Goal: Information Seeking & Learning: Learn about a topic

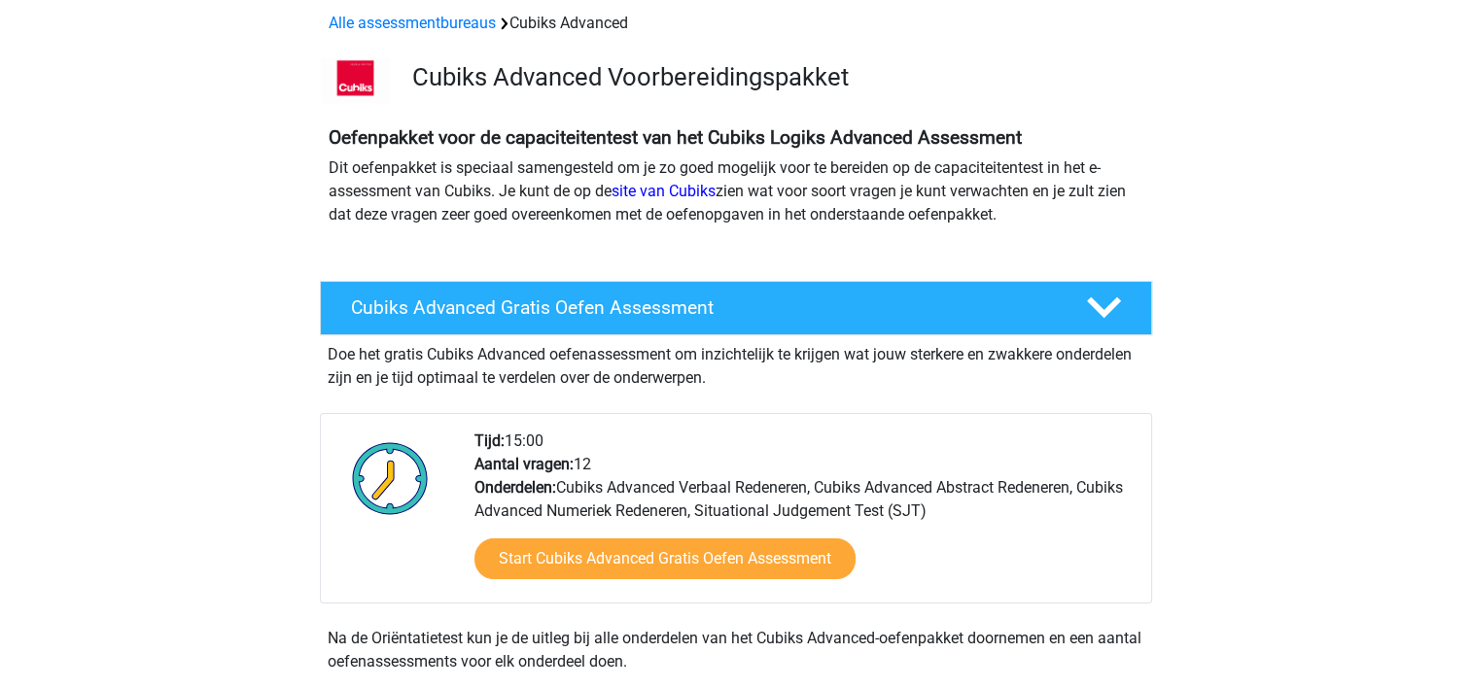
scroll to position [87, 0]
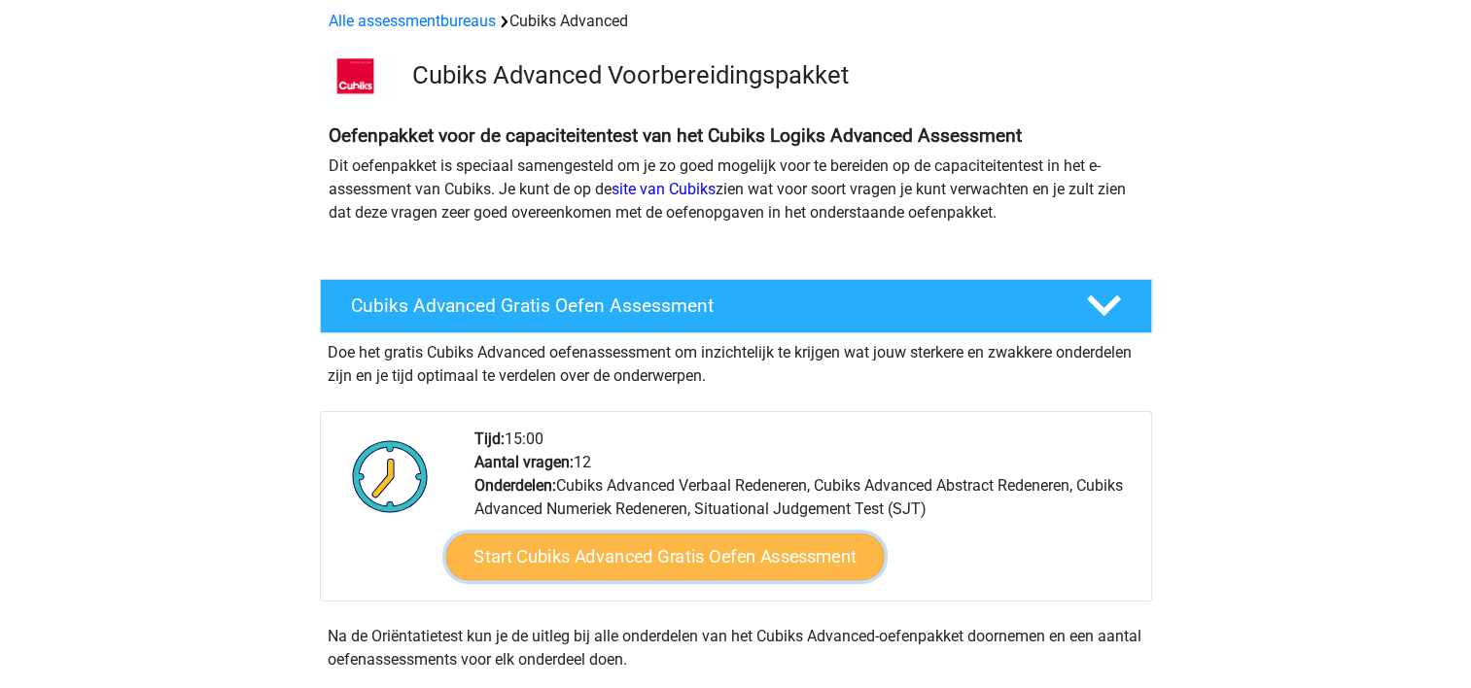
click at [606, 560] on link "Start Cubiks Advanced Gratis Oefen Assessment" at bounding box center [664, 557] width 438 height 47
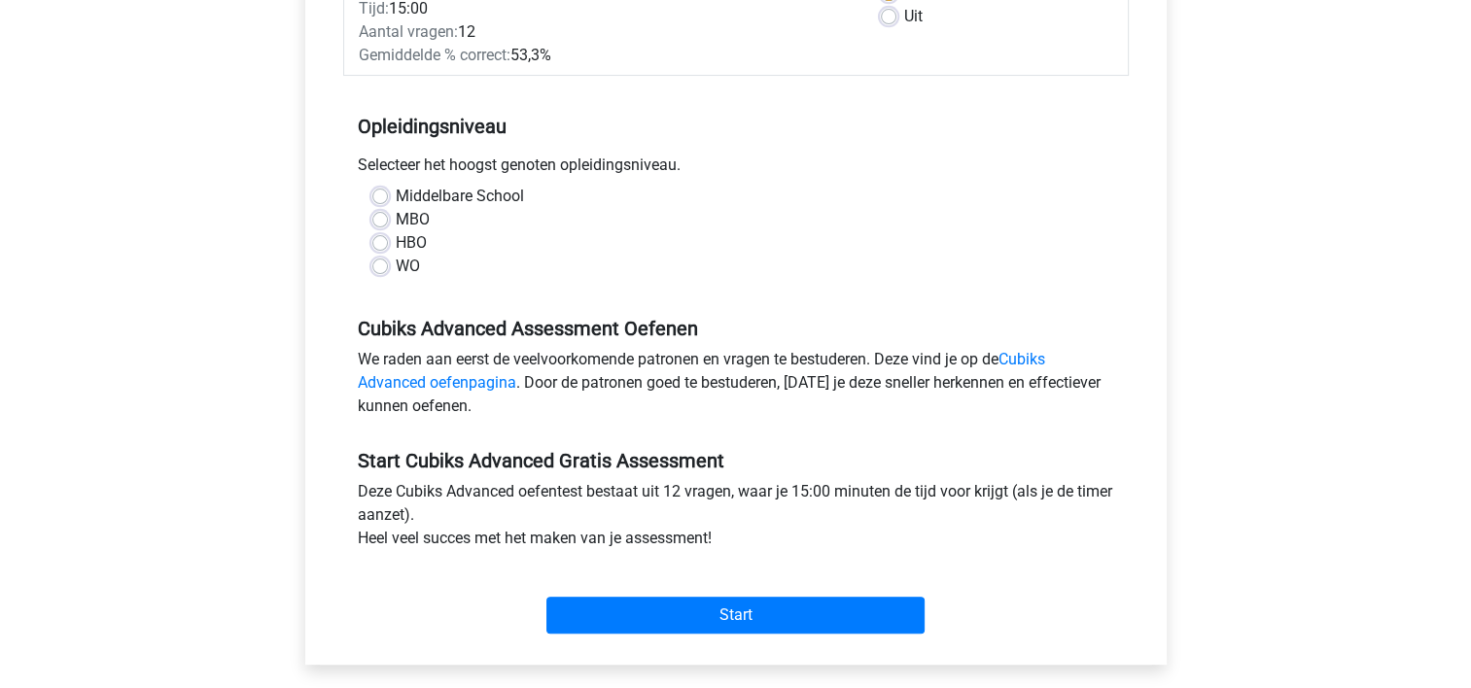
scroll to position [346, 0]
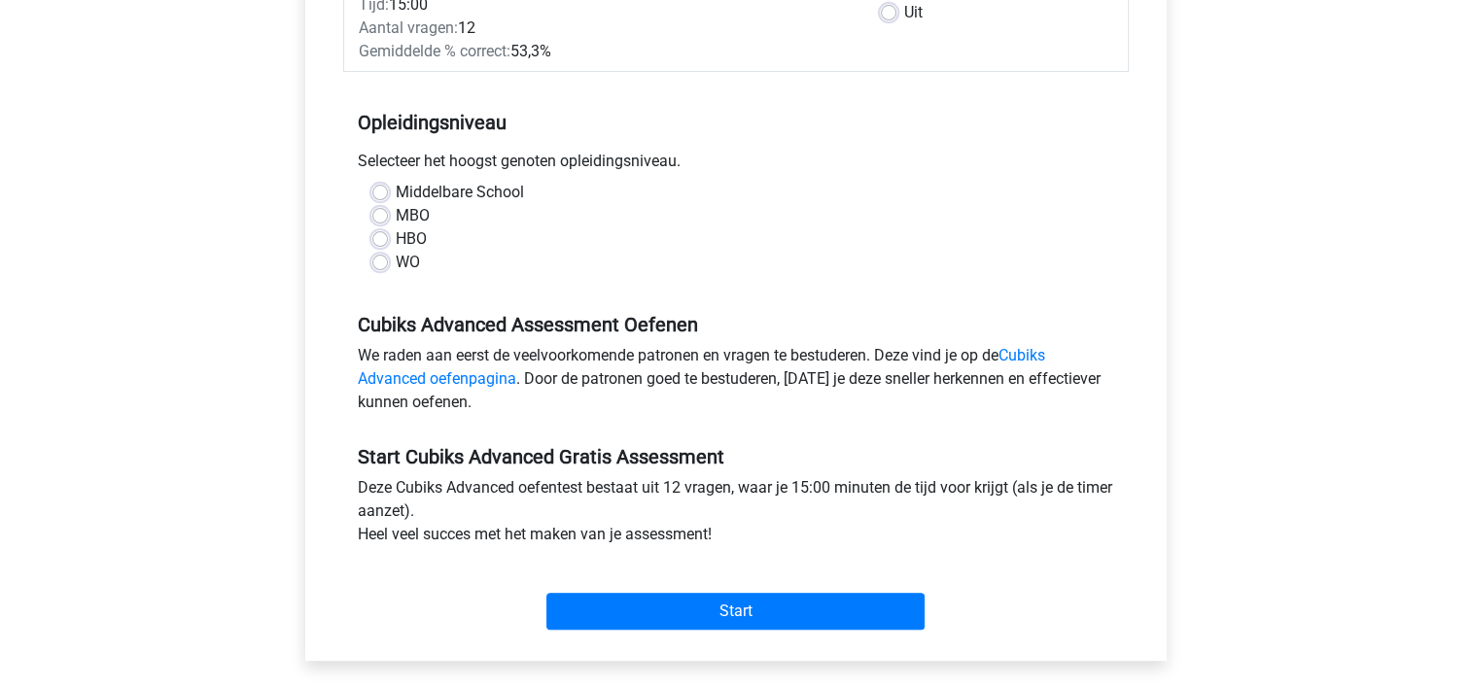
click at [396, 217] on label "MBO" at bounding box center [413, 215] width 34 height 23
click at [383, 217] on input "MBO" at bounding box center [380, 213] width 16 height 19
radio input "true"
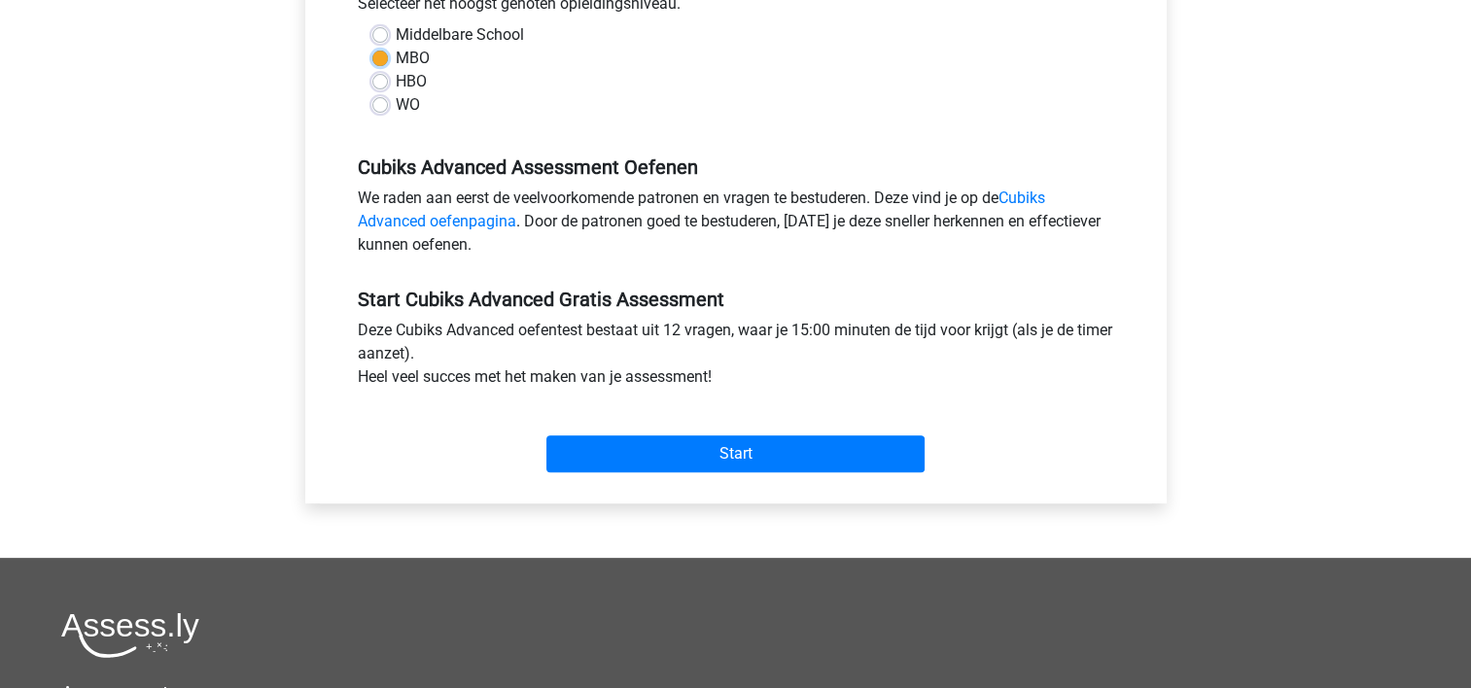
scroll to position [505, 0]
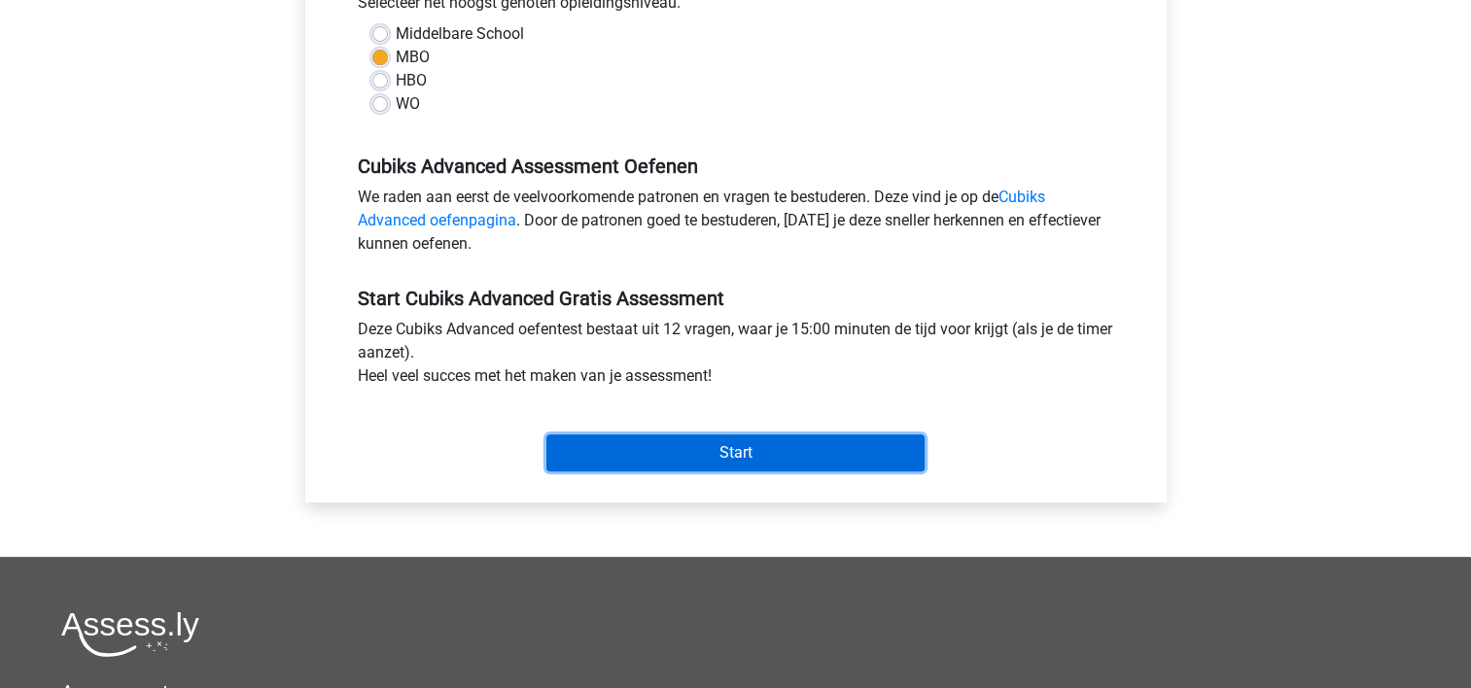
click at [663, 457] on input "Start" at bounding box center [735, 453] width 378 height 37
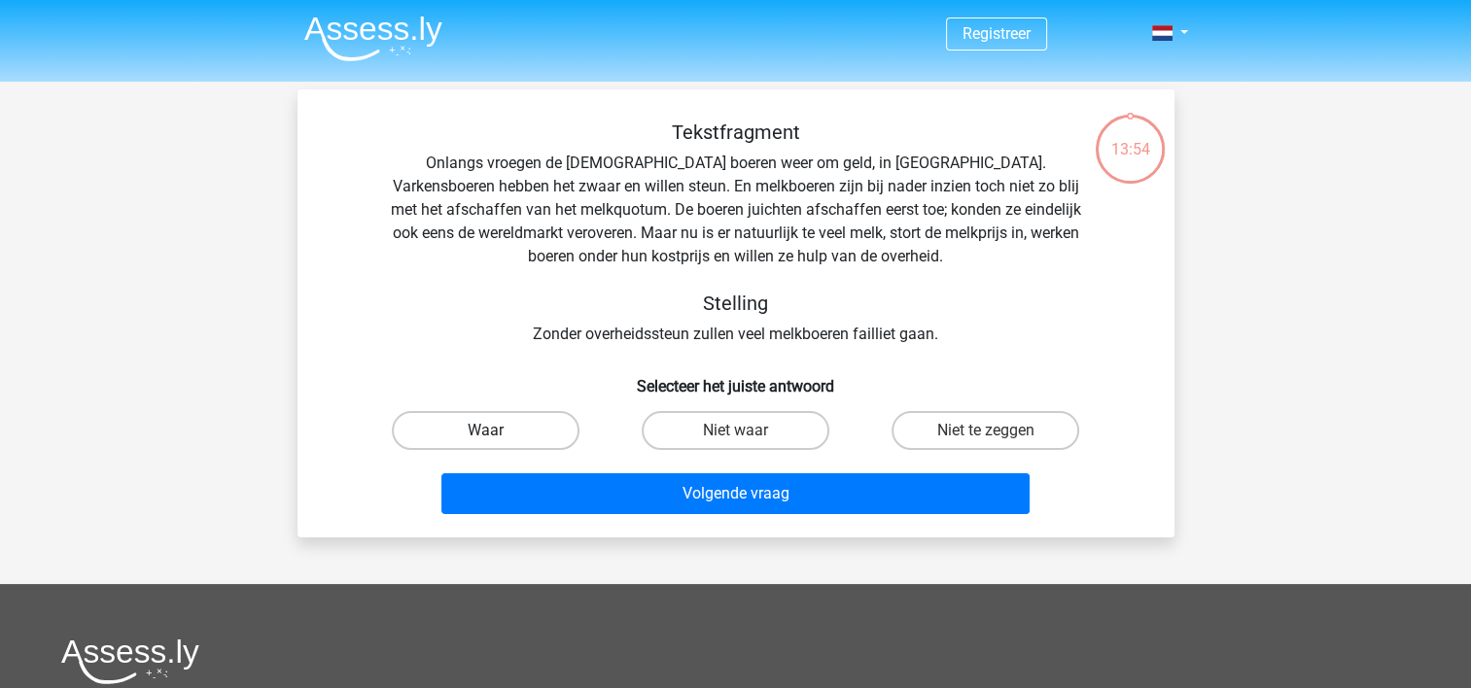
click at [498, 427] on label "Waar" at bounding box center [486, 430] width 188 height 39
click at [498, 431] on input "Waar" at bounding box center [491, 437] width 13 height 13
radio input "true"
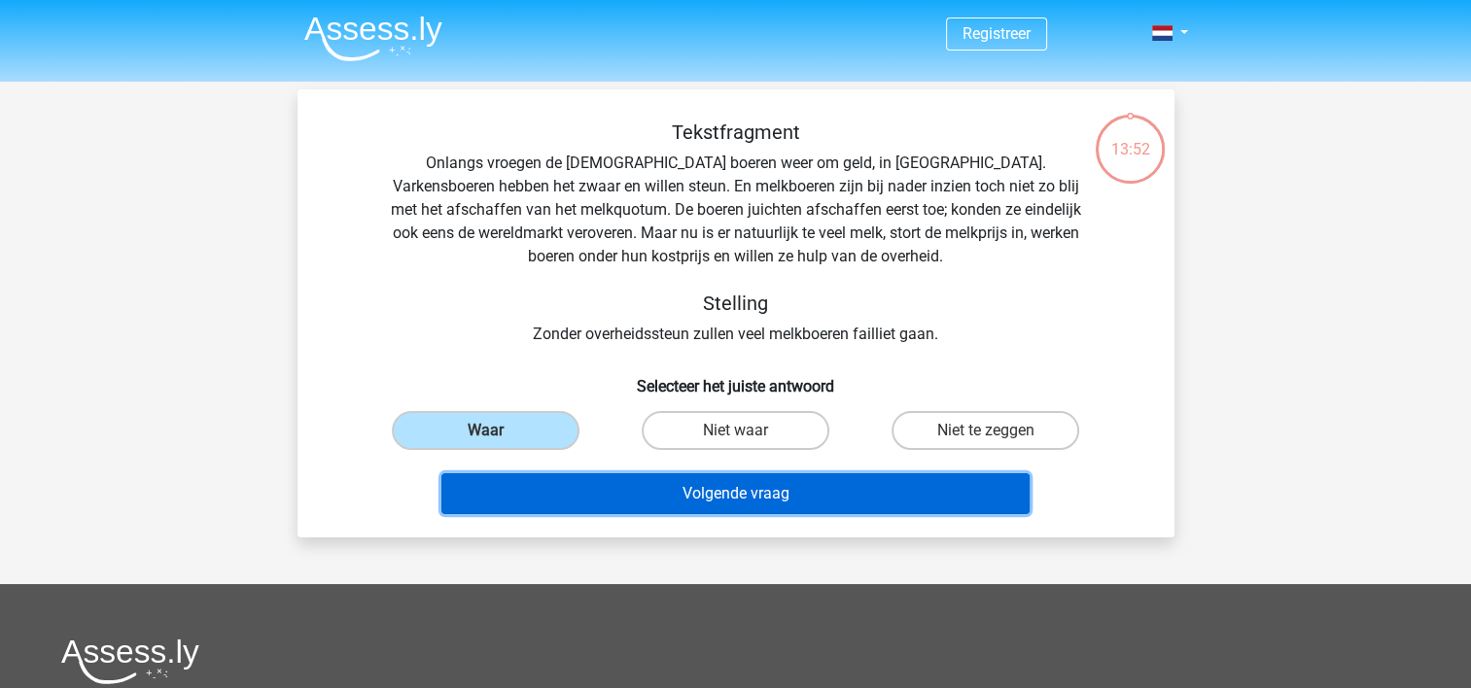
click at [763, 486] on button "Volgende vraag" at bounding box center [735, 493] width 588 height 41
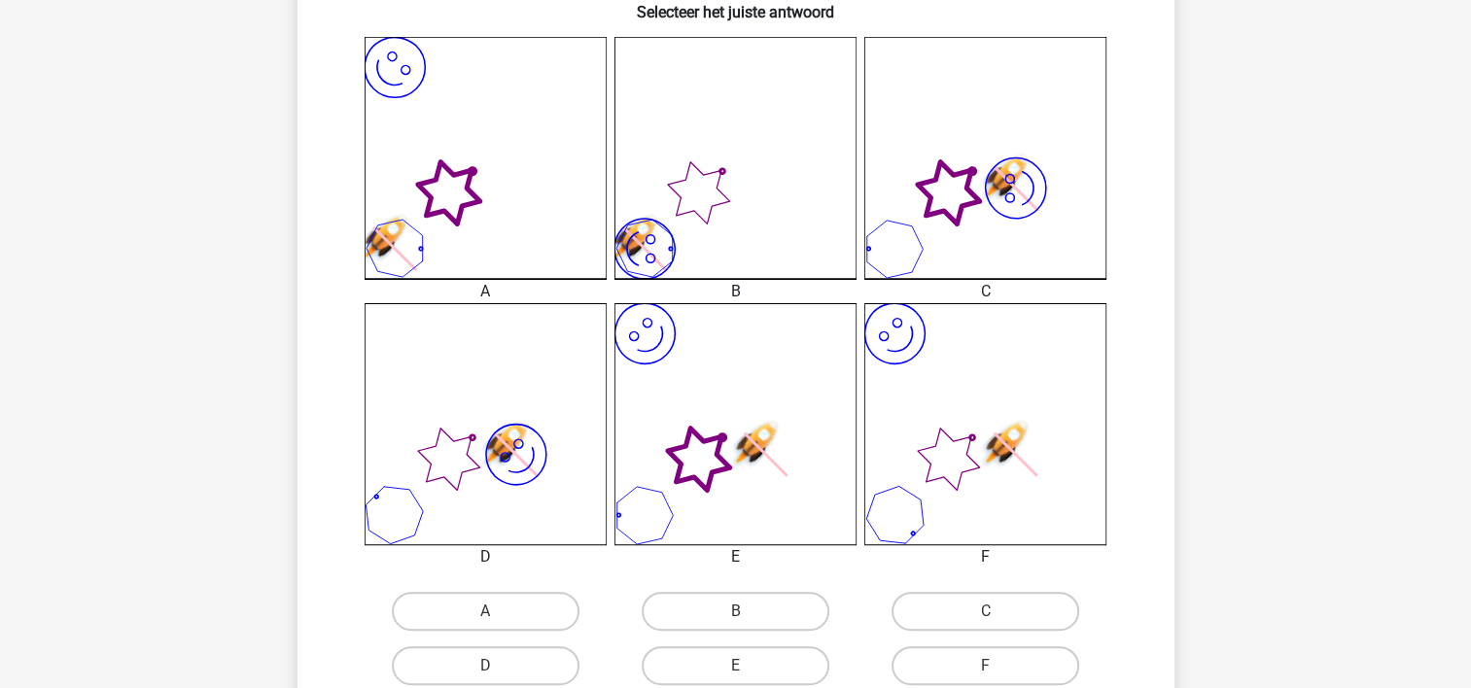
scroll to position [513, 0]
click at [714, 494] on icon "image/svg+xml" at bounding box center [735, 423] width 242 height 242
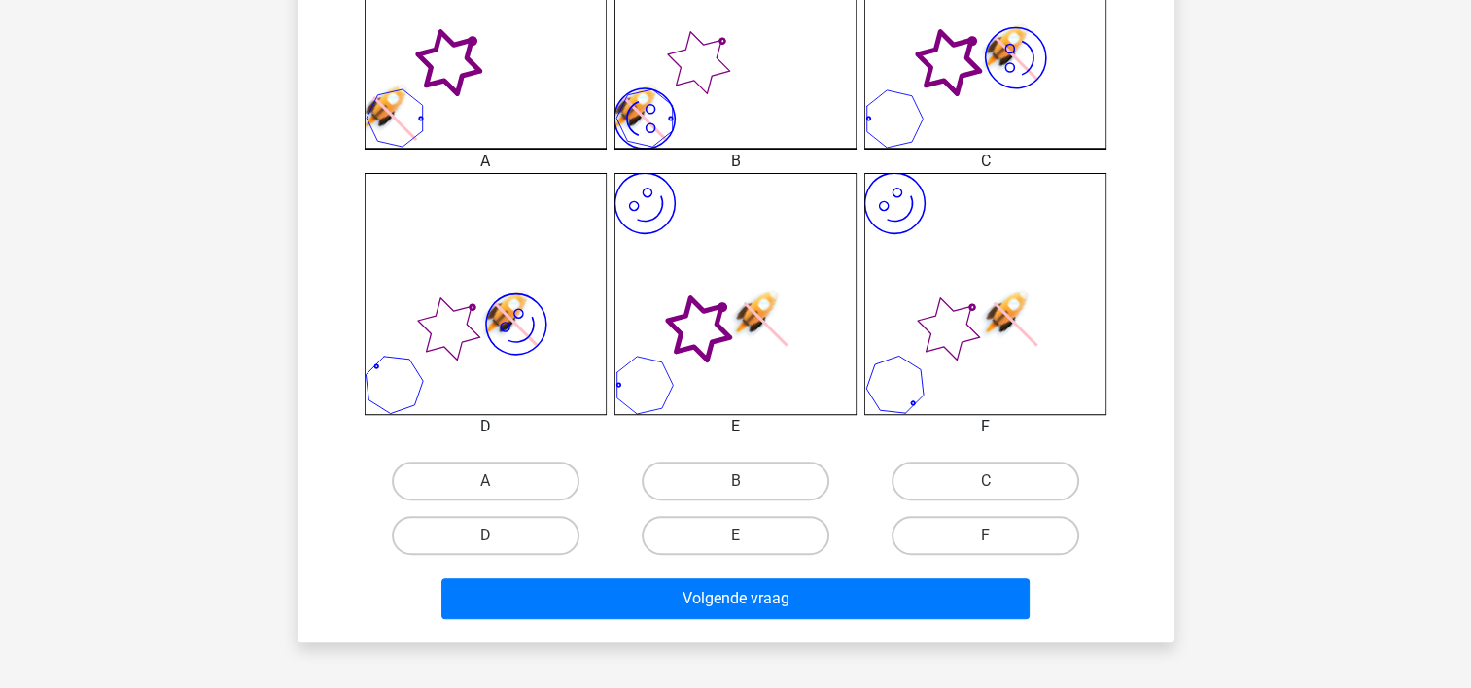
scroll to position [650, 0]
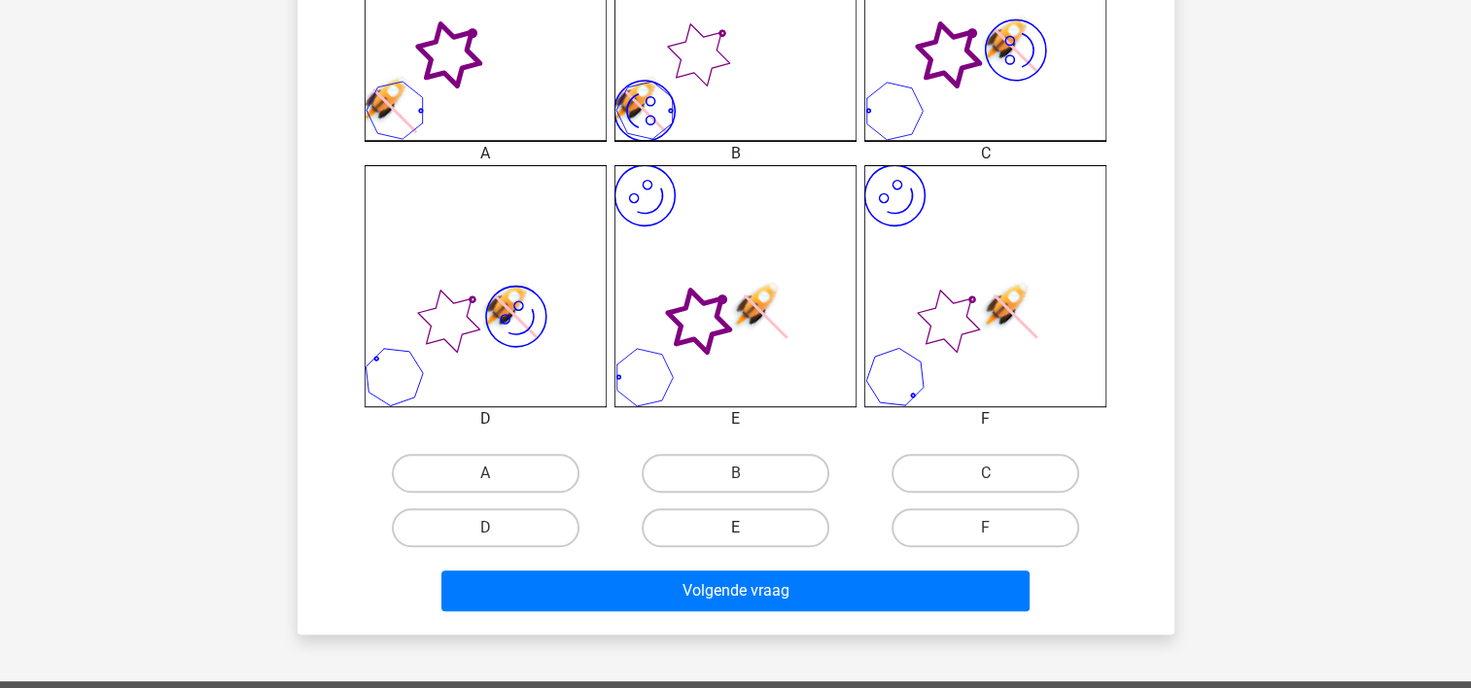
click at [739, 524] on label "E" at bounding box center [736, 527] width 188 height 39
click at [739, 528] on input "E" at bounding box center [741, 534] width 13 height 13
radio input "true"
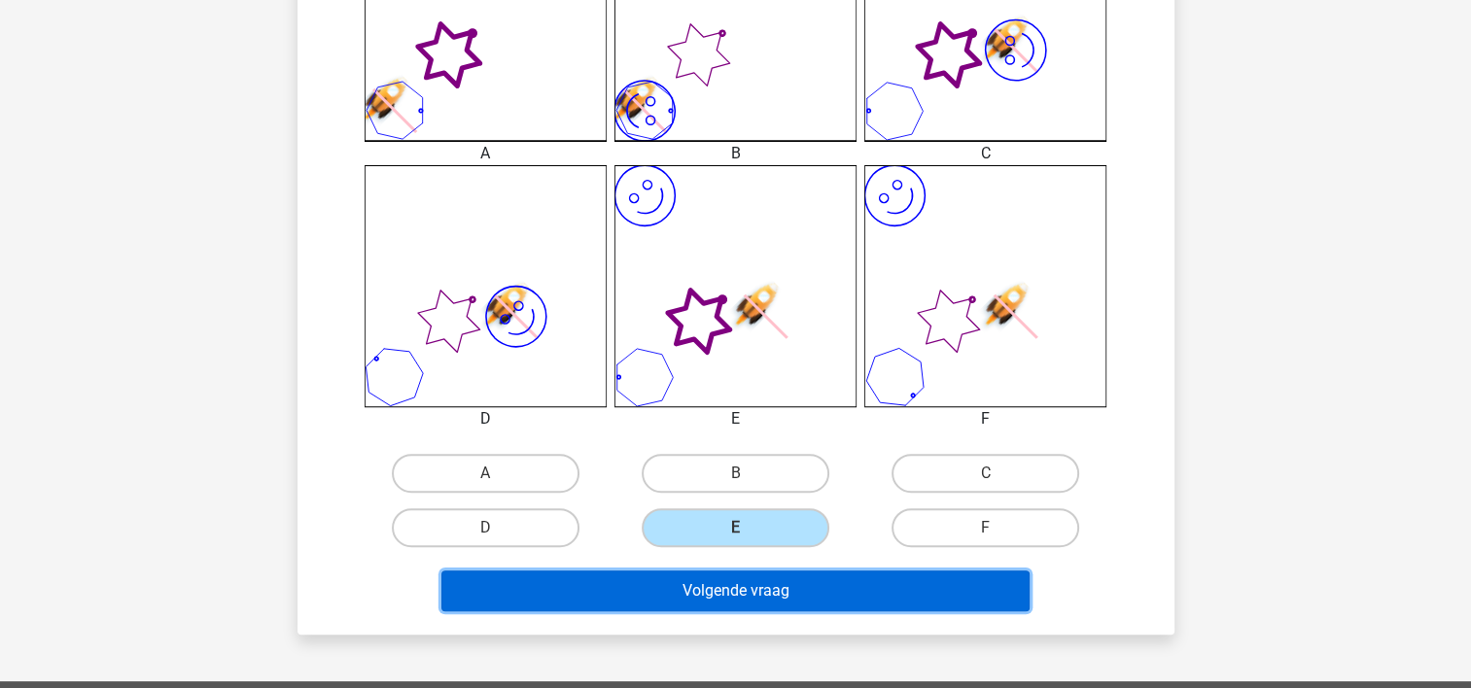
click at [752, 583] on button "Volgende vraag" at bounding box center [735, 591] width 588 height 41
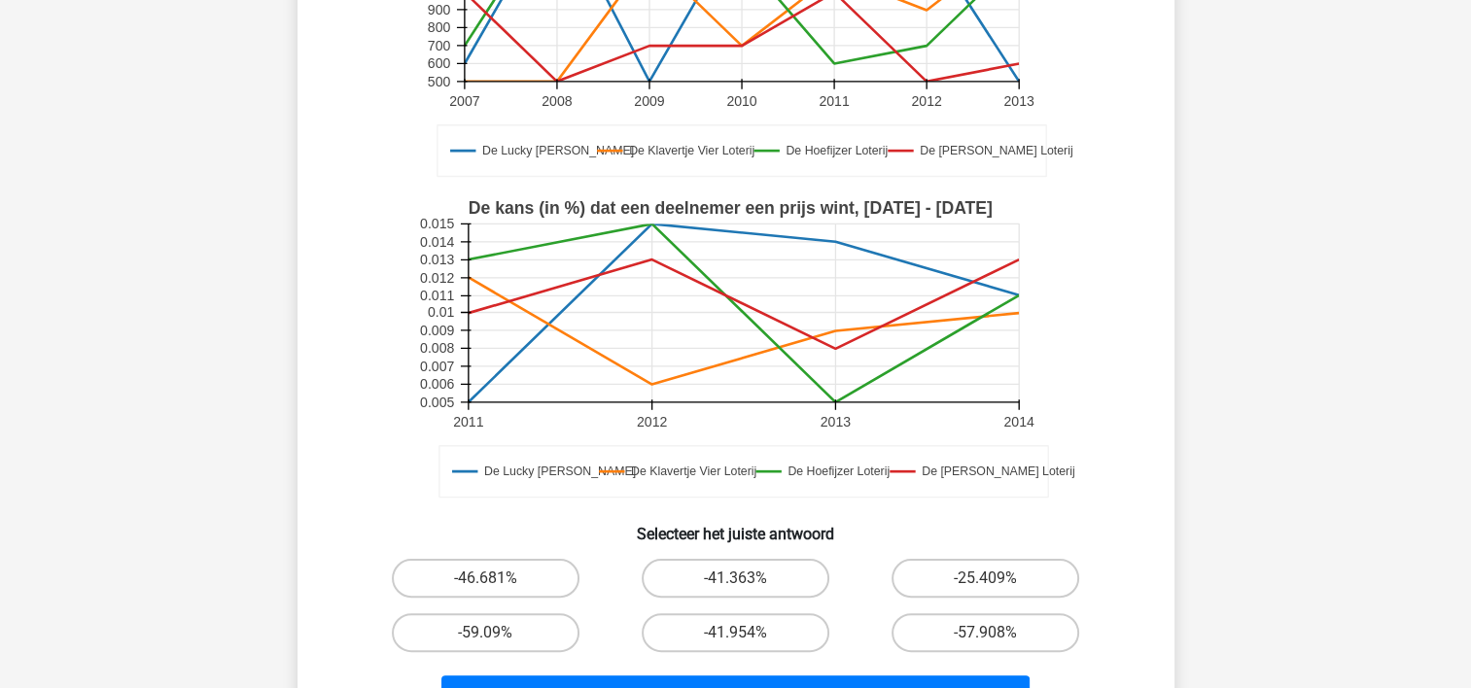
scroll to position [342, 0]
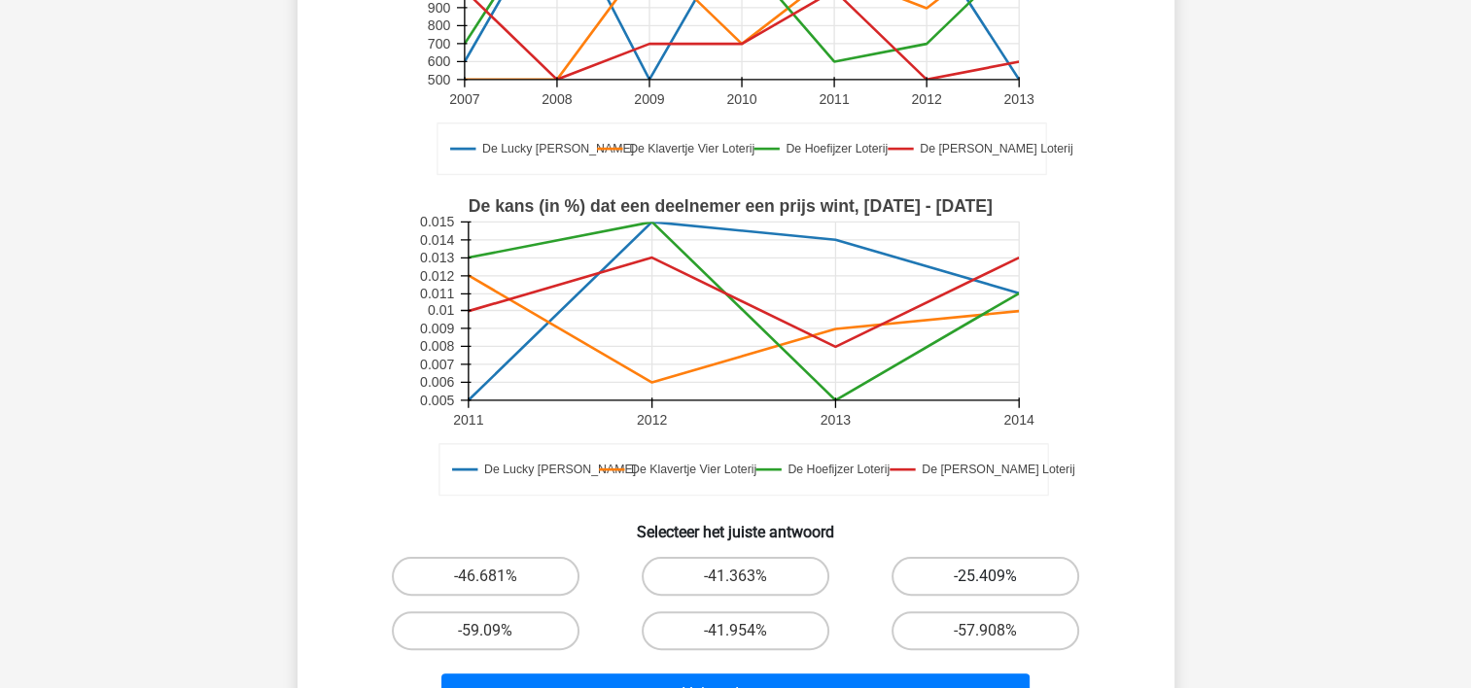
click at [1012, 564] on label "-25.409%" at bounding box center [986, 576] width 188 height 39
click at [998, 577] on input "-25.409%" at bounding box center [992, 583] width 13 height 13
radio input "true"
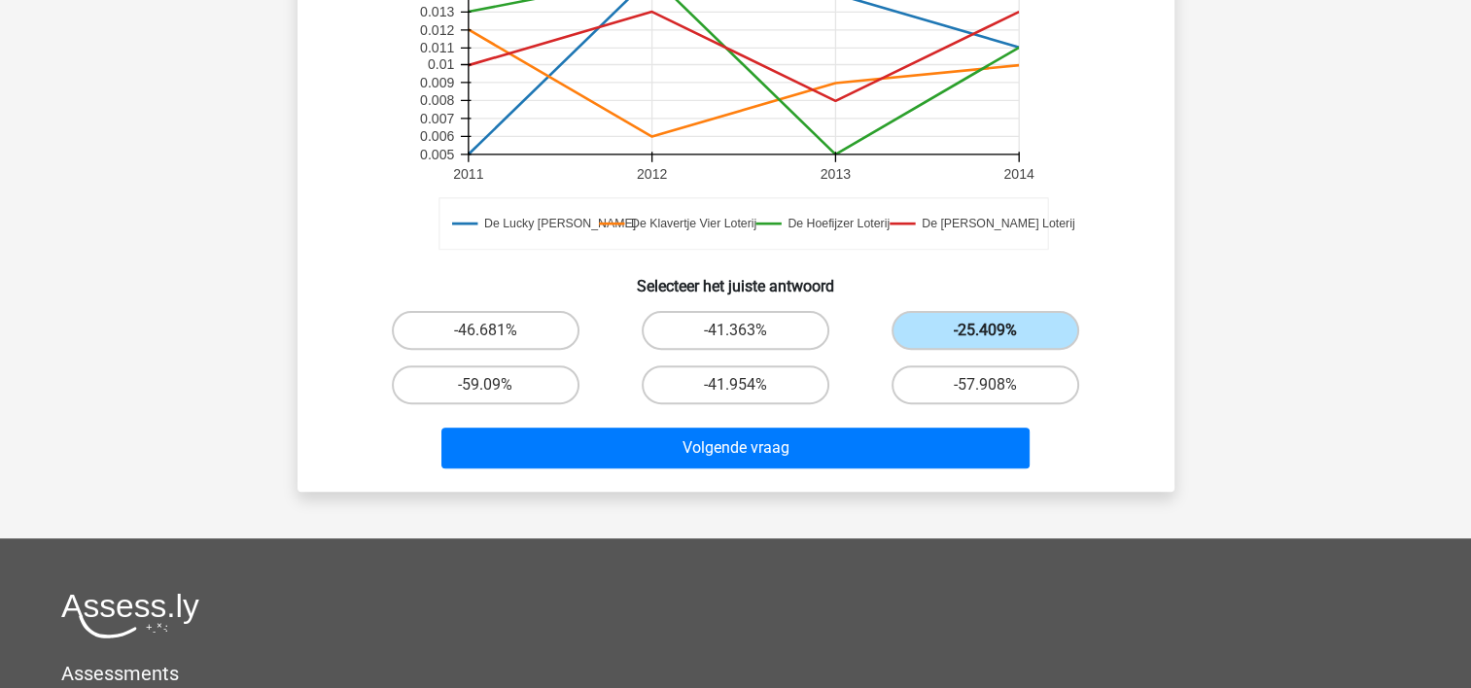
scroll to position [587, 0]
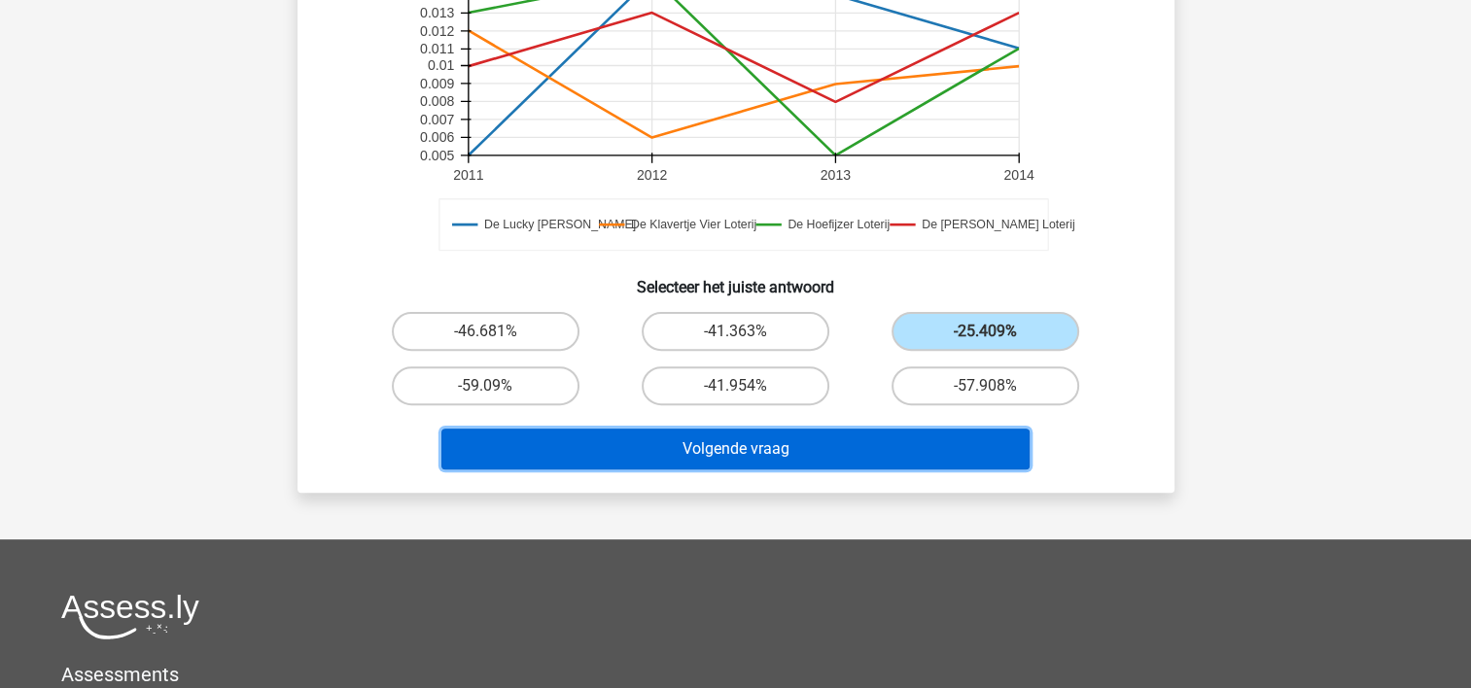
click at [843, 441] on button "Volgende vraag" at bounding box center [735, 449] width 588 height 41
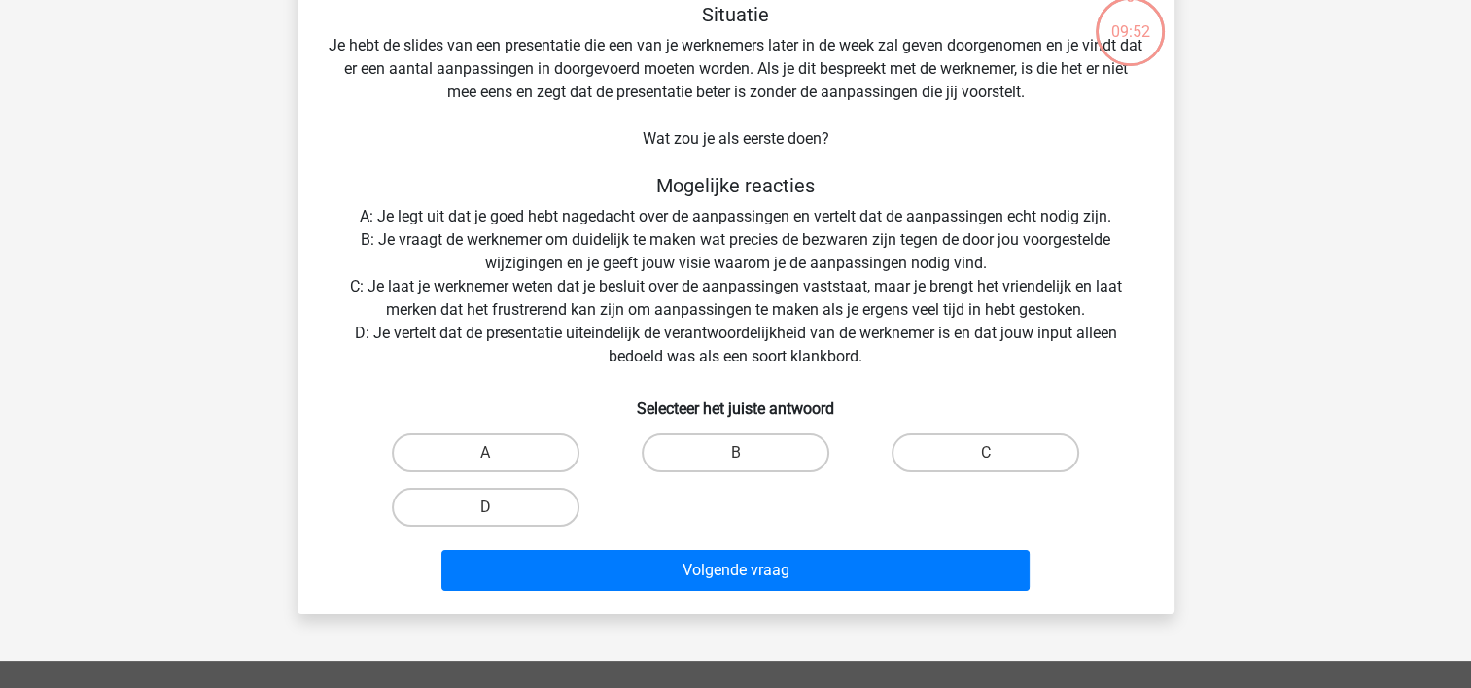
scroll to position [89, 0]
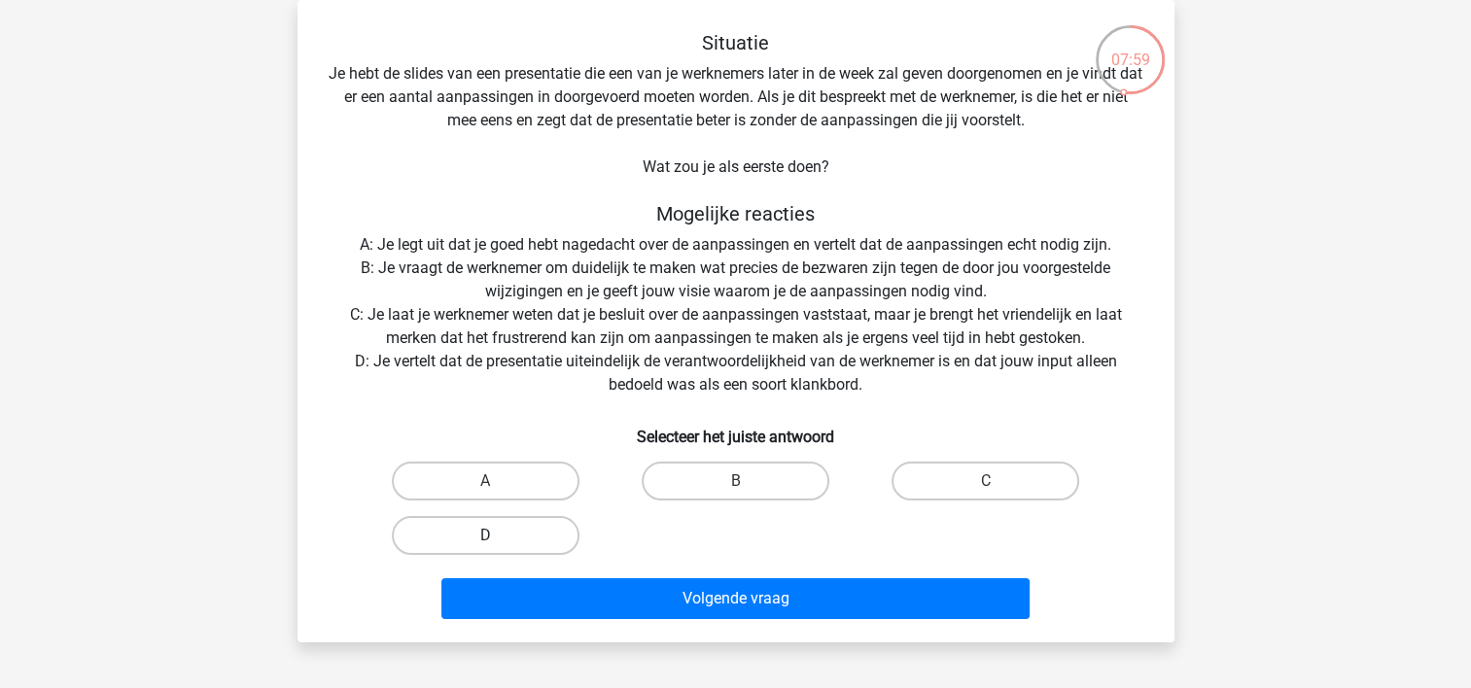
click at [480, 532] on label "D" at bounding box center [486, 535] width 188 height 39
click at [485, 536] on input "D" at bounding box center [491, 542] width 13 height 13
radio input "true"
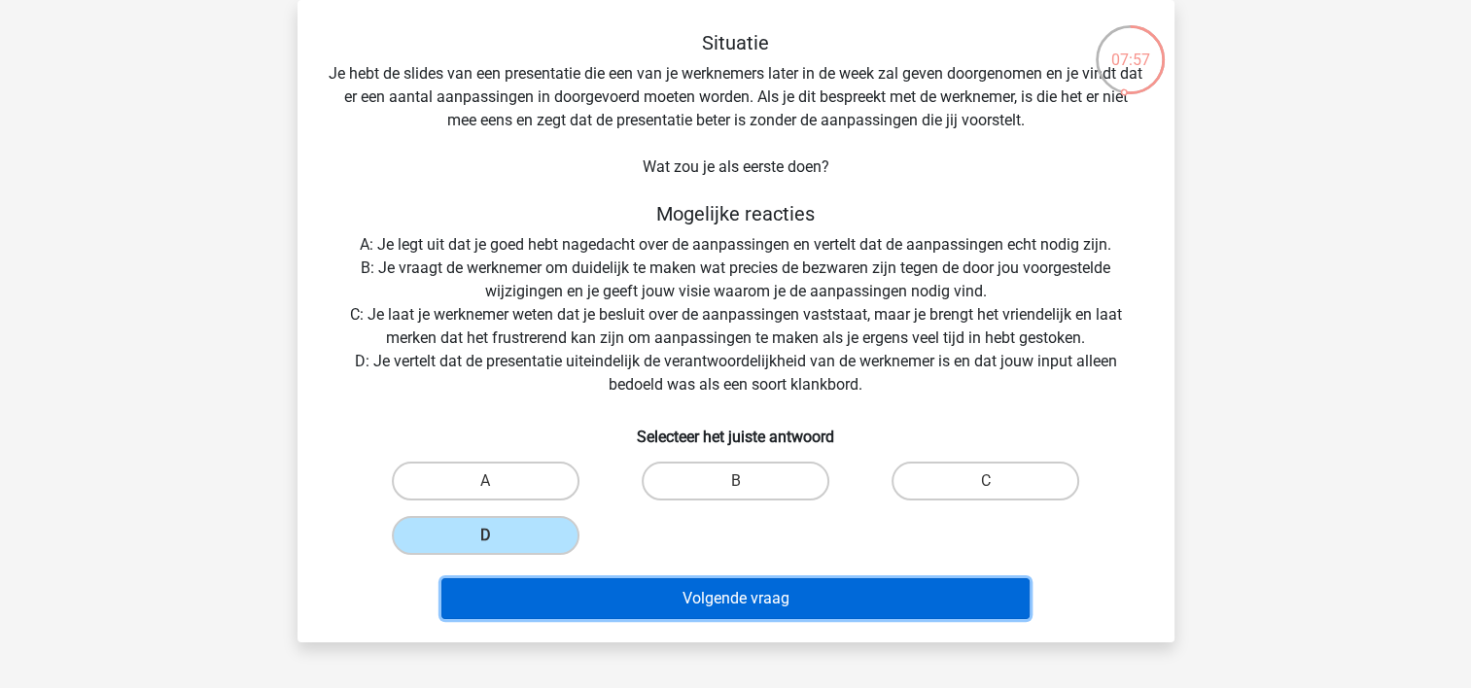
click at [776, 590] on button "Volgende vraag" at bounding box center [735, 598] width 588 height 41
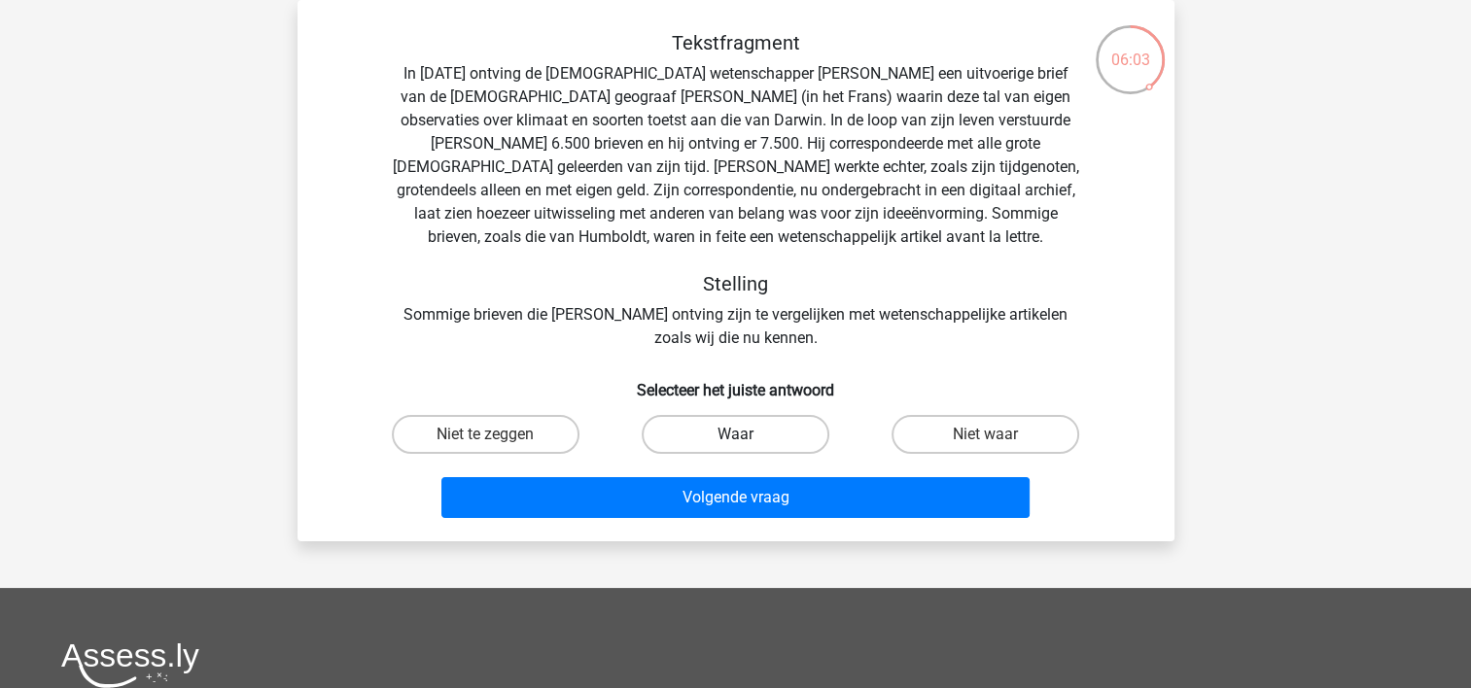
click at [765, 434] on label "Waar" at bounding box center [736, 434] width 188 height 39
click at [748, 435] on input "Waar" at bounding box center [741, 441] width 13 height 13
radio input "true"
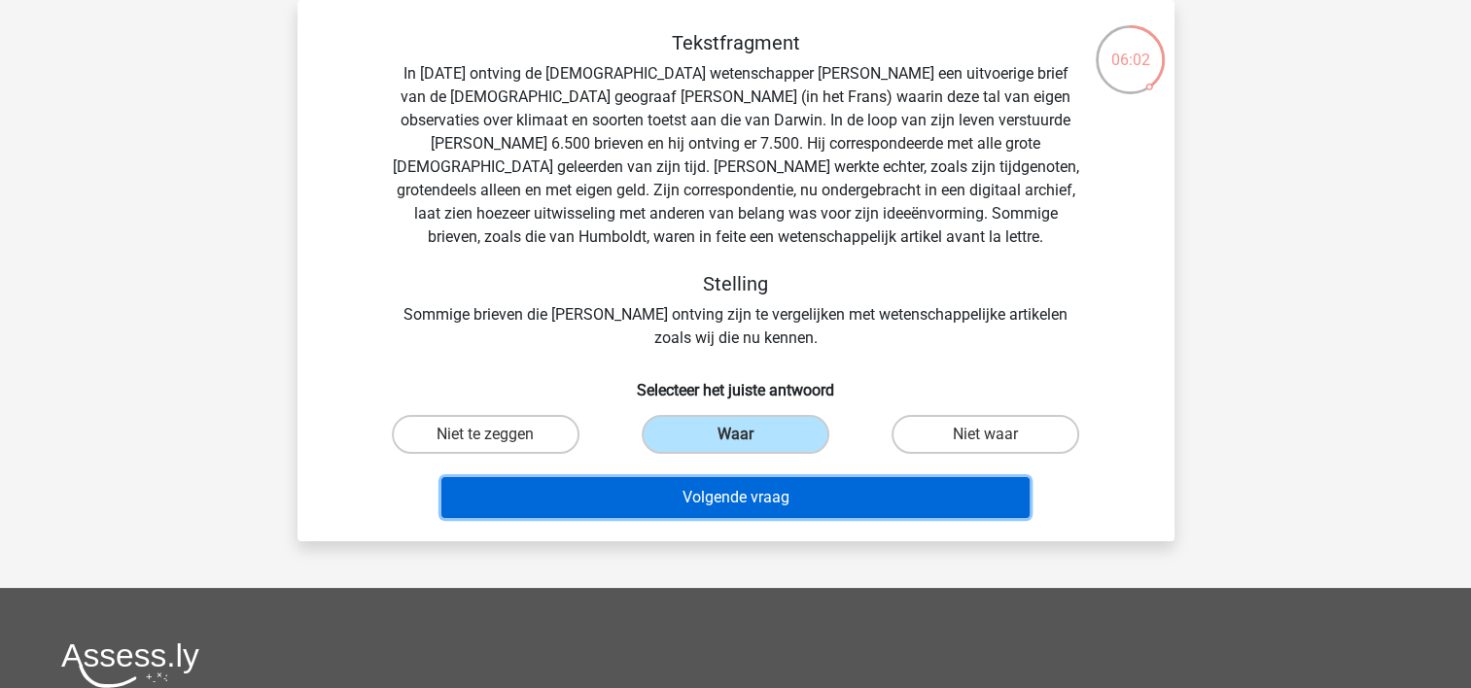
click at [797, 486] on button "Volgende vraag" at bounding box center [735, 497] width 588 height 41
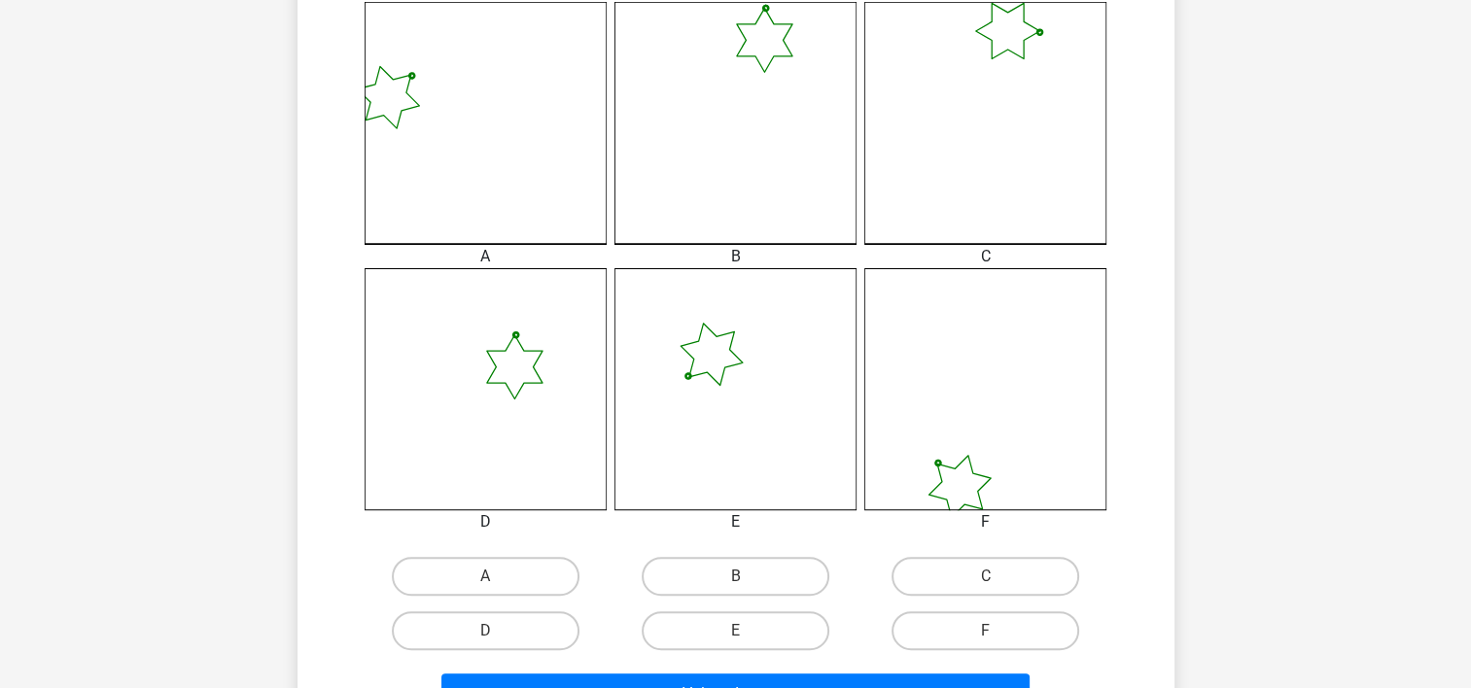
scroll to position [574, 0]
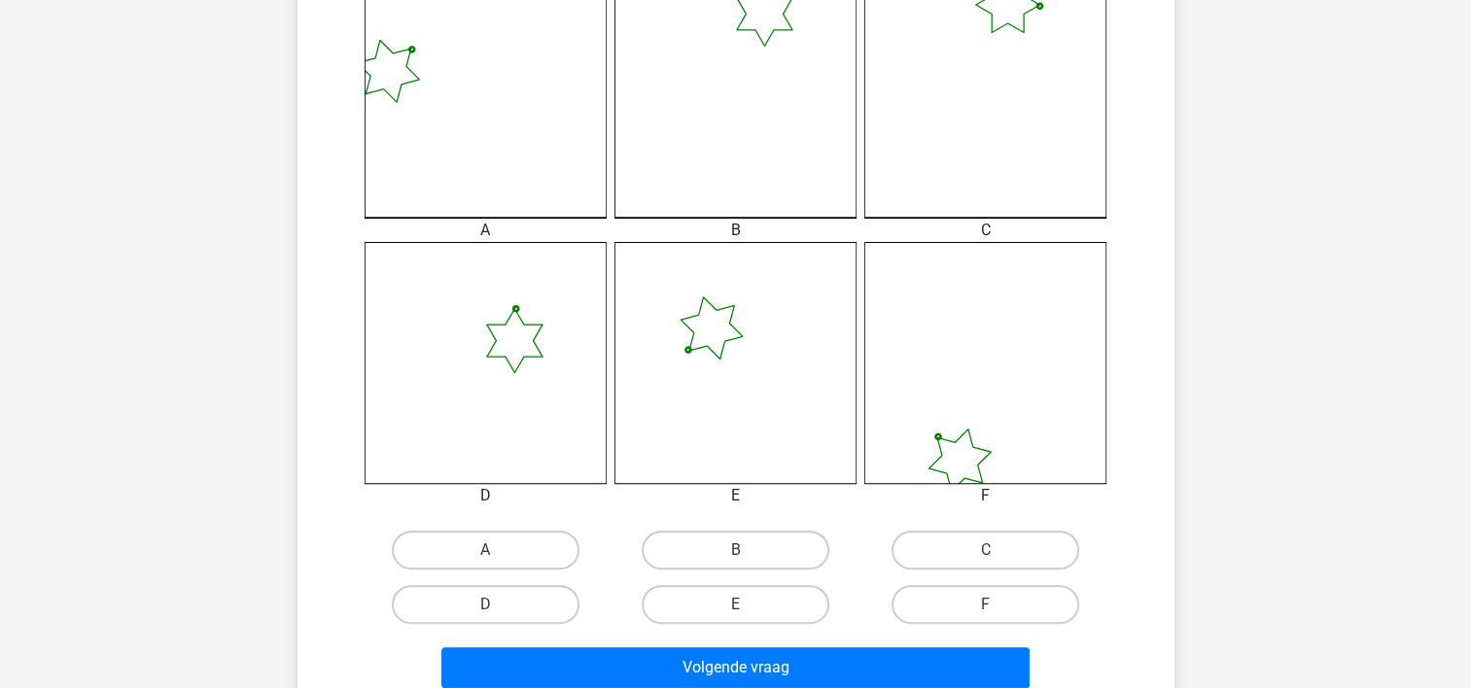
click at [986, 553] on input "C" at bounding box center [992, 556] width 13 height 13
radio input "true"
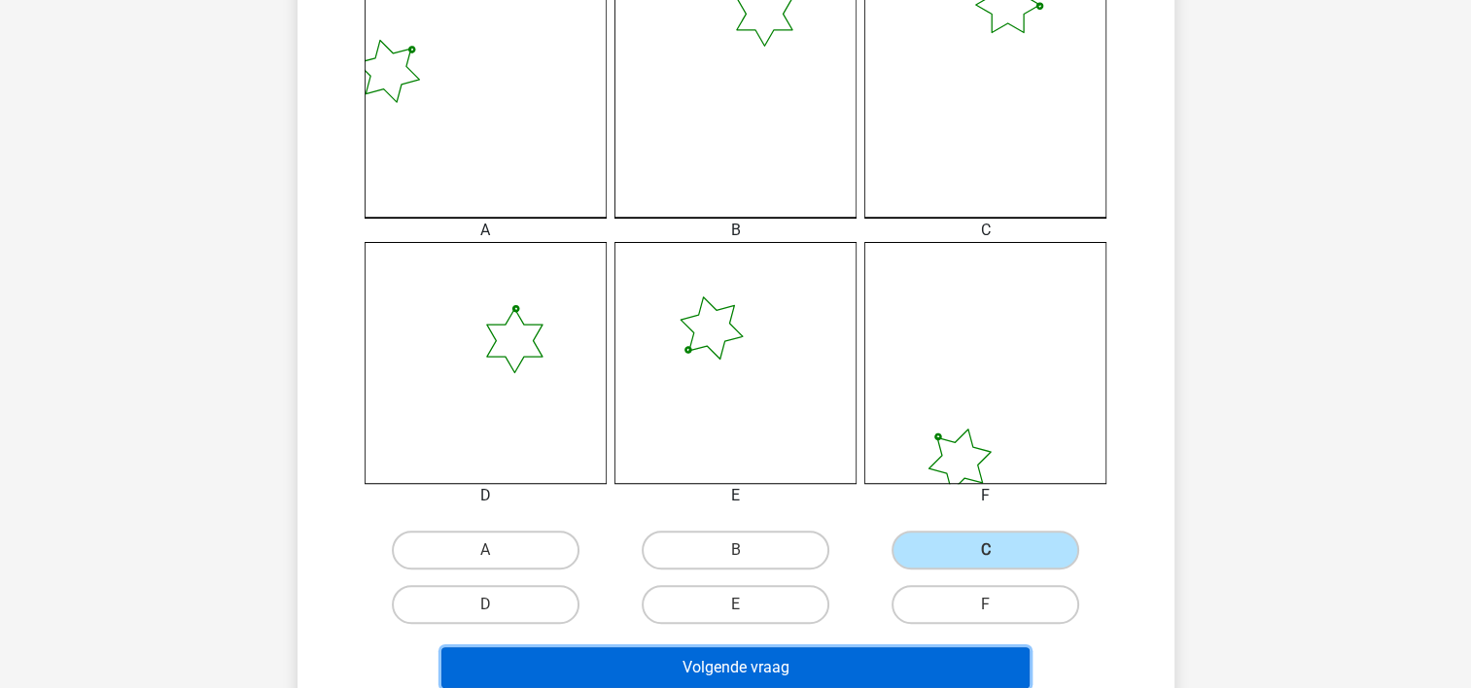
click at [945, 659] on button "Volgende vraag" at bounding box center [735, 667] width 588 height 41
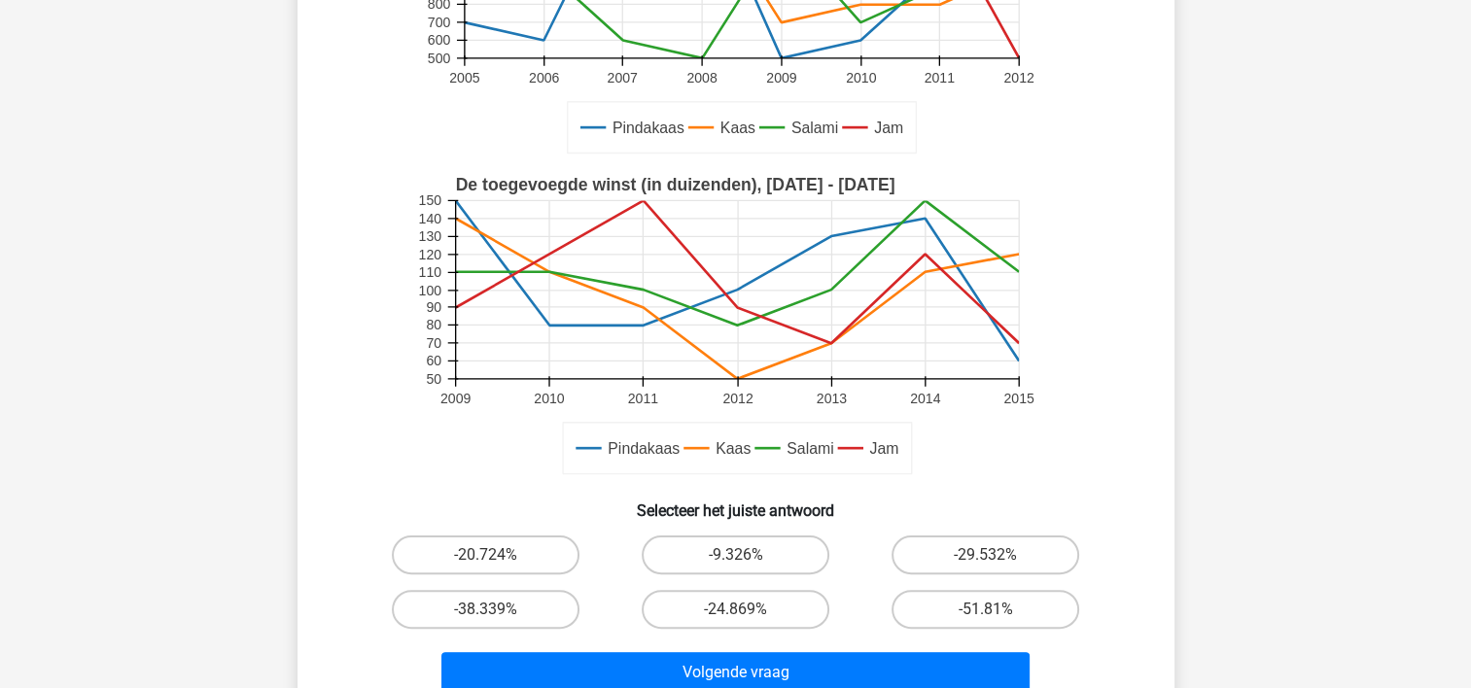
scroll to position [354, 0]
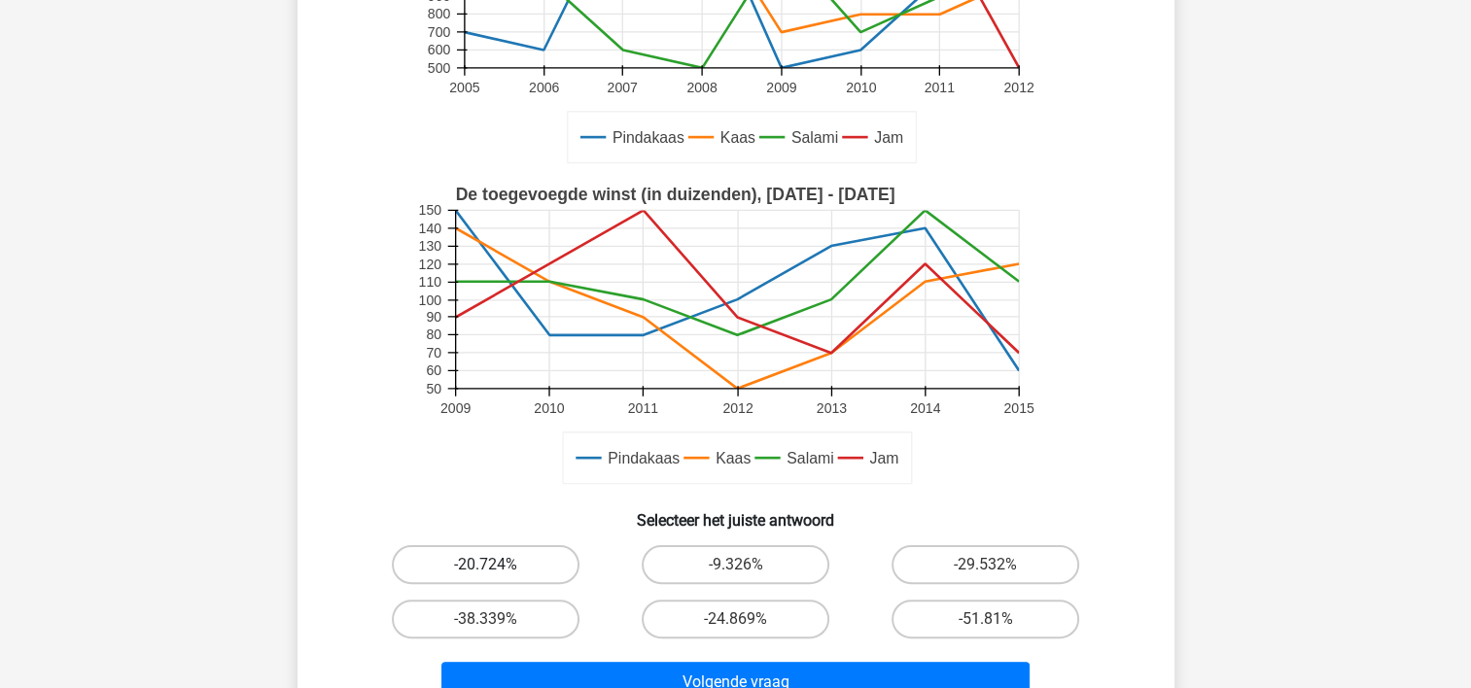
click at [498, 560] on label "-20.724%" at bounding box center [486, 564] width 188 height 39
click at [498, 565] on input "-20.724%" at bounding box center [491, 571] width 13 height 13
radio input "true"
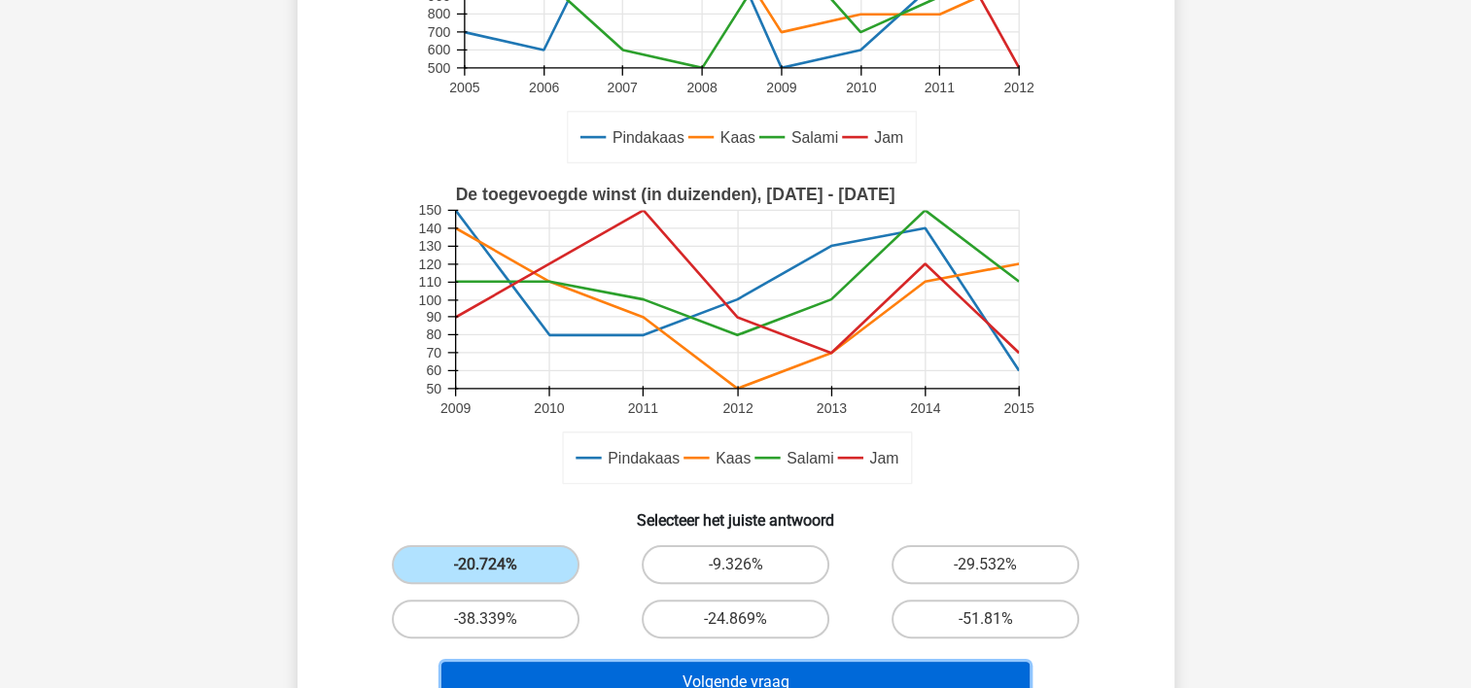
click at [782, 673] on button "Volgende vraag" at bounding box center [735, 682] width 588 height 41
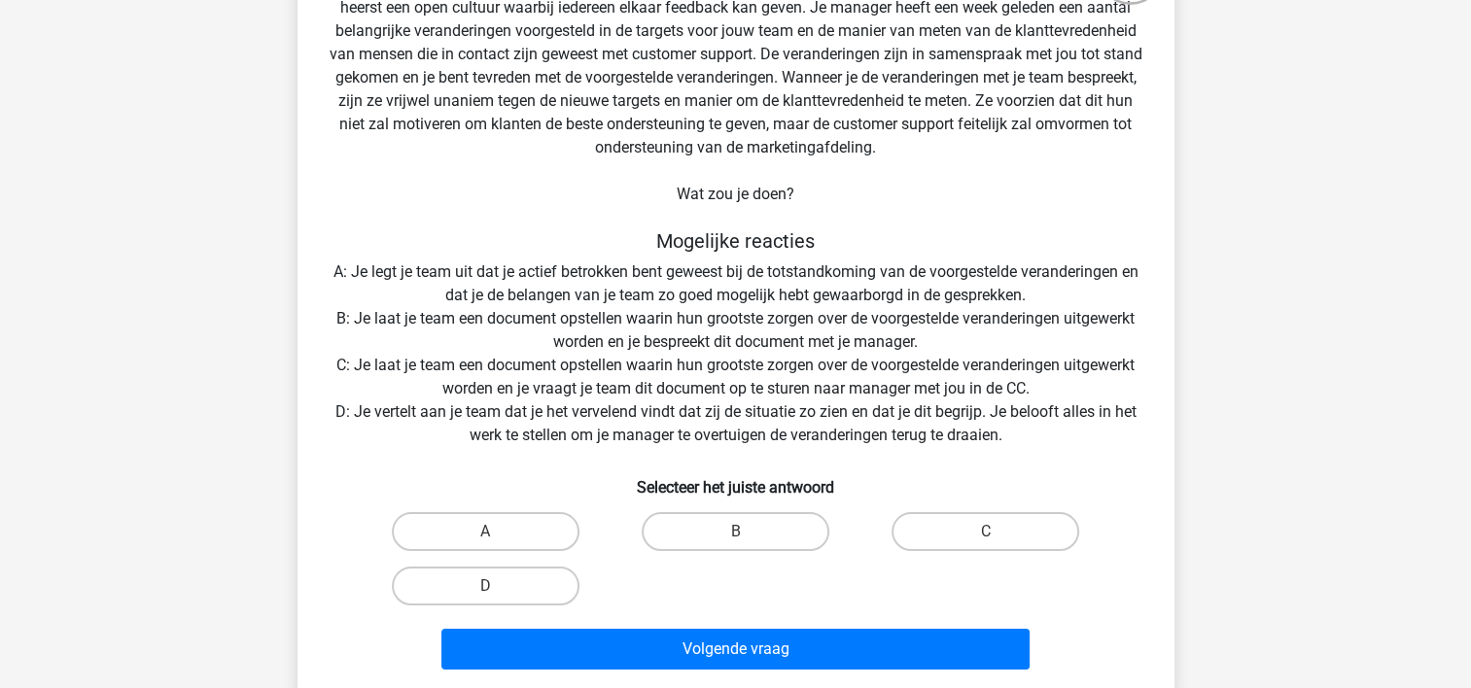
scroll to position [181, 0]
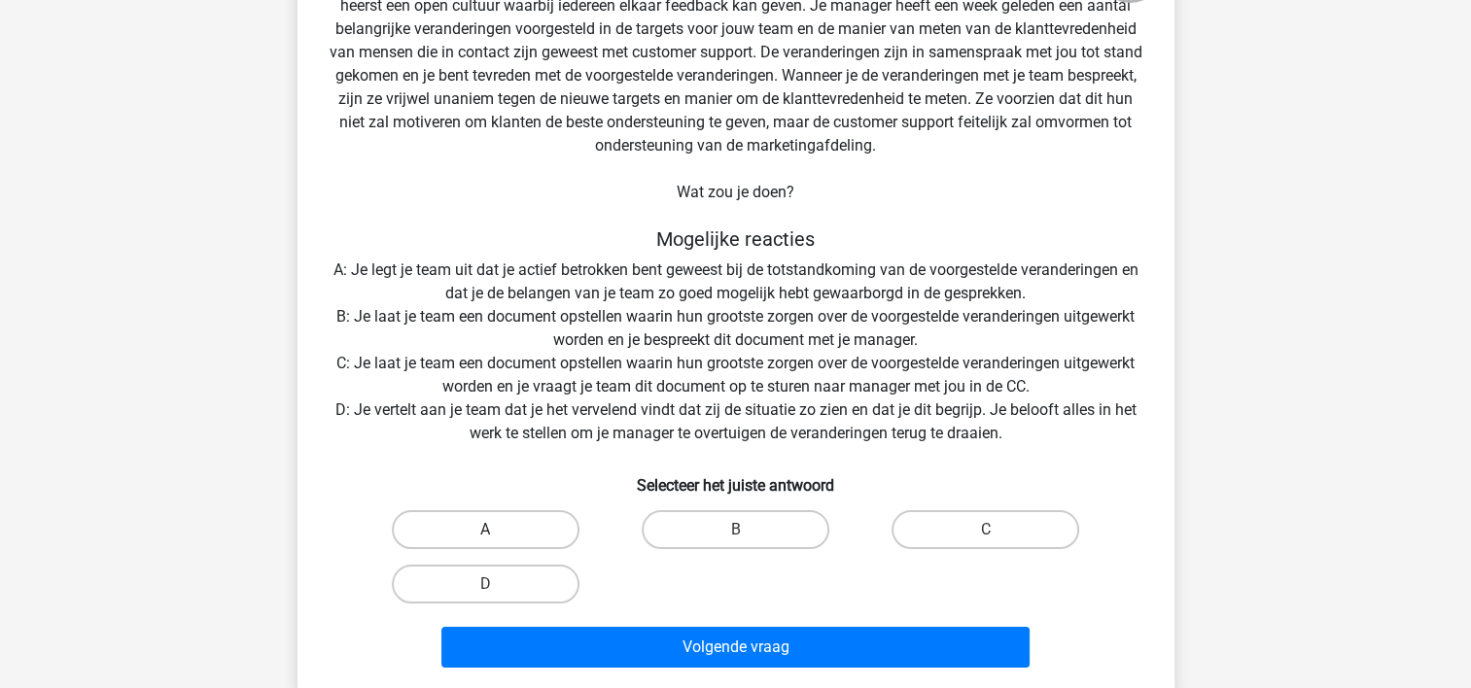
click at [536, 512] on label "A" at bounding box center [486, 529] width 188 height 39
click at [498, 530] on input "A" at bounding box center [491, 536] width 13 height 13
radio input "true"
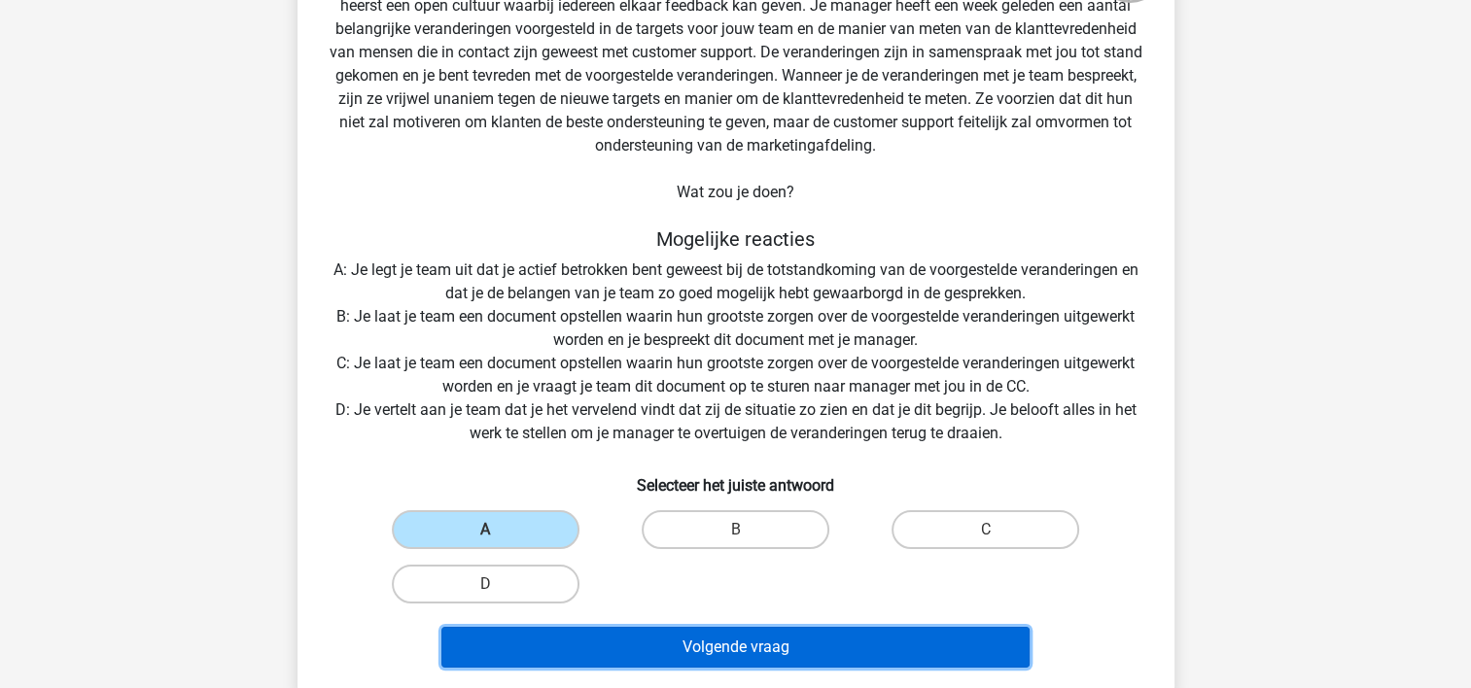
click at [742, 640] on button "Volgende vraag" at bounding box center [735, 647] width 588 height 41
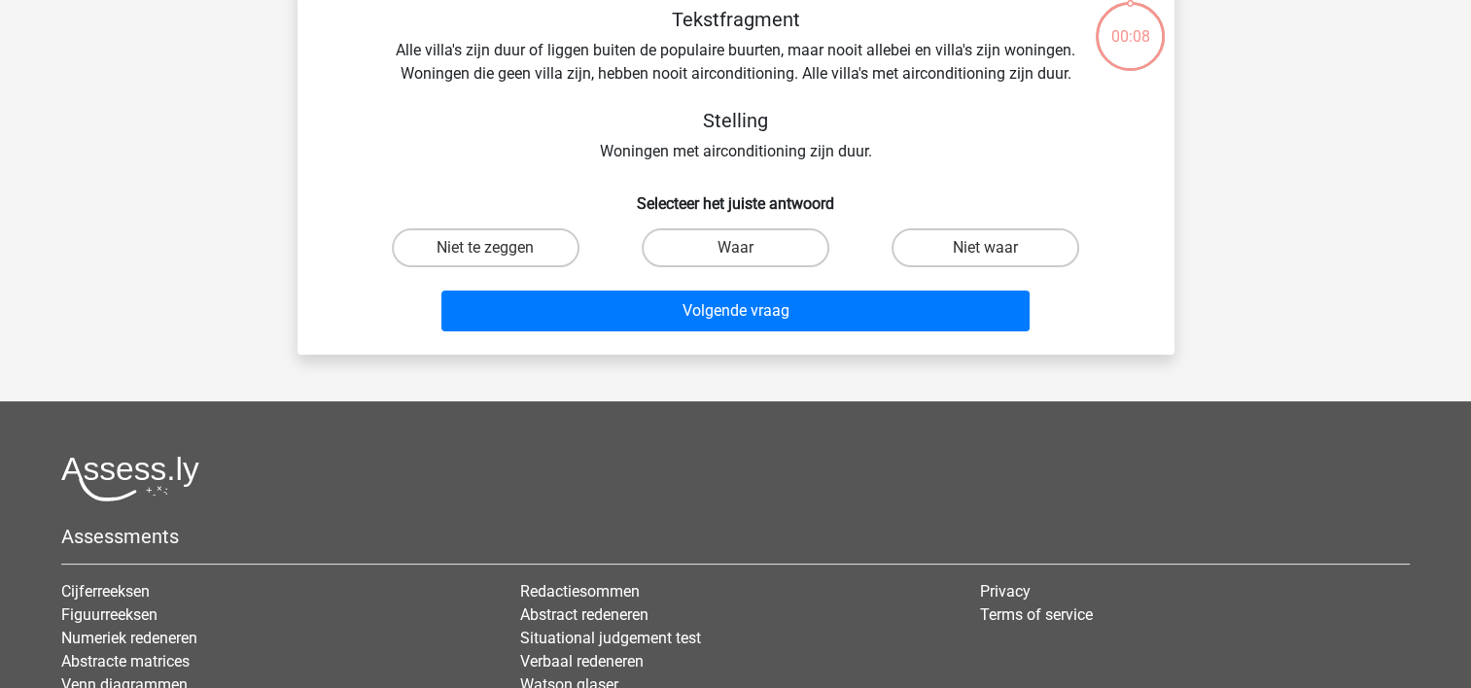
scroll to position [89, 0]
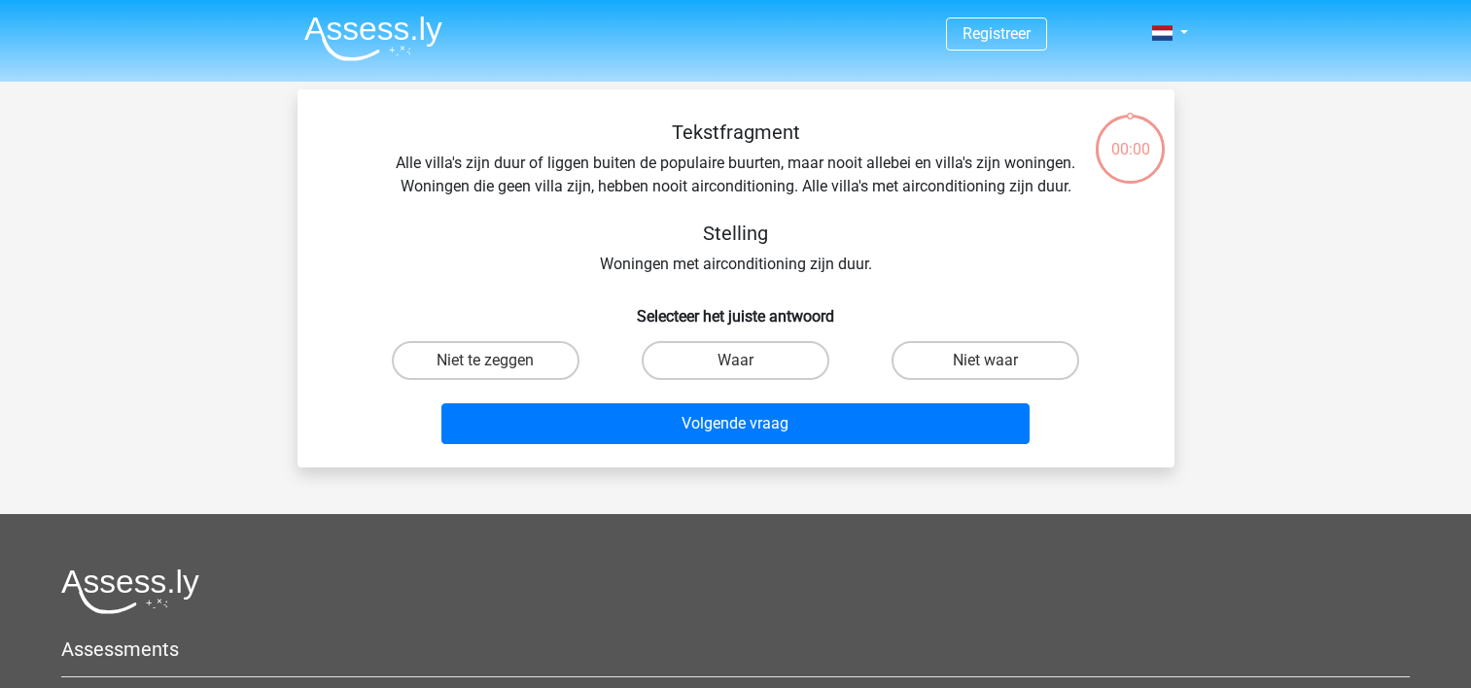
scroll to position [89, 0]
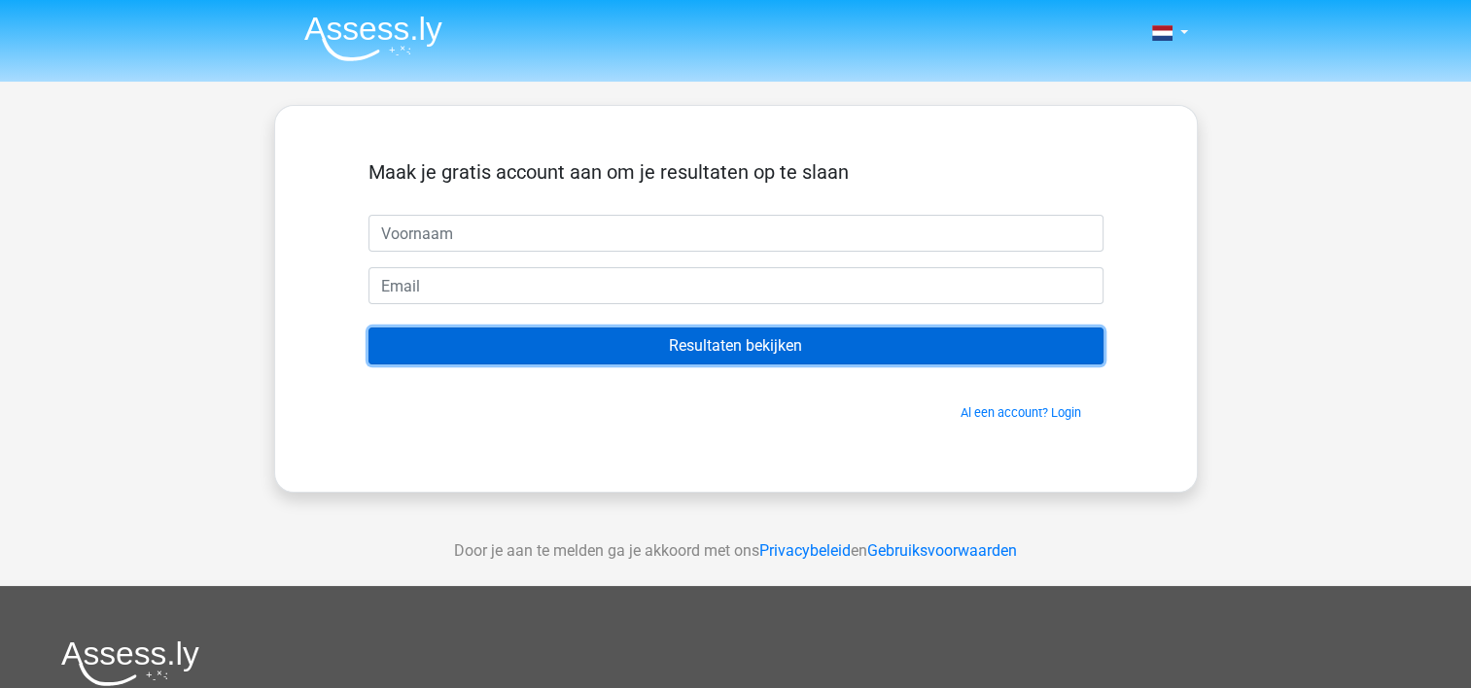
click at [714, 343] on input "Resultaten bekijken" at bounding box center [735, 346] width 735 height 37
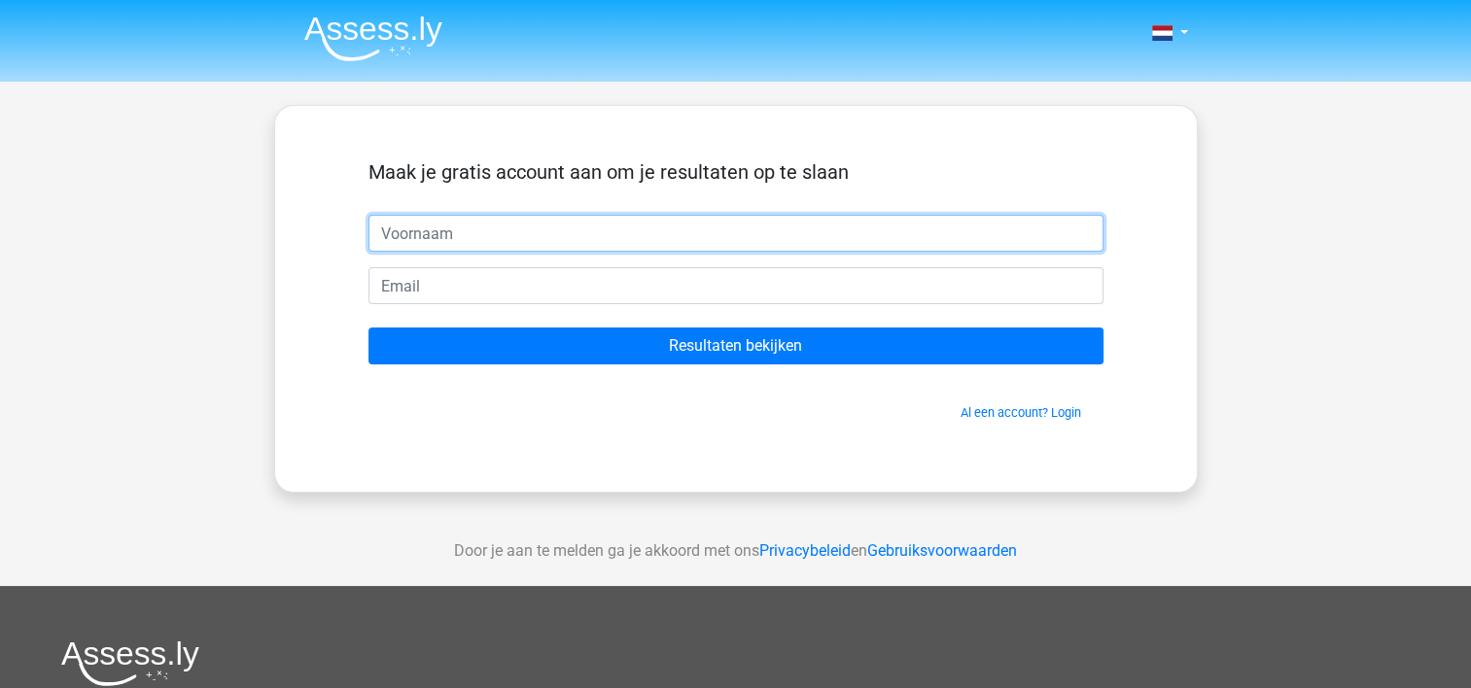
click at [479, 229] on input "text" at bounding box center [735, 233] width 735 height 37
type input "ajsgsj"
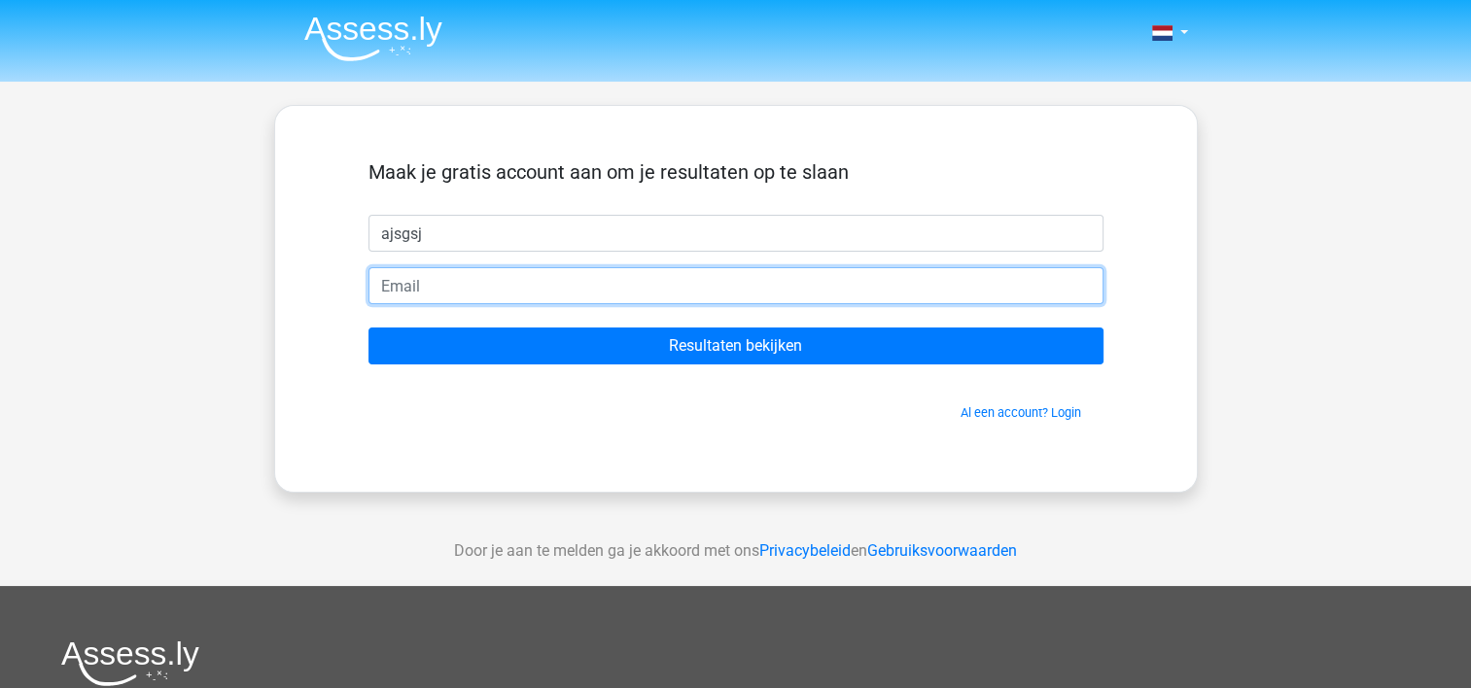
click at [423, 285] on input "email" at bounding box center [735, 285] width 735 height 37
type input "[EMAIL_ADDRESS][DOMAIN_NAME]"
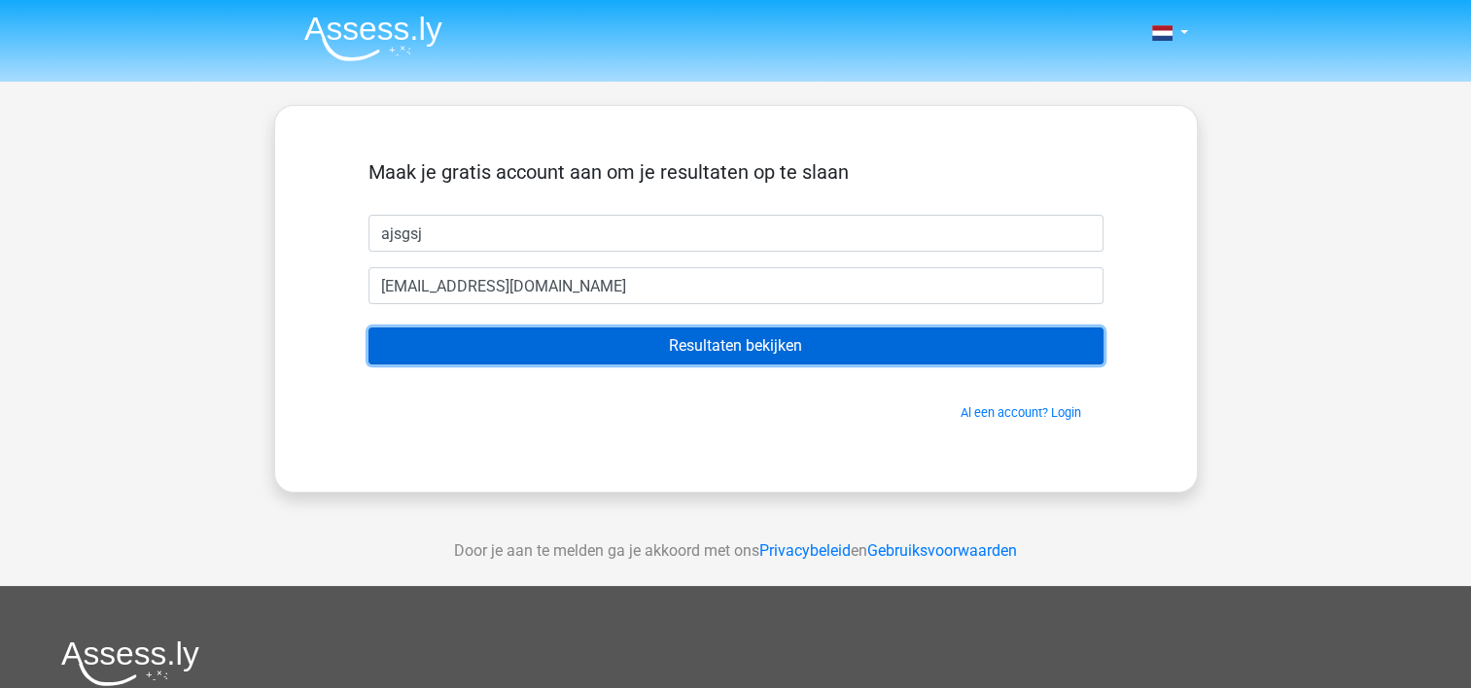
click at [711, 348] on input "Resultaten bekijken" at bounding box center [735, 346] width 735 height 37
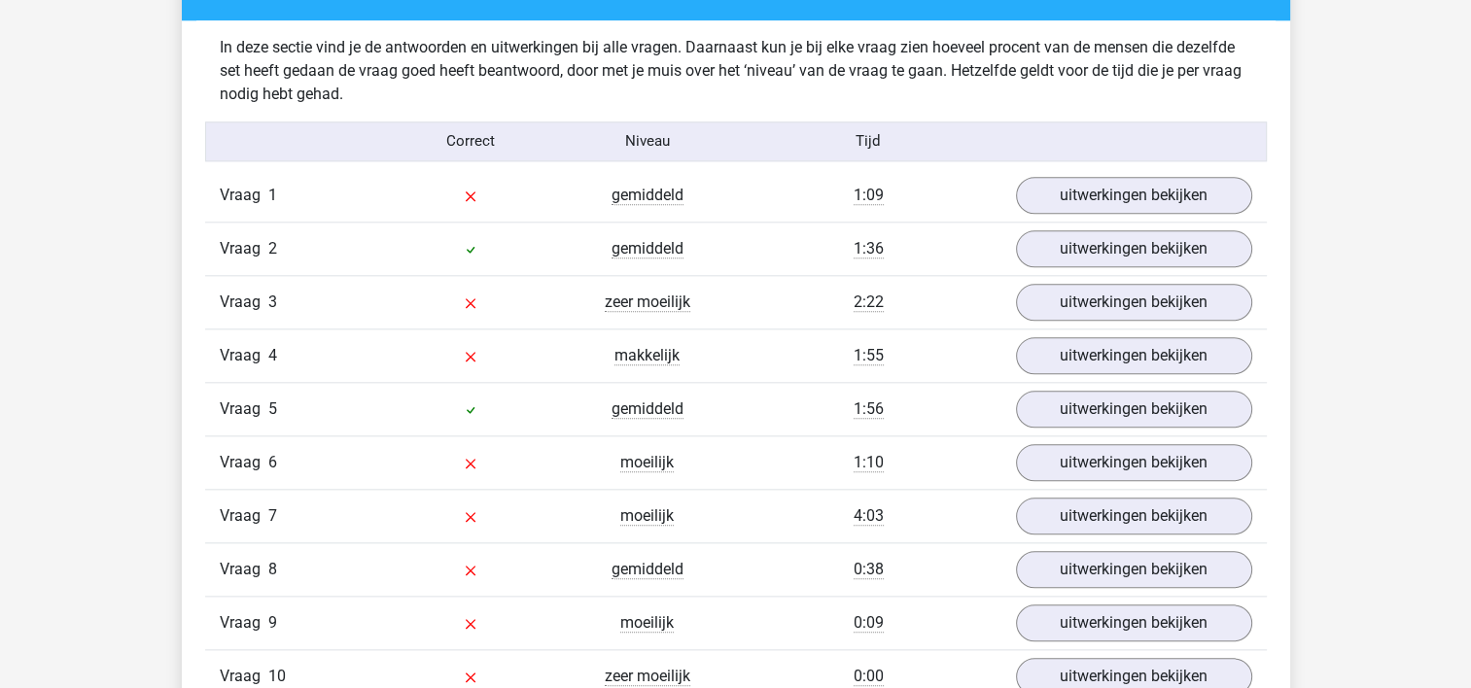
scroll to position [2065, 0]
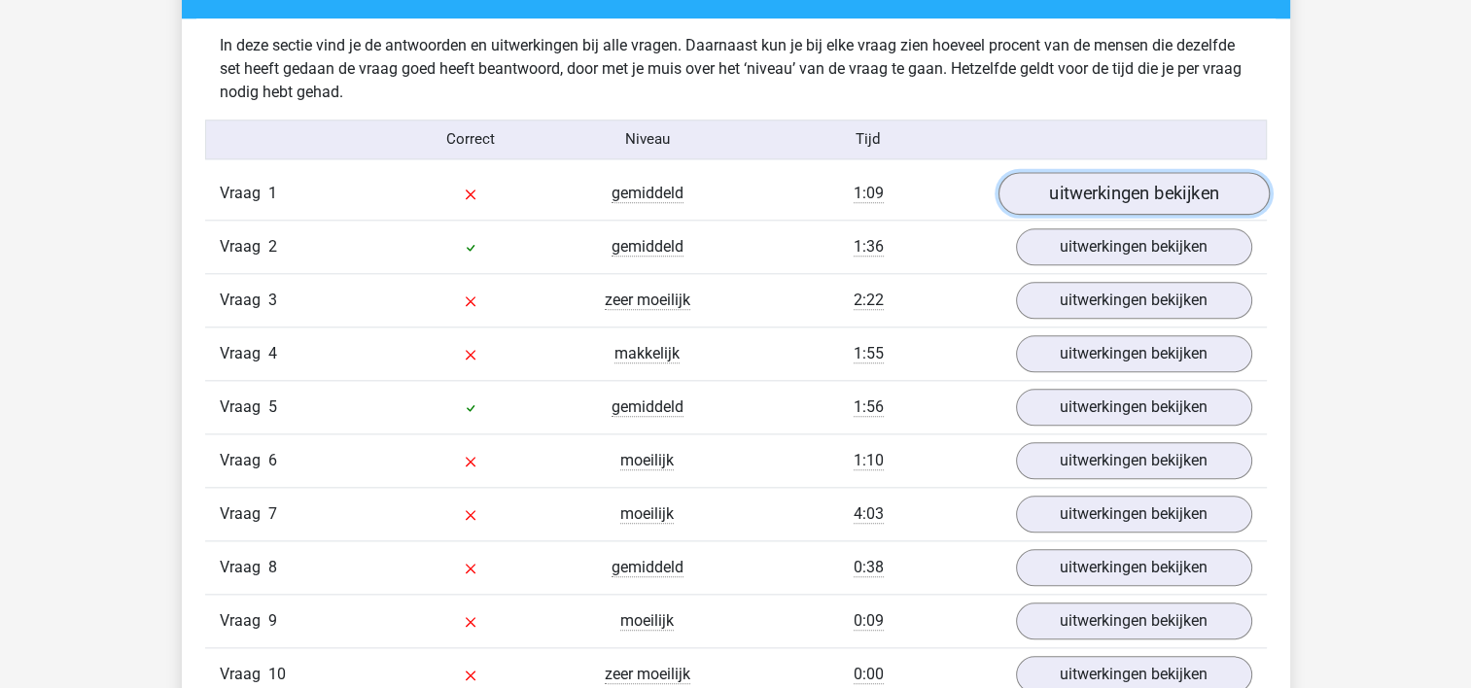
click at [1132, 191] on link "uitwerkingen bekijken" at bounding box center [1132, 193] width 271 height 43
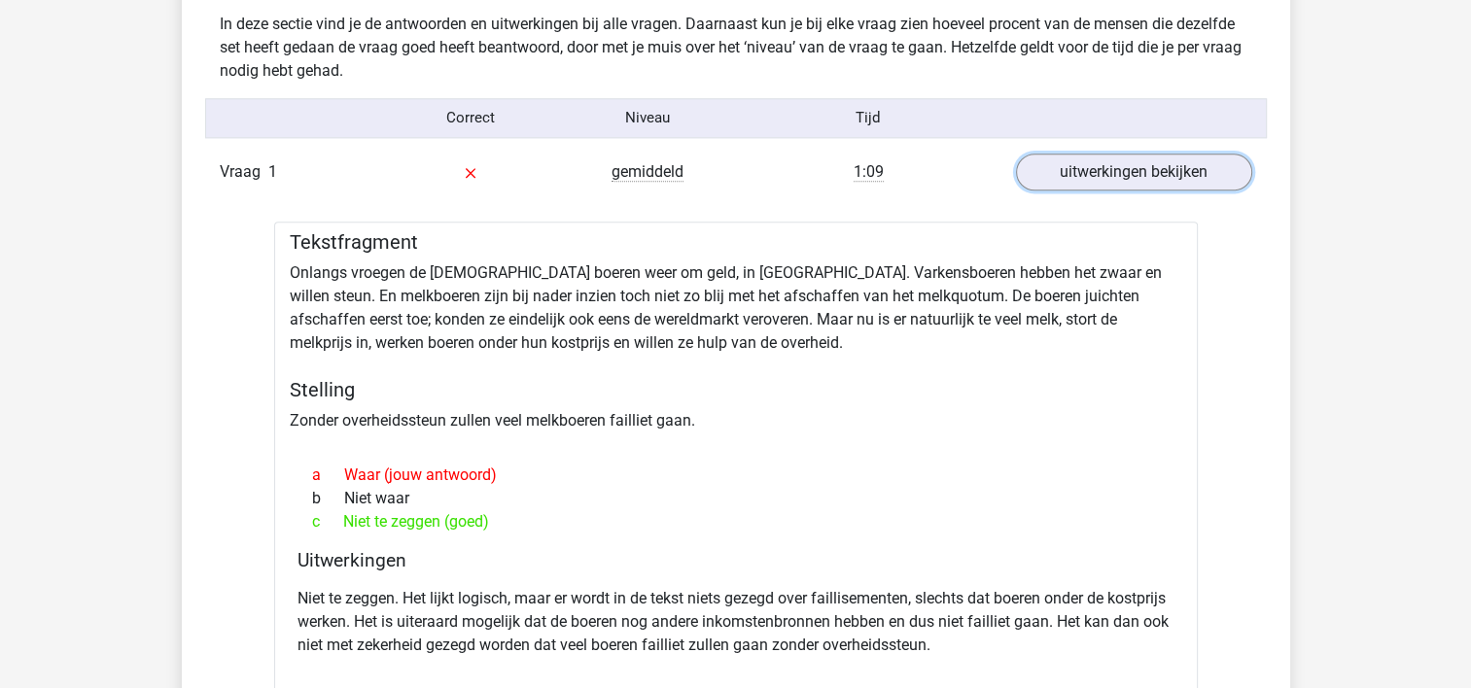
scroll to position [2088, 0]
click at [1086, 176] on link "uitwerkingen bekijken" at bounding box center [1132, 170] width 271 height 43
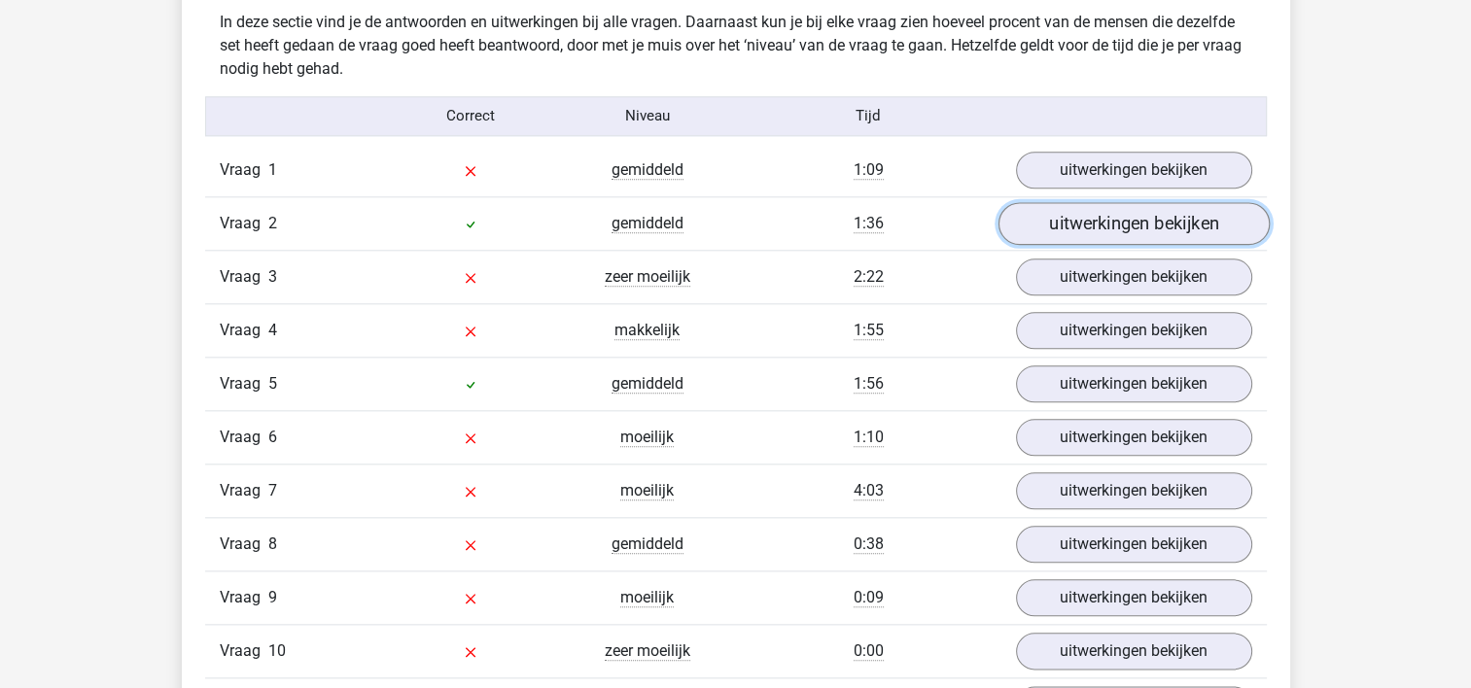
click at [1102, 222] on link "uitwerkingen bekijken" at bounding box center [1132, 223] width 271 height 43
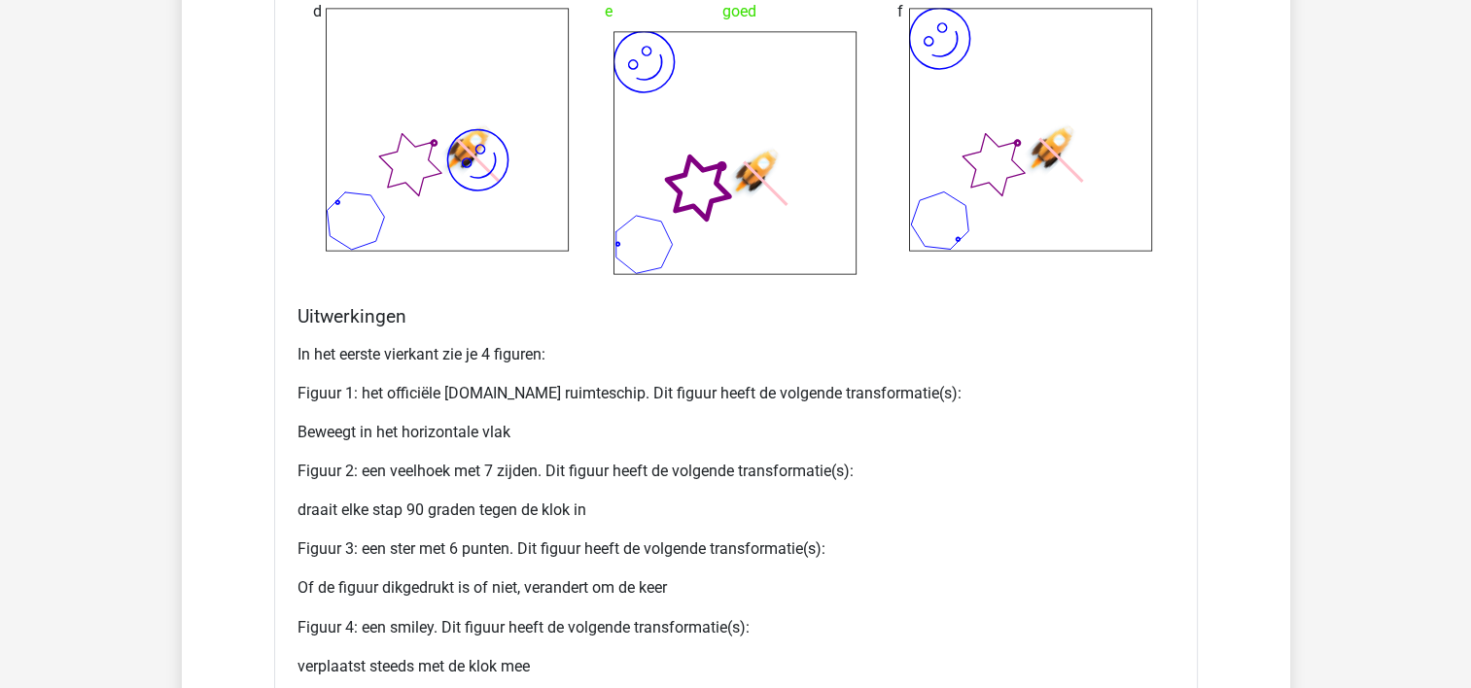
scroll to position [3060, 0]
click at [1137, 503] on p "draait elke stap 90 graden tegen de klok in" at bounding box center [735, 508] width 877 height 23
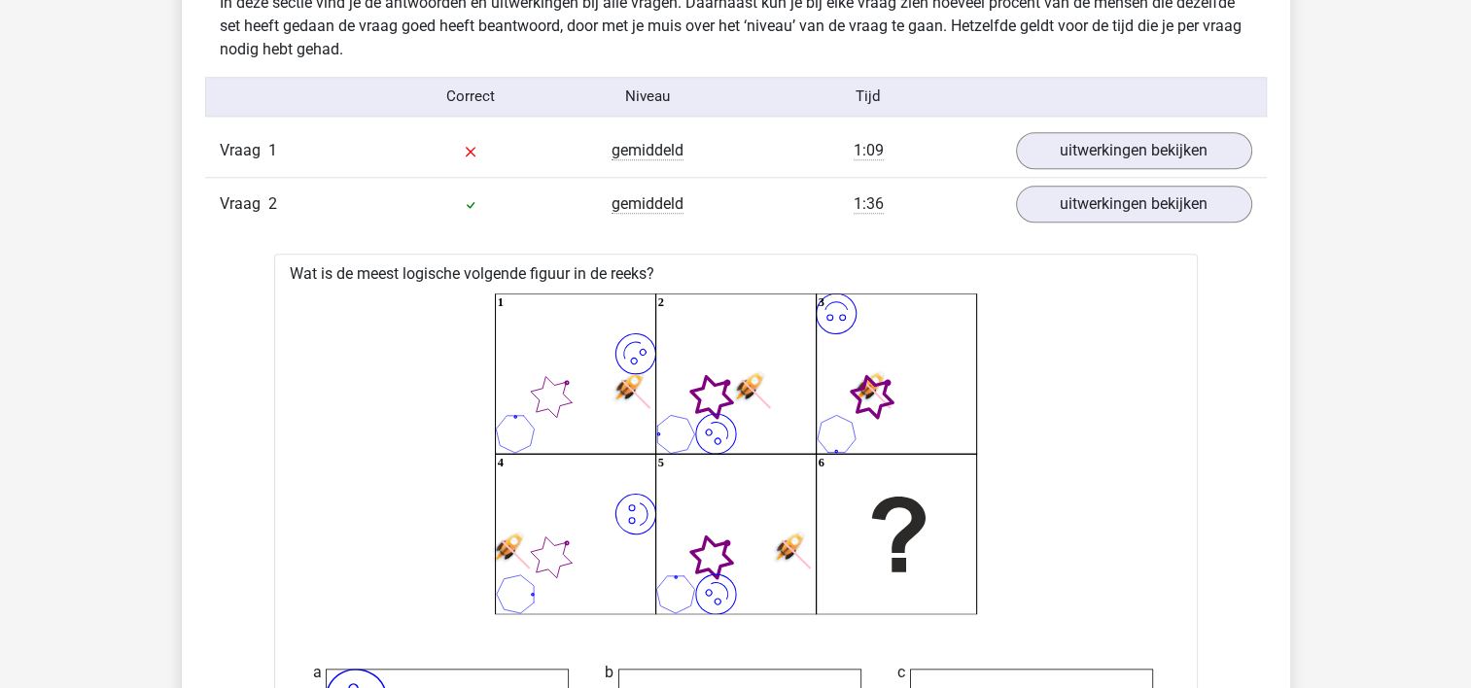
scroll to position [2107, 0]
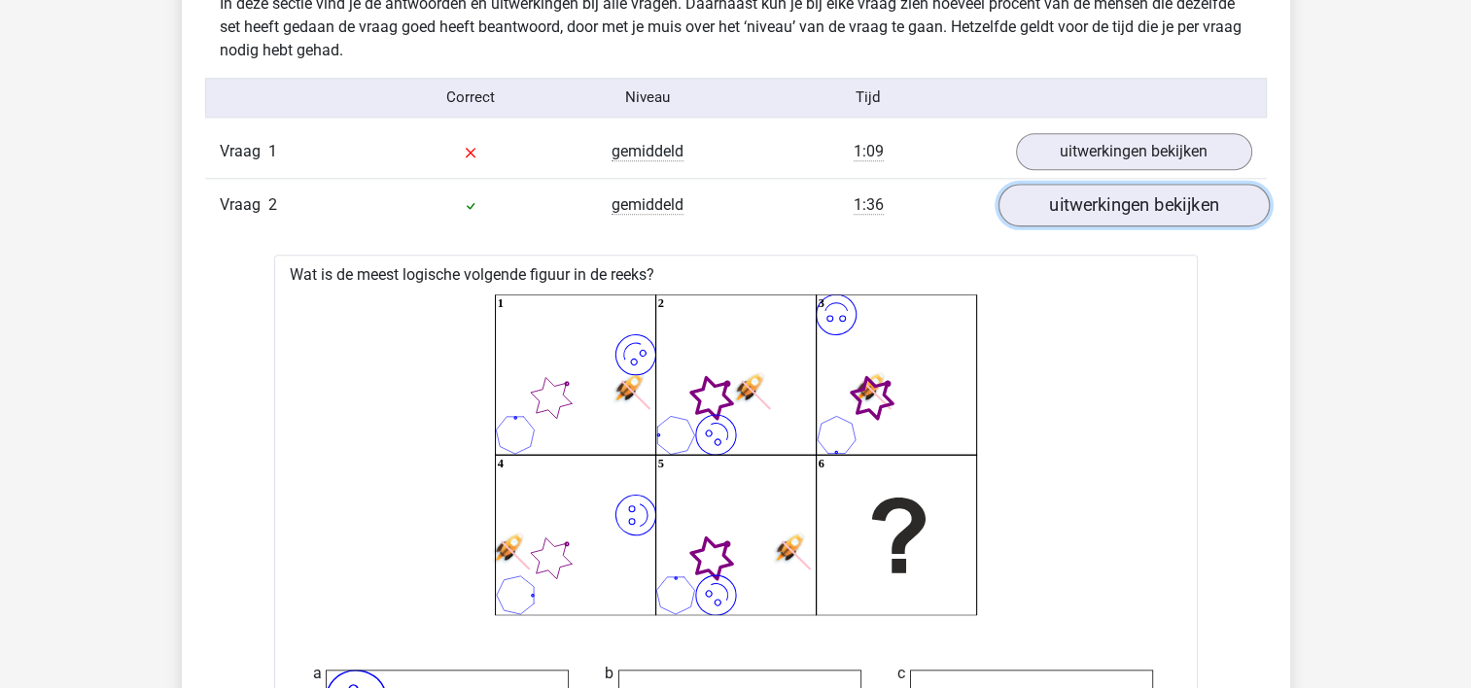
click at [1141, 214] on link "uitwerkingen bekijken" at bounding box center [1132, 205] width 271 height 43
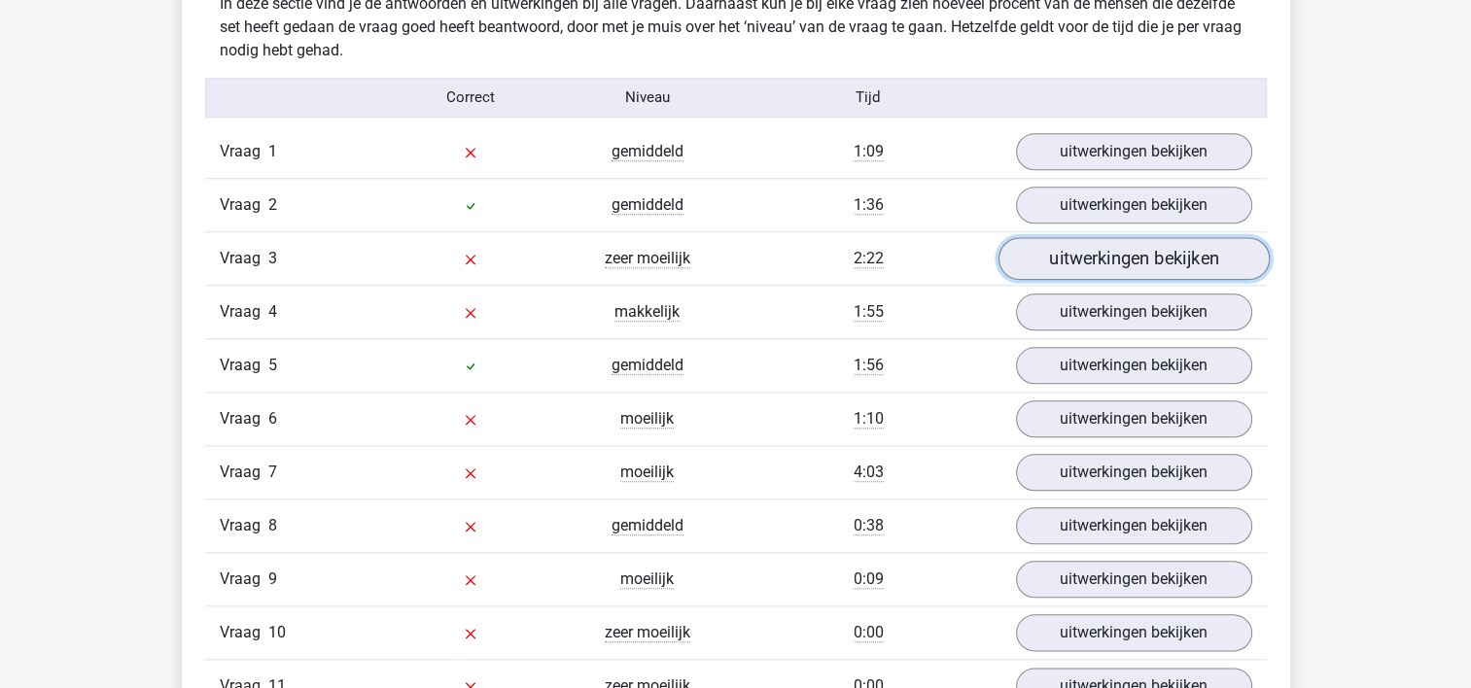
click at [1139, 259] on link "uitwerkingen bekijken" at bounding box center [1132, 258] width 271 height 43
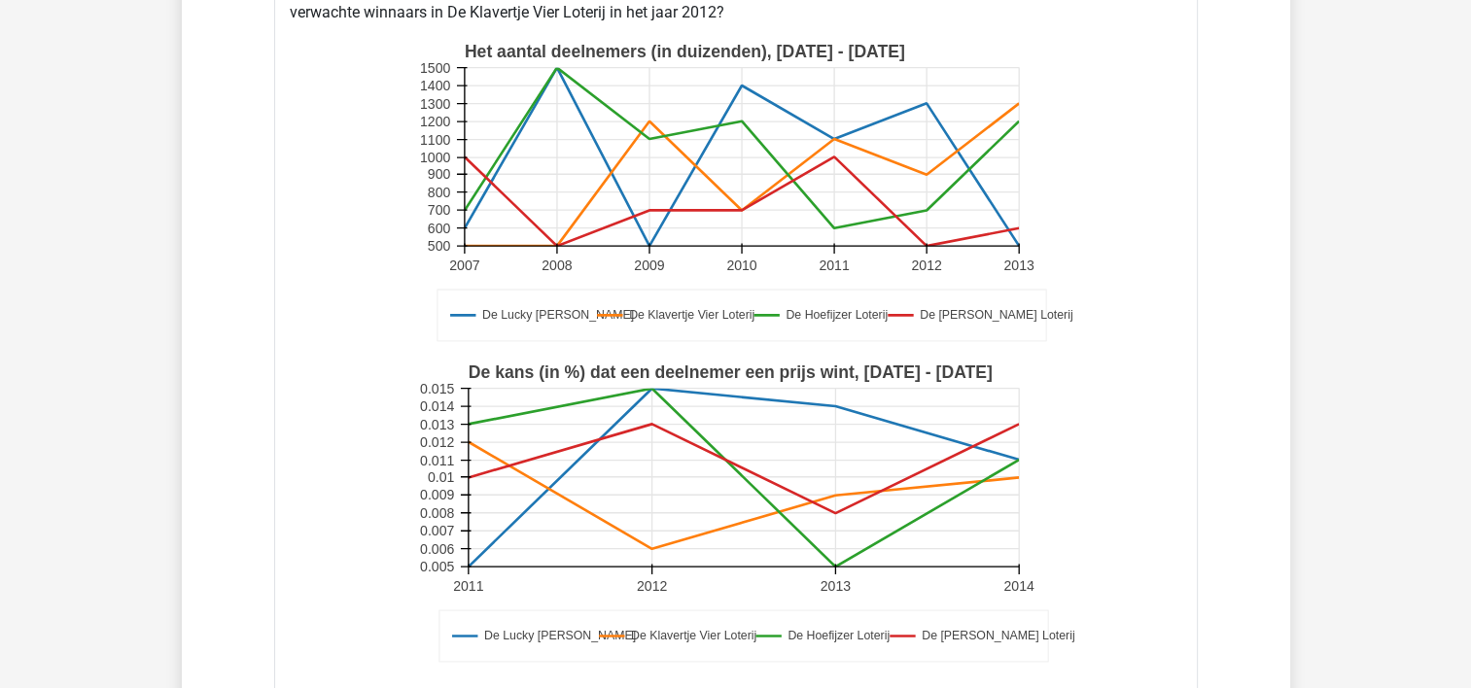
scroll to position [2448, 0]
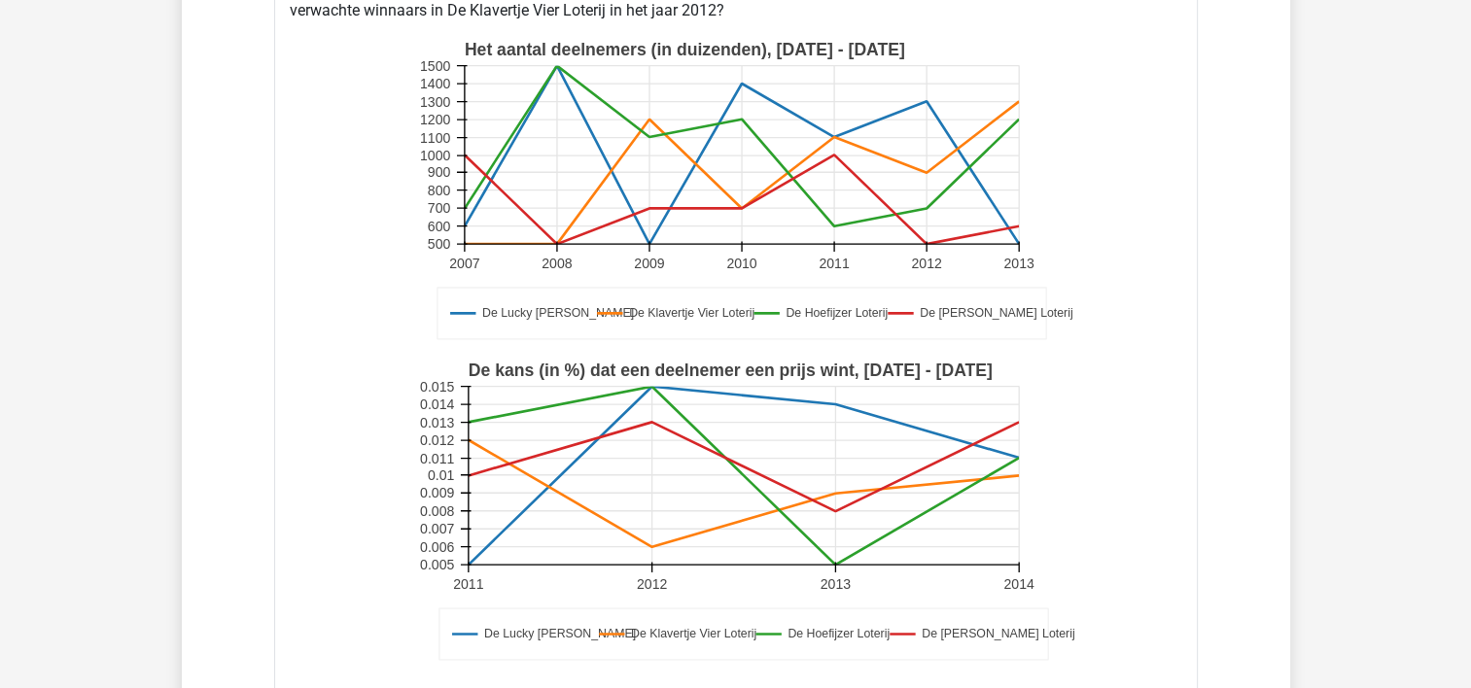
click at [370, 351] on icon "De Lucky Luke Loterij De Klavertje Vier Loterij De Hoefijzer Loterij De Guus Ge…" at bounding box center [735, 511] width 861 height 321
click at [388, 351] on icon "De Lucky Luke Loterij De Klavertje Vier Loterij De Hoefijzer Loterij De Guus Ge…" at bounding box center [735, 511] width 861 height 321
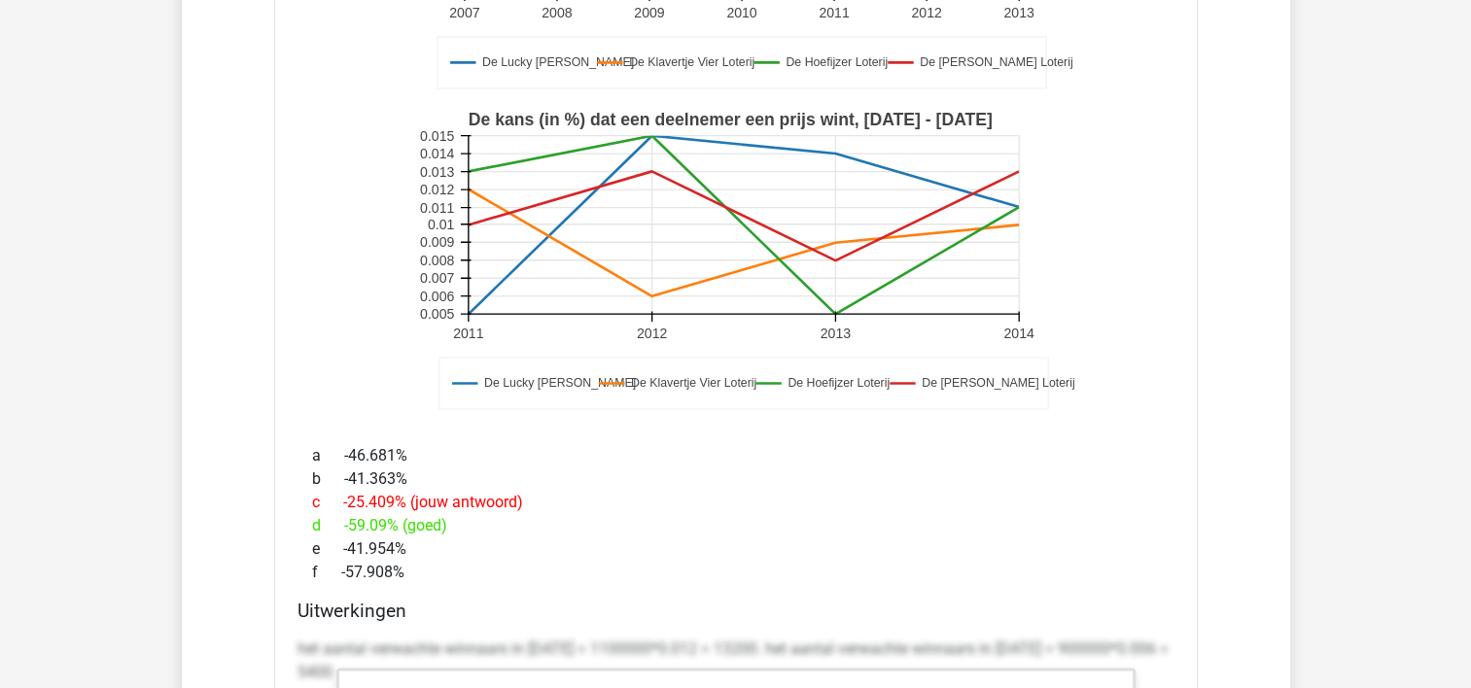
scroll to position [2709, 0]
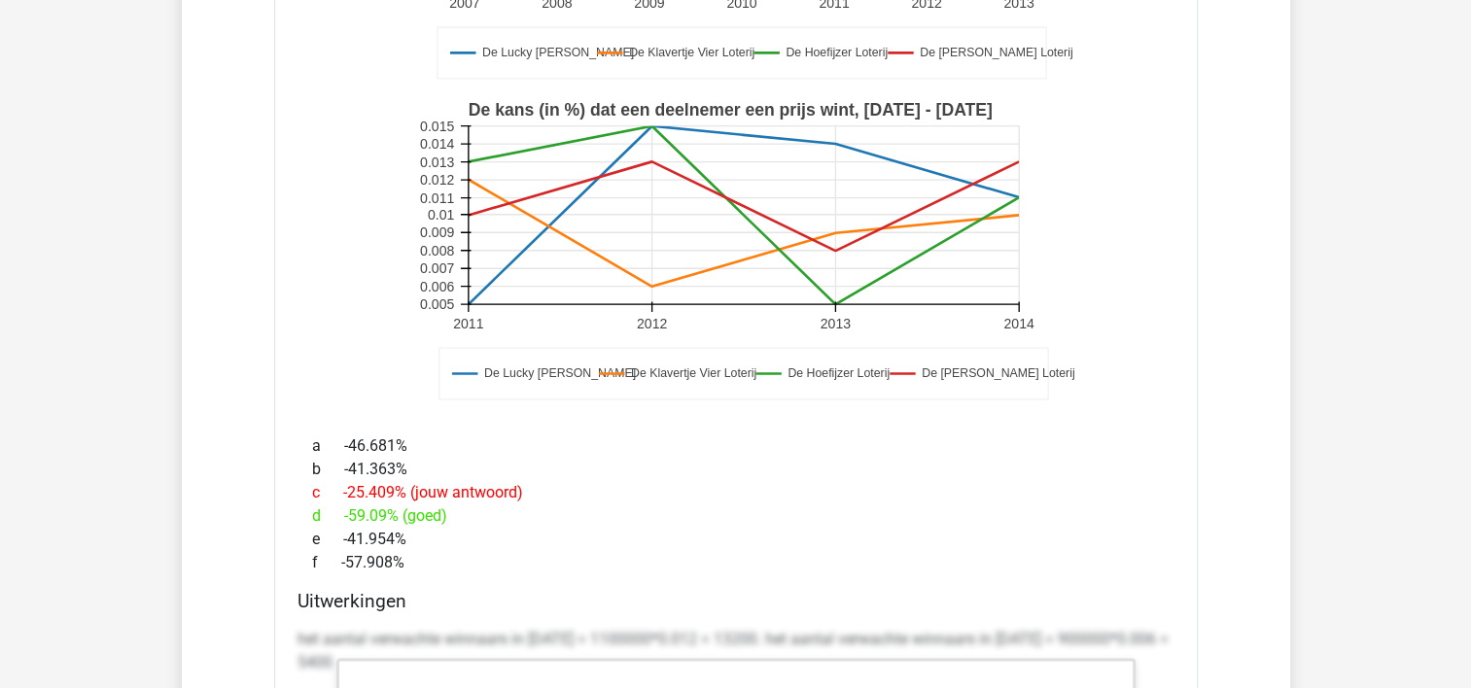
click at [606, 488] on div "c -25.409% (jouw antwoord)" at bounding box center [735, 492] width 877 height 23
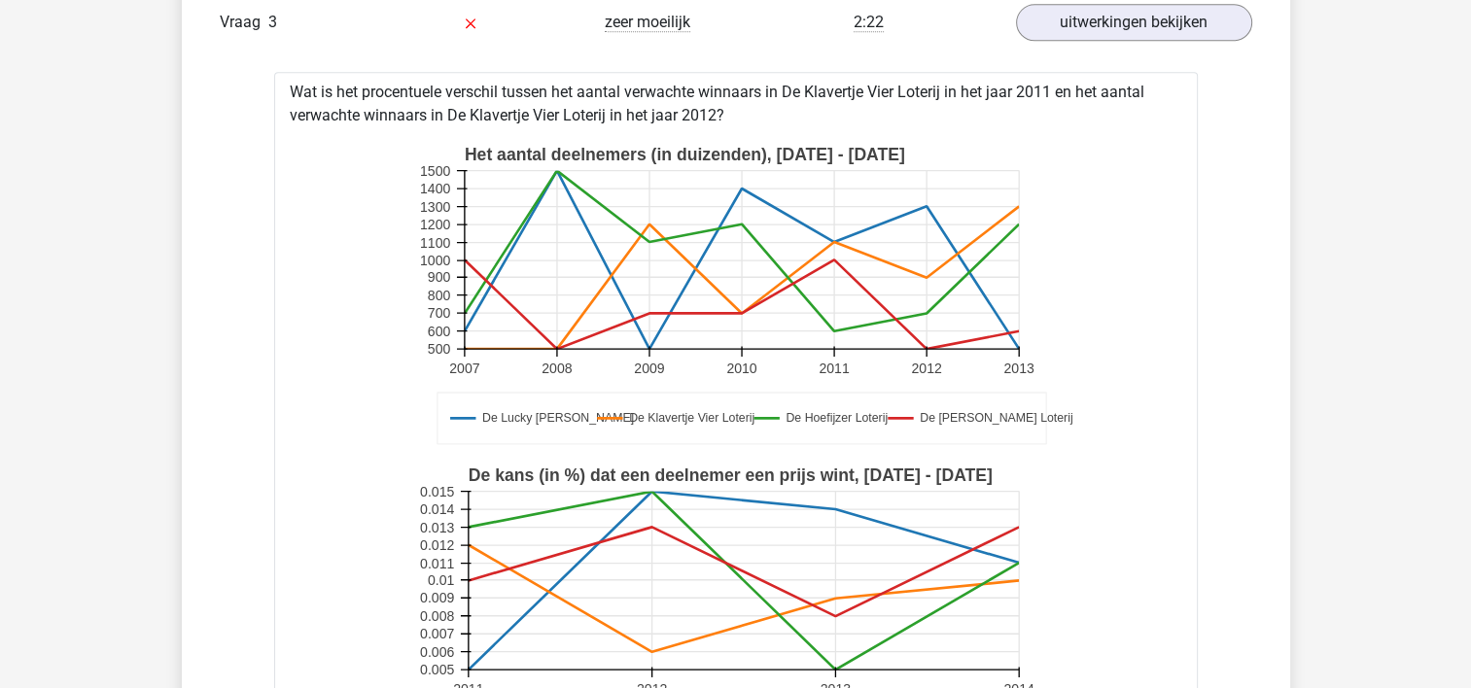
scroll to position [2337, 0]
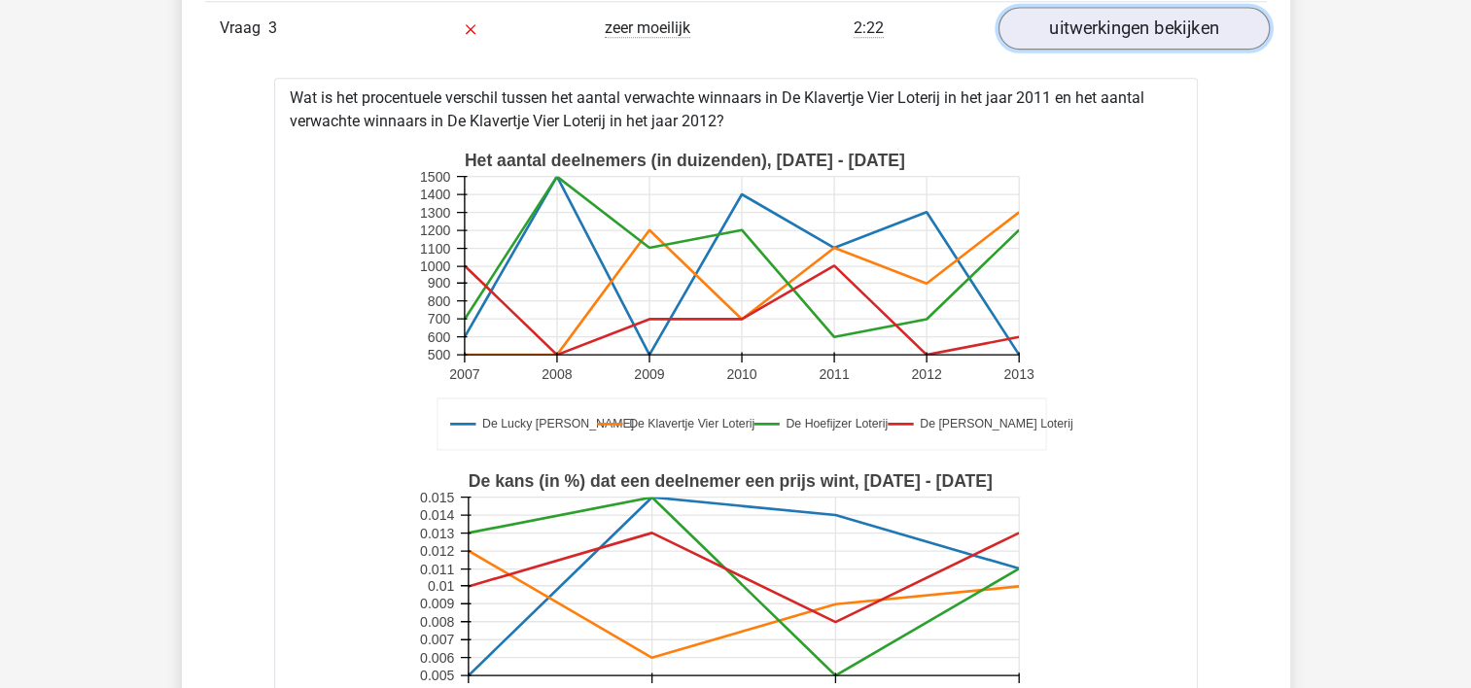
click at [1124, 16] on link "uitwerkingen bekijken" at bounding box center [1132, 28] width 271 height 43
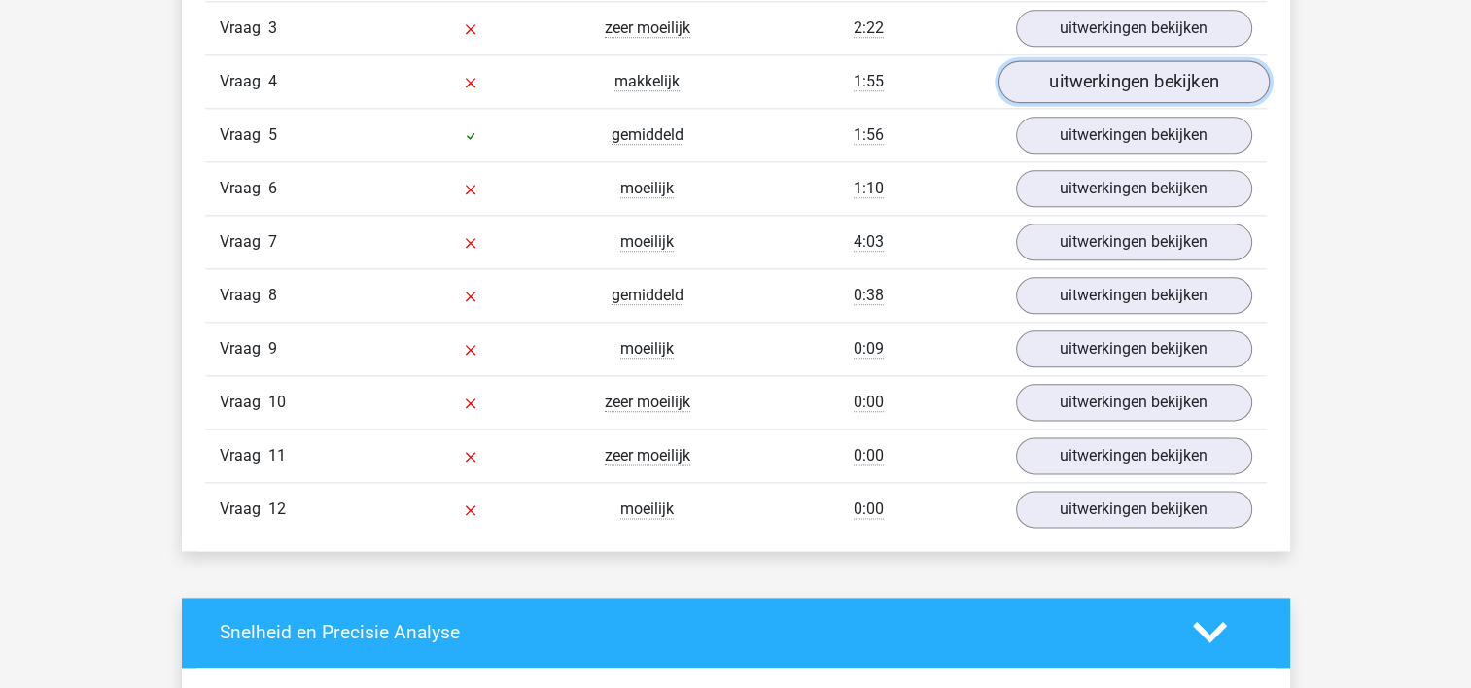
click at [1106, 74] on link "uitwerkingen bekijken" at bounding box center [1132, 81] width 271 height 43
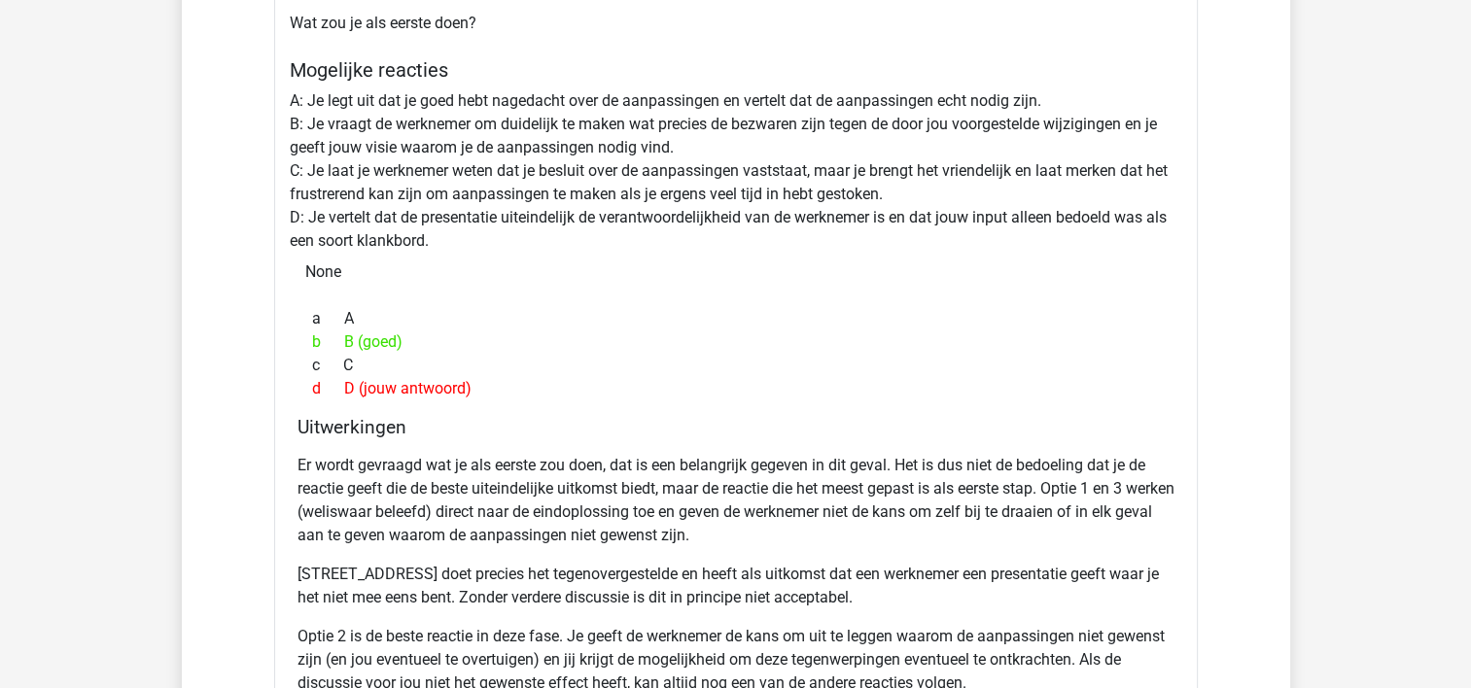
scroll to position [2588, 0]
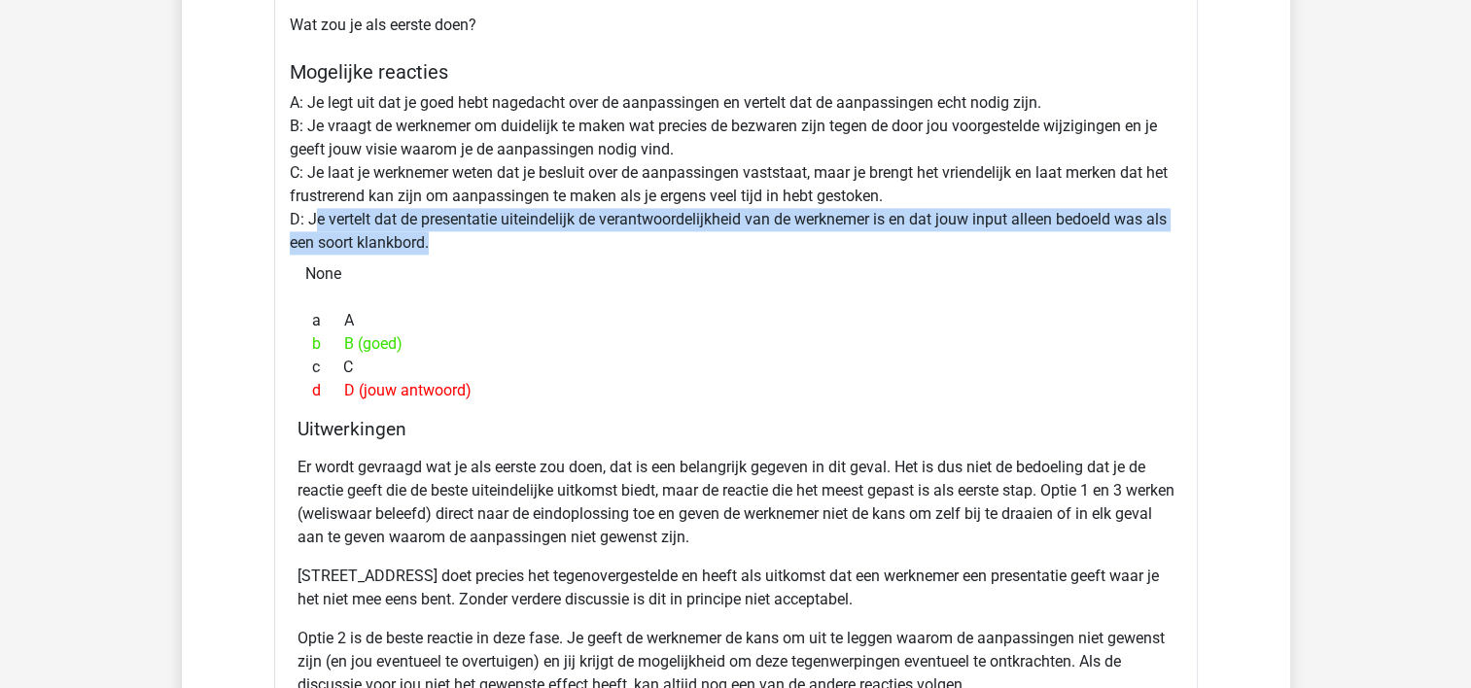
drag, startPoint x: 315, startPoint y: 210, endPoint x: 879, endPoint y: 235, distance: 564.4
click at [879, 235] on div "Situatie Je hebt de slides van een presentatie die een van je werknemers later …" at bounding box center [736, 344] width 924 height 929
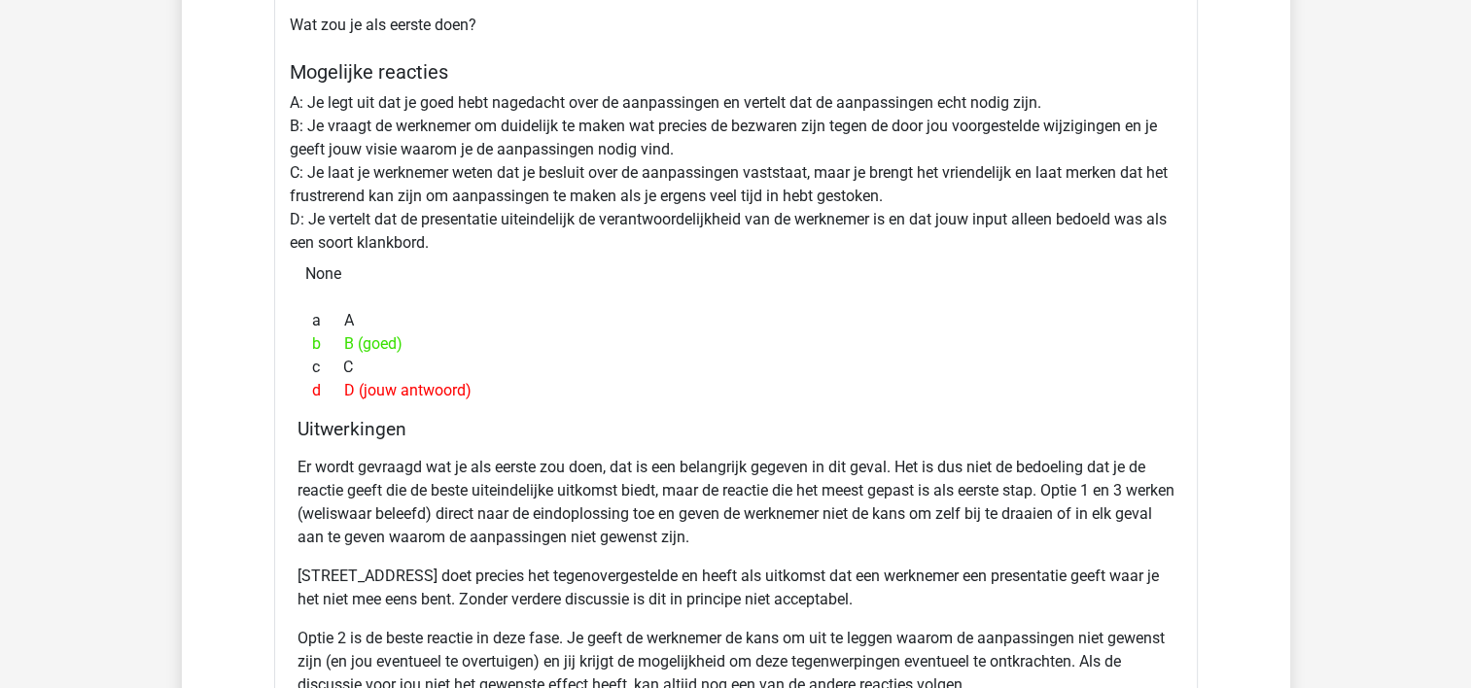
click at [793, 258] on div "None" at bounding box center [736, 274] width 892 height 39
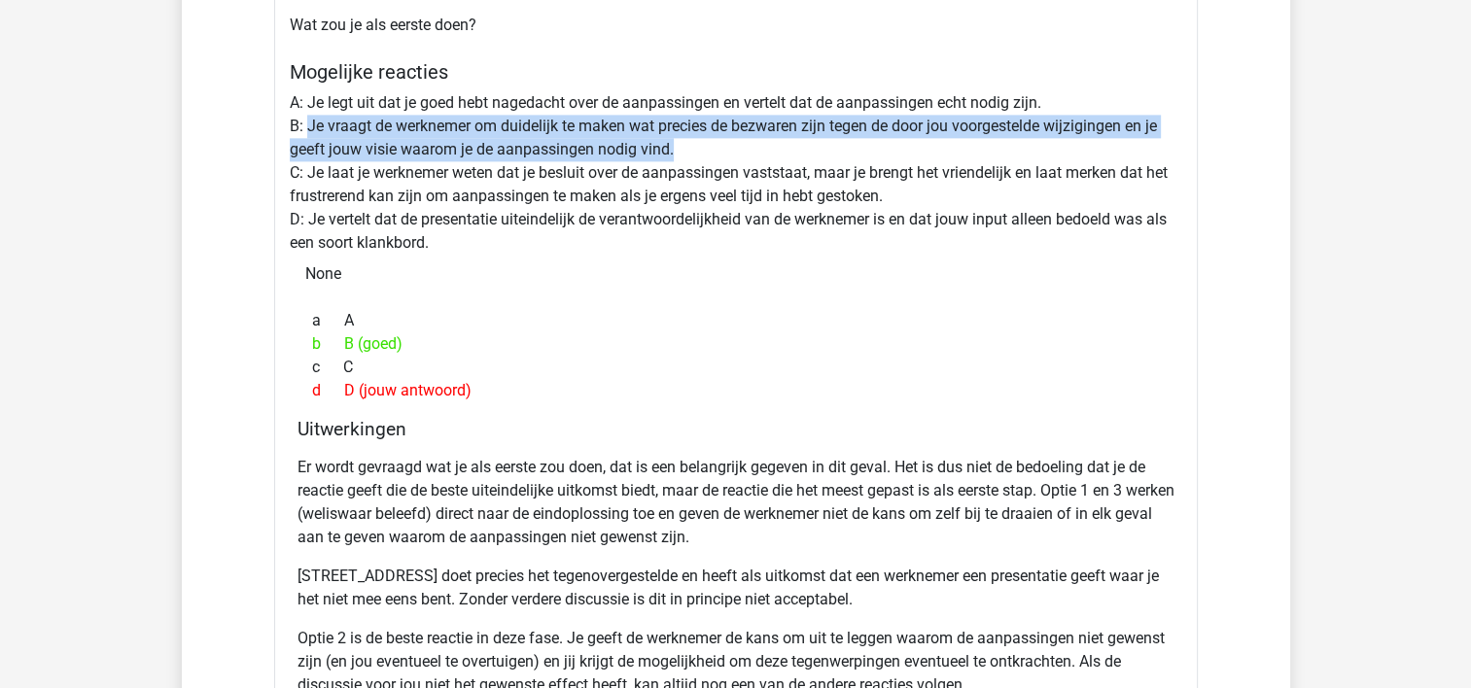
drag, startPoint x: 309, startPoint y: 117, endPoint x: 686, endPoint y: 147, distance: 378.4
click at [686, 147] on div "Situatie Je hebt de slides van een presentatie die een van je werknemers later …" at bounding box center [736, 344] width 924 height 929
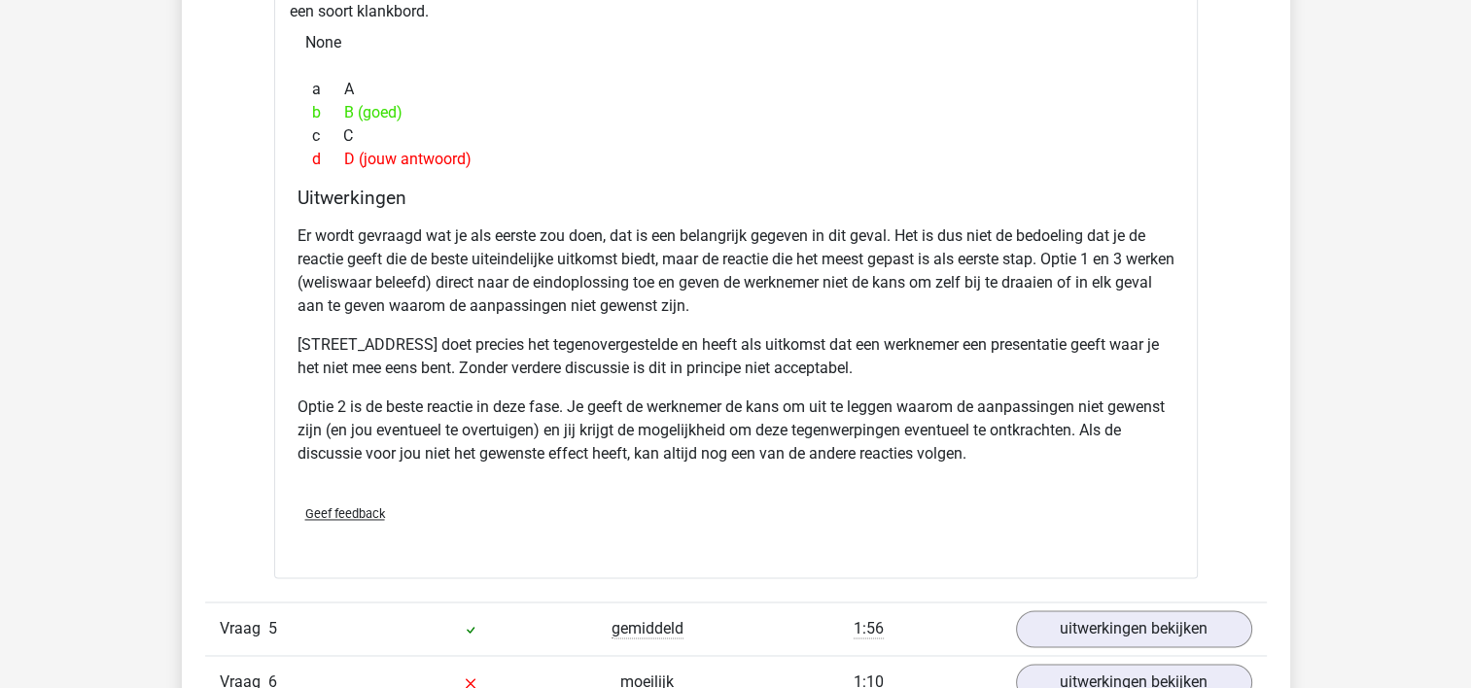
scroll to position [2822, 0]
click at [296, 232] on div "Uitwerkingen Er wordt gevraagd wat je als eerste zou doen, dat is een belangrij…" at bounding box center [736, 335] width 892 height 302
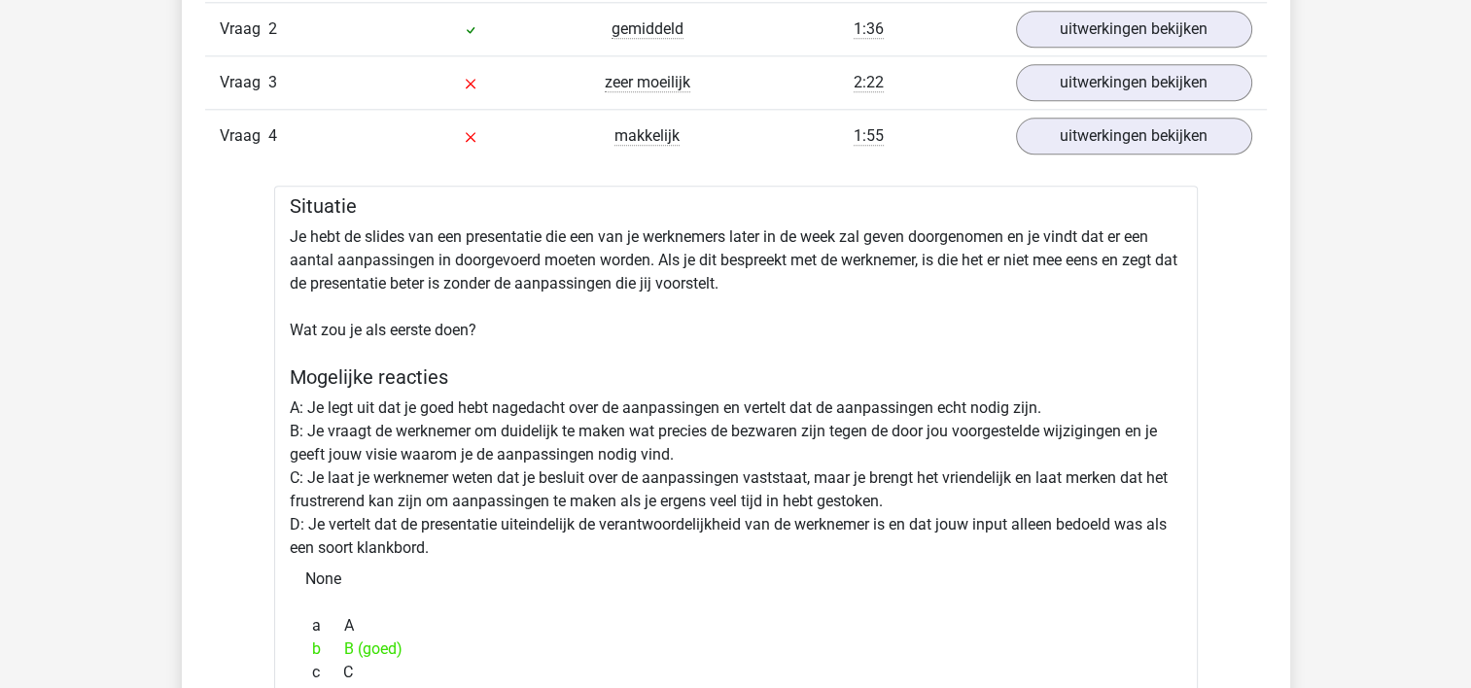
scroll to position [2283, 0]
click at [1086, 134] on link "uitwerkingen bekijken" at bounding box center [1132, 136] width 271 height 43
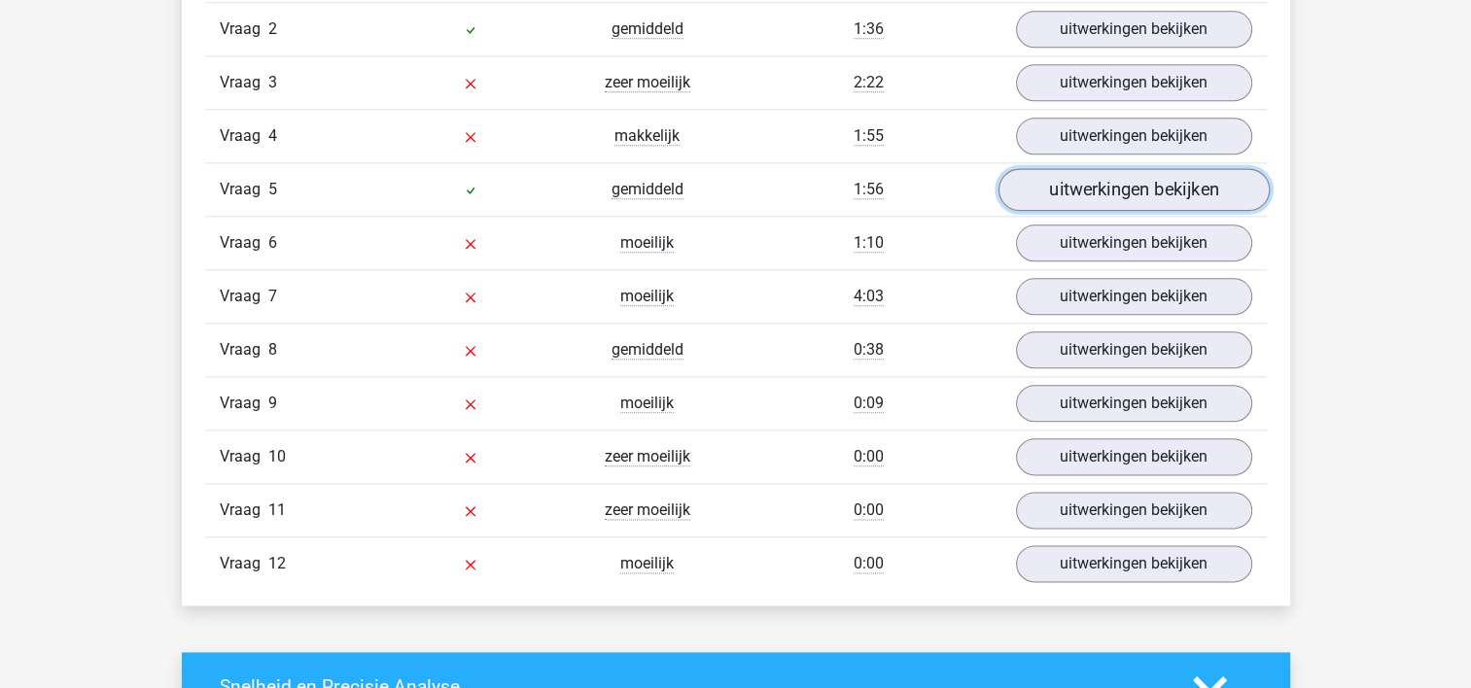
click at [1054, 180] on link "uitwerkingen bekijken" at bounding box center [1132, 189] width 271 height 43
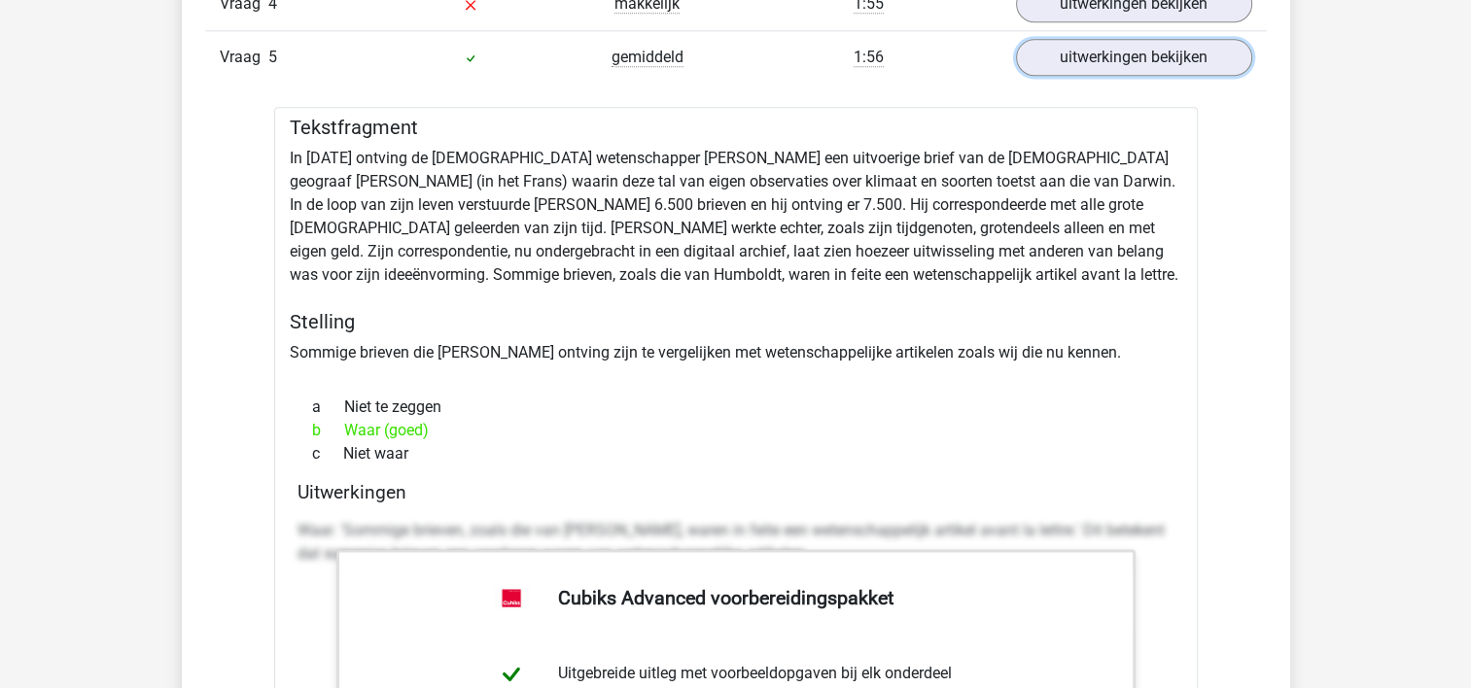
scroll to position [2425, 0]
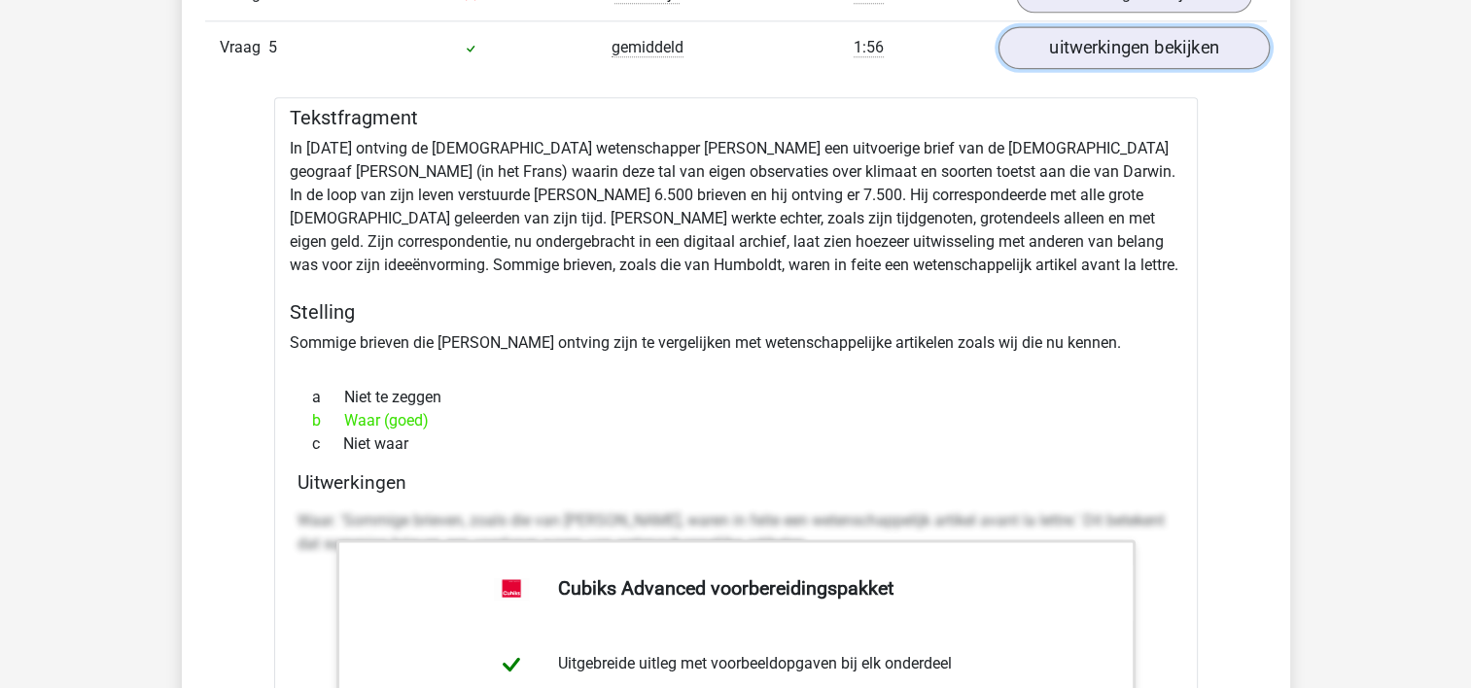
click at [1139, 53] on link "uitwerkingen bekijken" at bounding box center [1132, 47] width 271 height 43
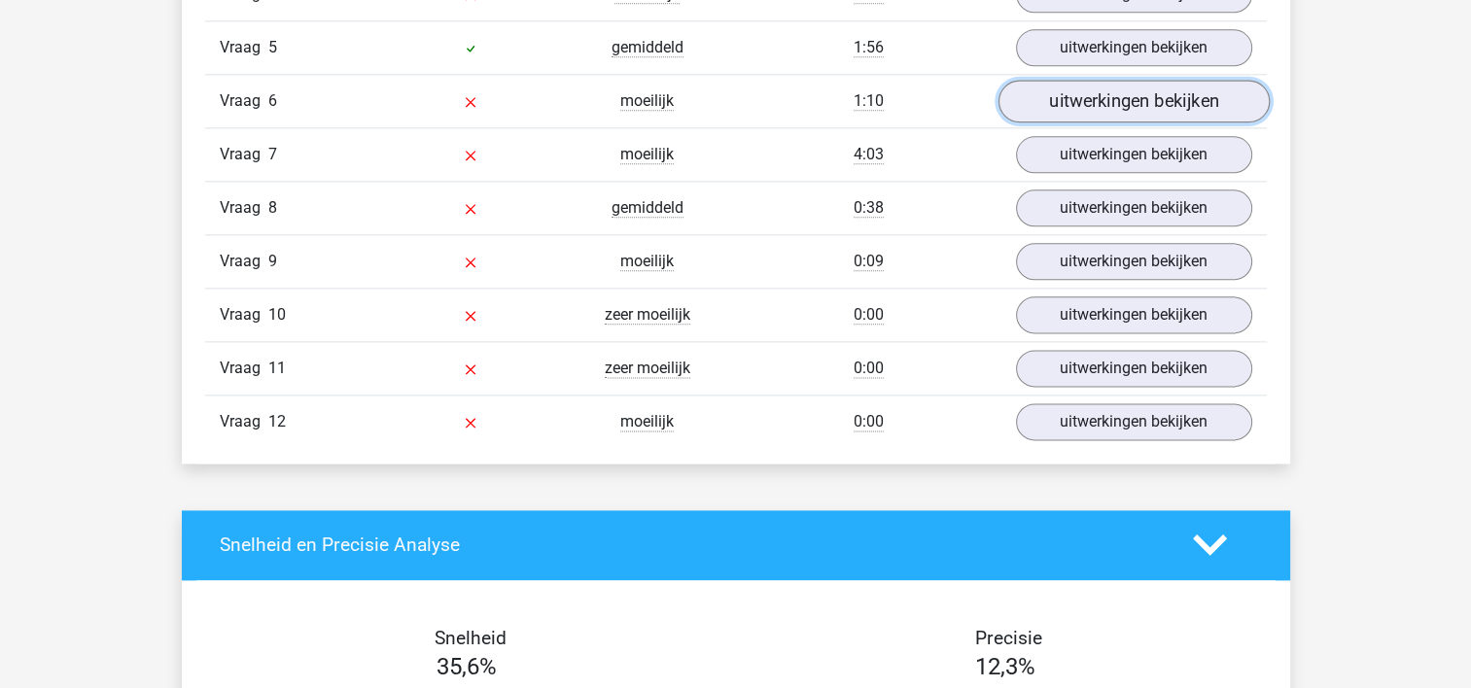
click at [1116, 100] on link "uitwerkingen bekijken" at bounding box center [1132, 101] width 271 height 43
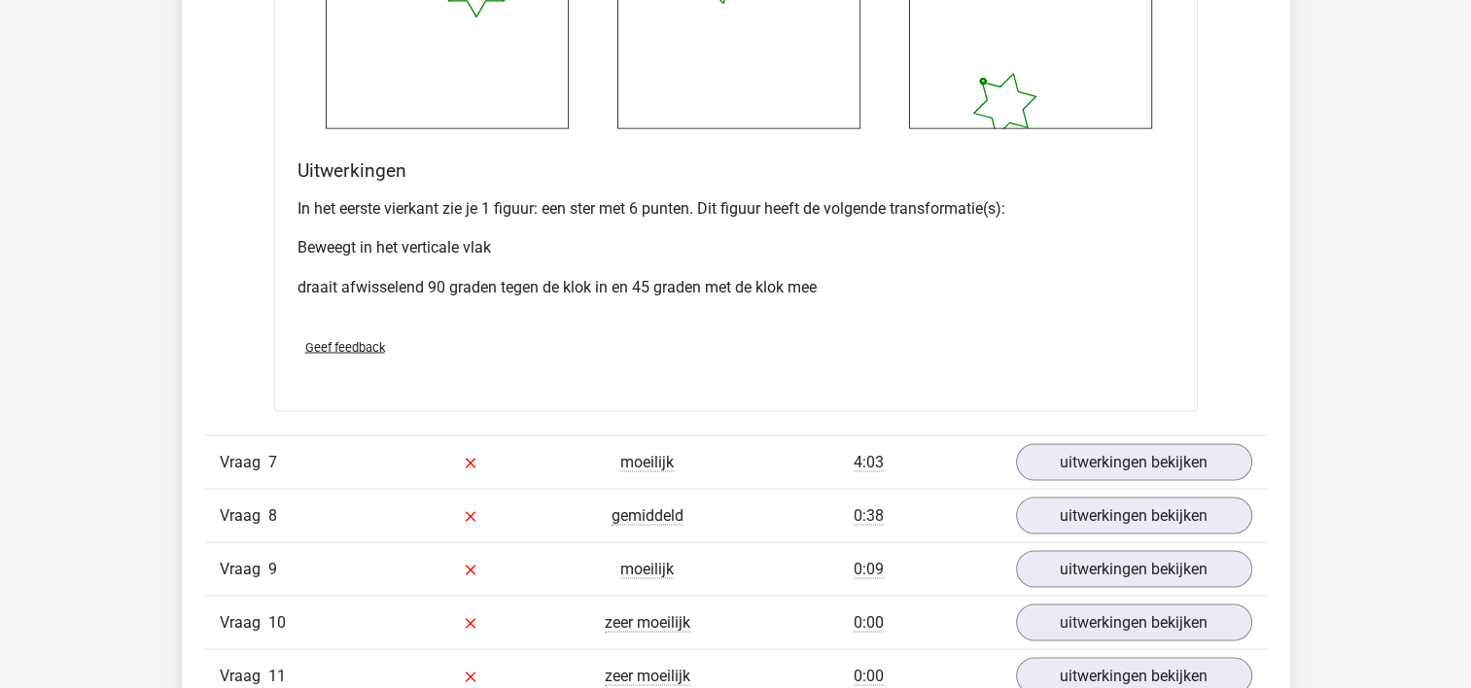
scroll to position [3434, 0]
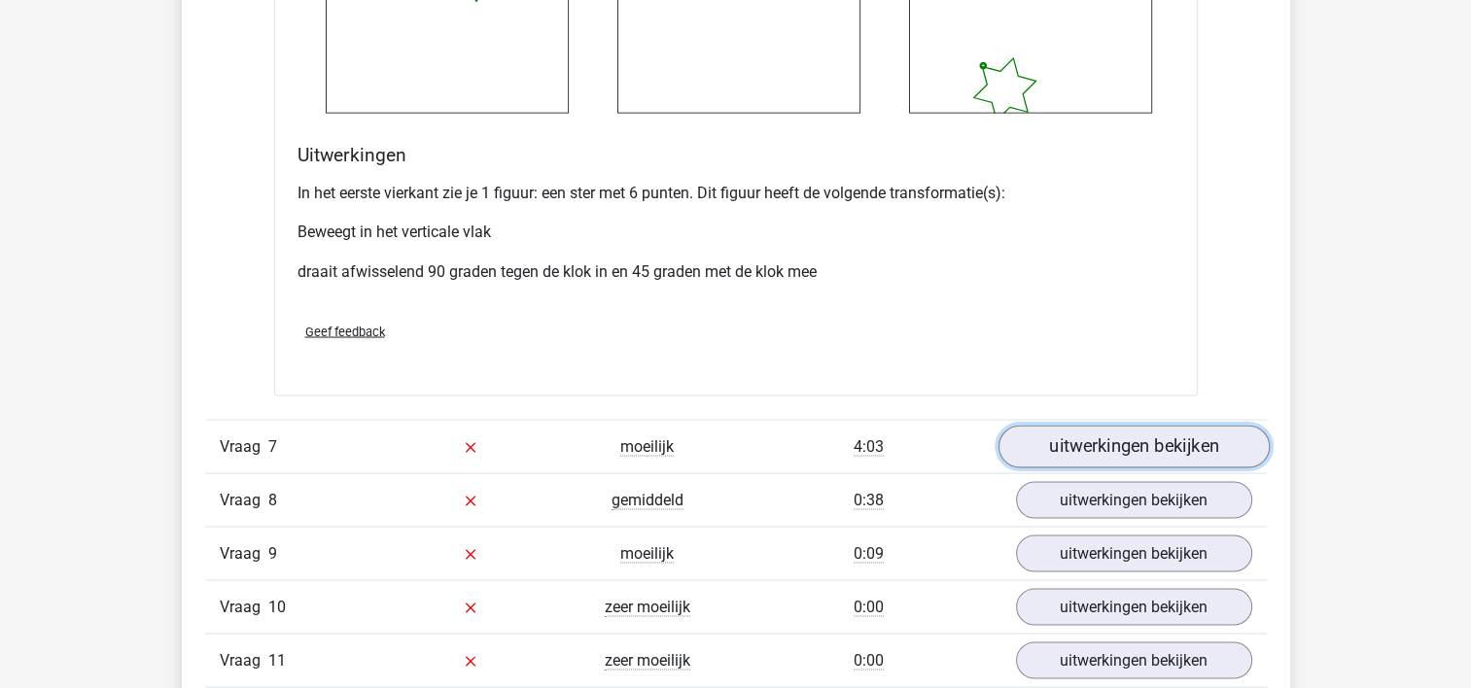
click at [1174, 443] on link "uitwerkingen bekijken" at bounding box center [1132, 446] width 271 height 43
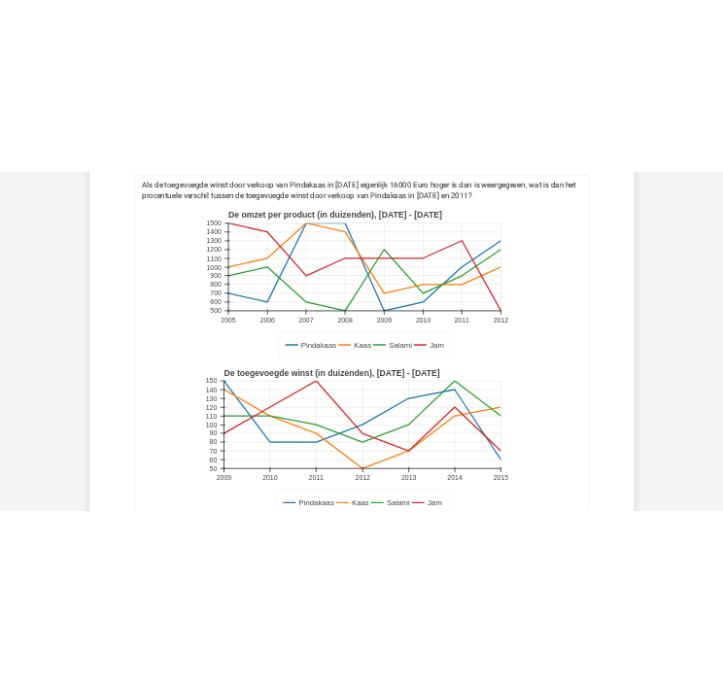
scroll to position [3924, 0]
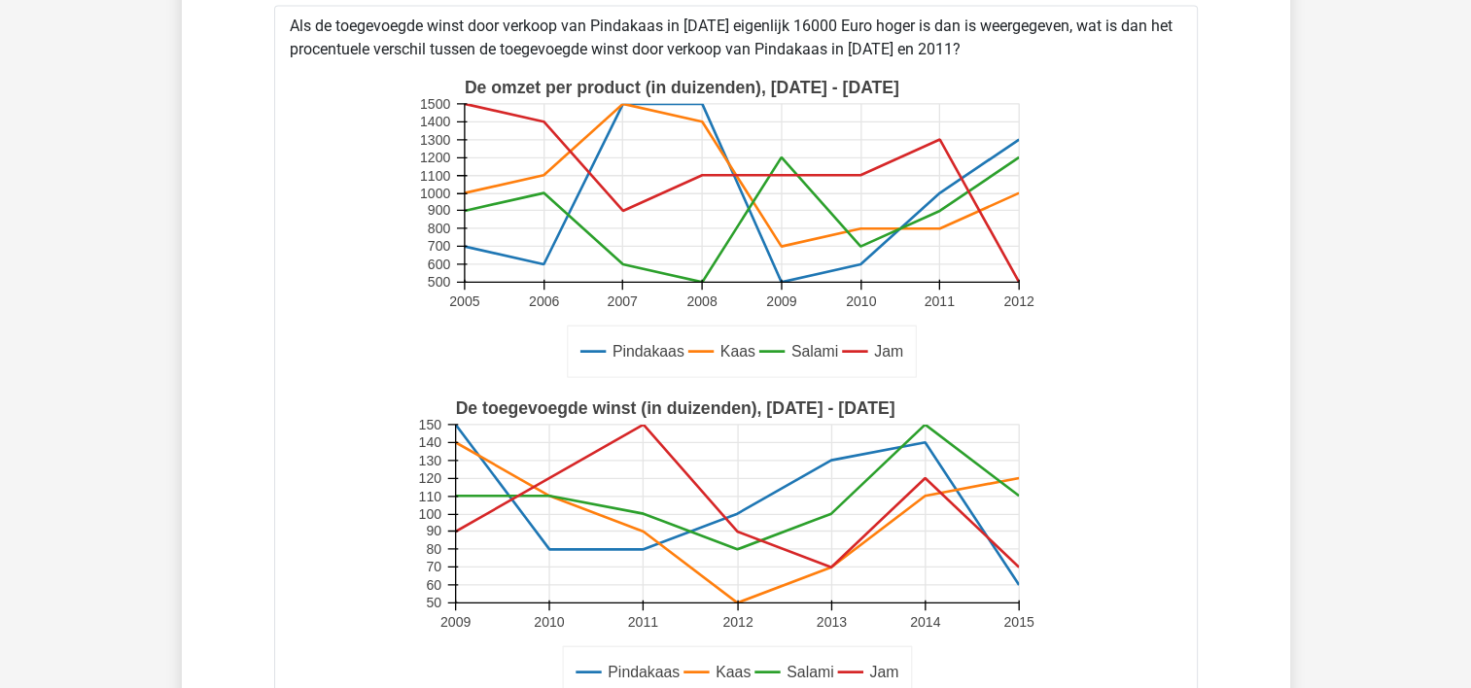
click at [300, 322] on div "Pindakaas Kaas Salami Jam De omzet per product (in duizenden), 2005 - 2012 2005…" at bounding box center [736, 389] width 892 height 657
click at [267, 222] on div "Vraag 1 gemiddeld 1:09 uitwerkingen bekijken Tekstfragment Onlangs vroegen de E…" at bounding box center [736, 95] width 1032 height 3575
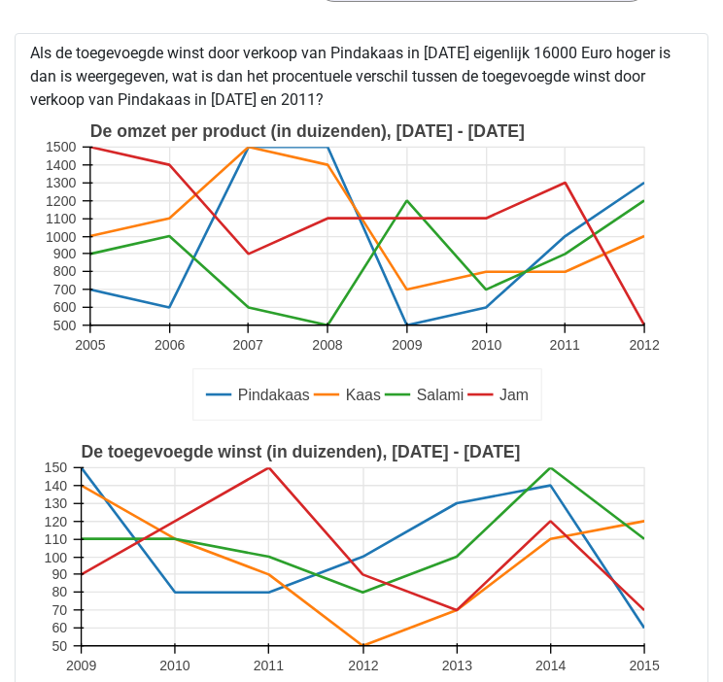
scroll to position [5159, 0]
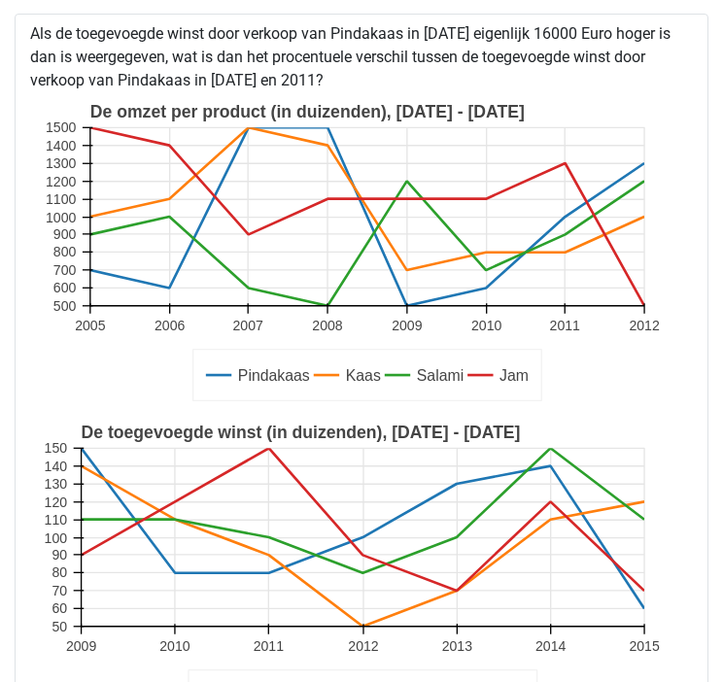
drag, startPoint x: 208, startPoint y: 71, endPoint x: 321, endPoint y: 75, distance: 112.8
drag, startPoint x: 321, startPoint y: 75, endPoint x: 311, endPoint y: 74, distance: 9.8
click at [82, 438] on rect at bounding box center [363, 574] width 642 height 321
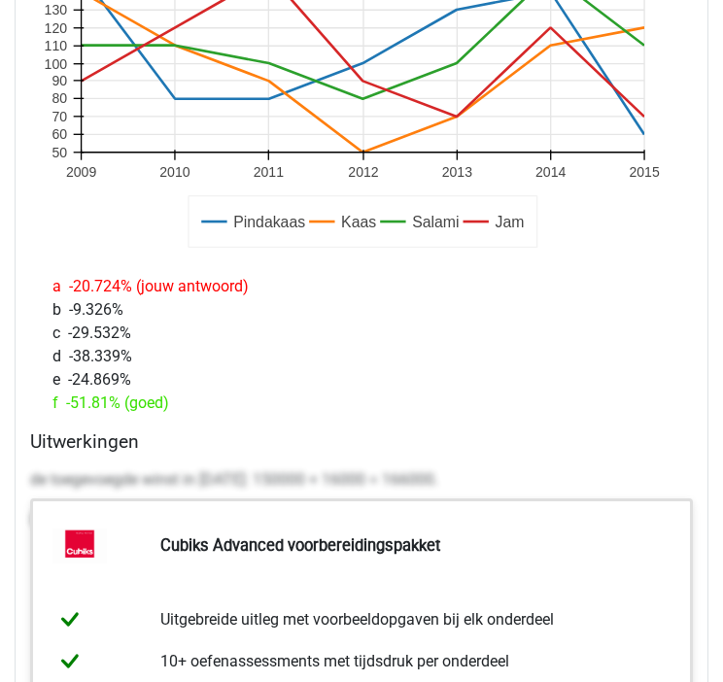
scroll to position [5636, 0]
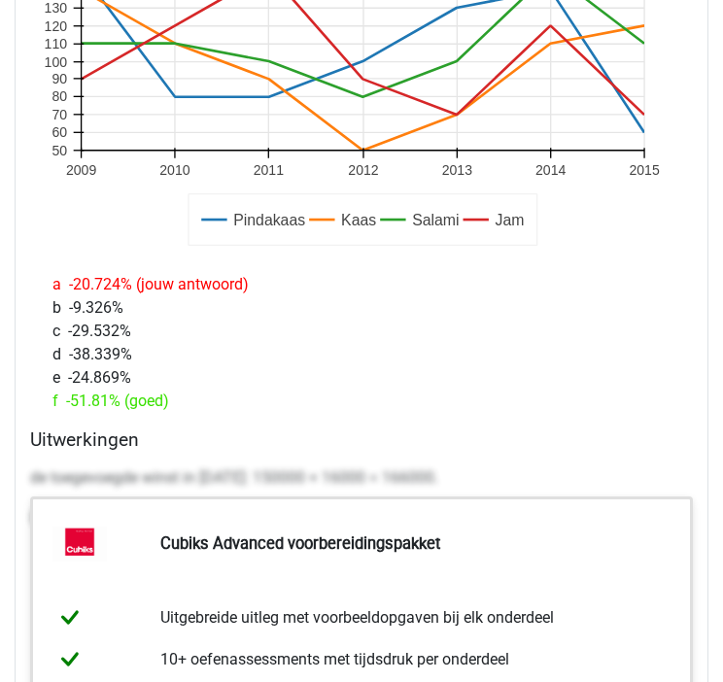
click at [439, 328] on div "c -29.532%" at bounding box center [361, 331] width 647 height 23
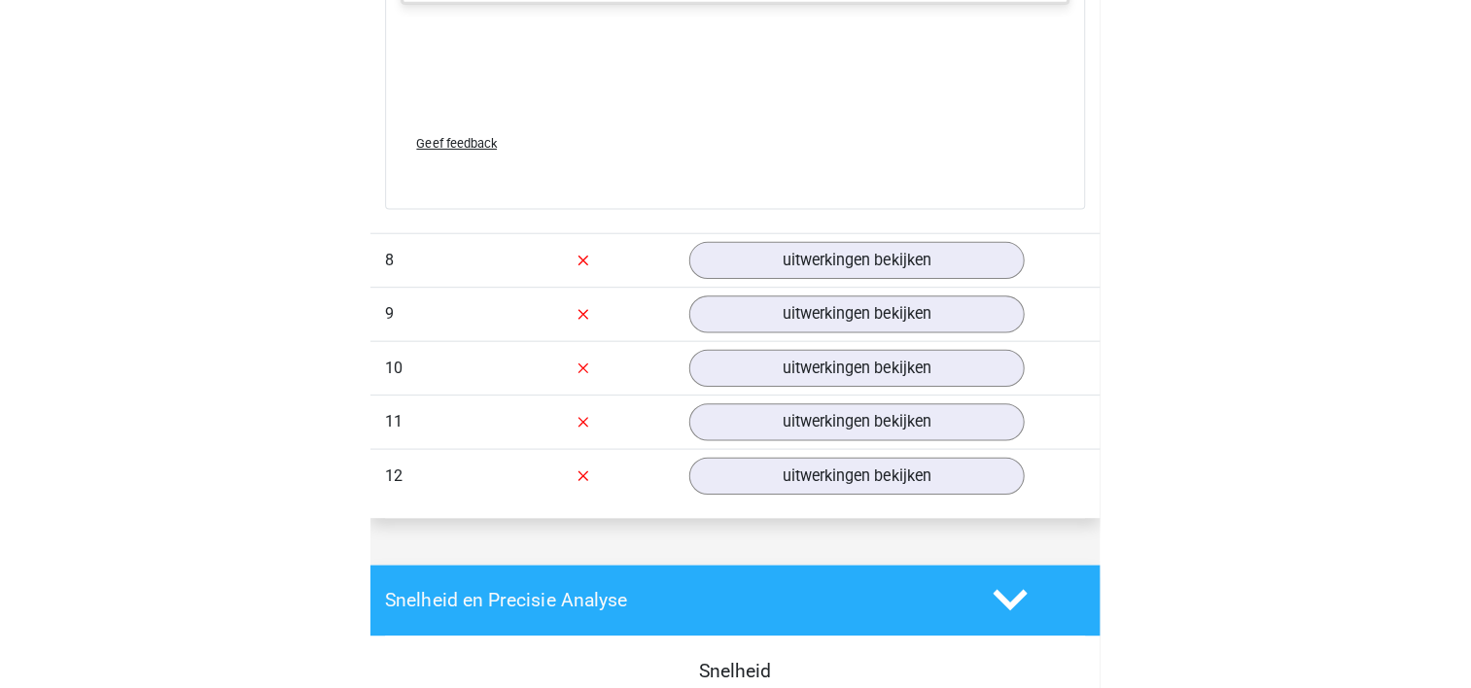
scroll to position [6561, 0]
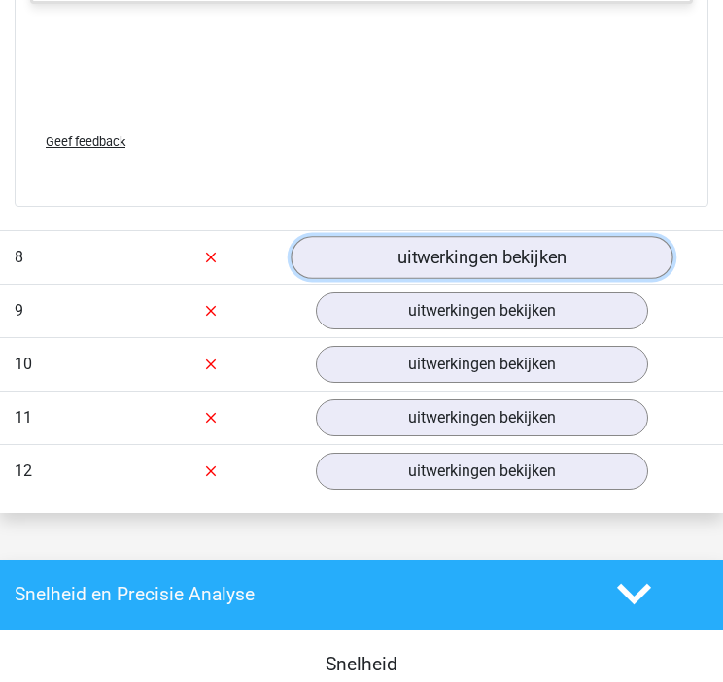
click at [443, 262] on link "uitwerkingen bekijken" at bounding box center [482, 257] width 382 height 43
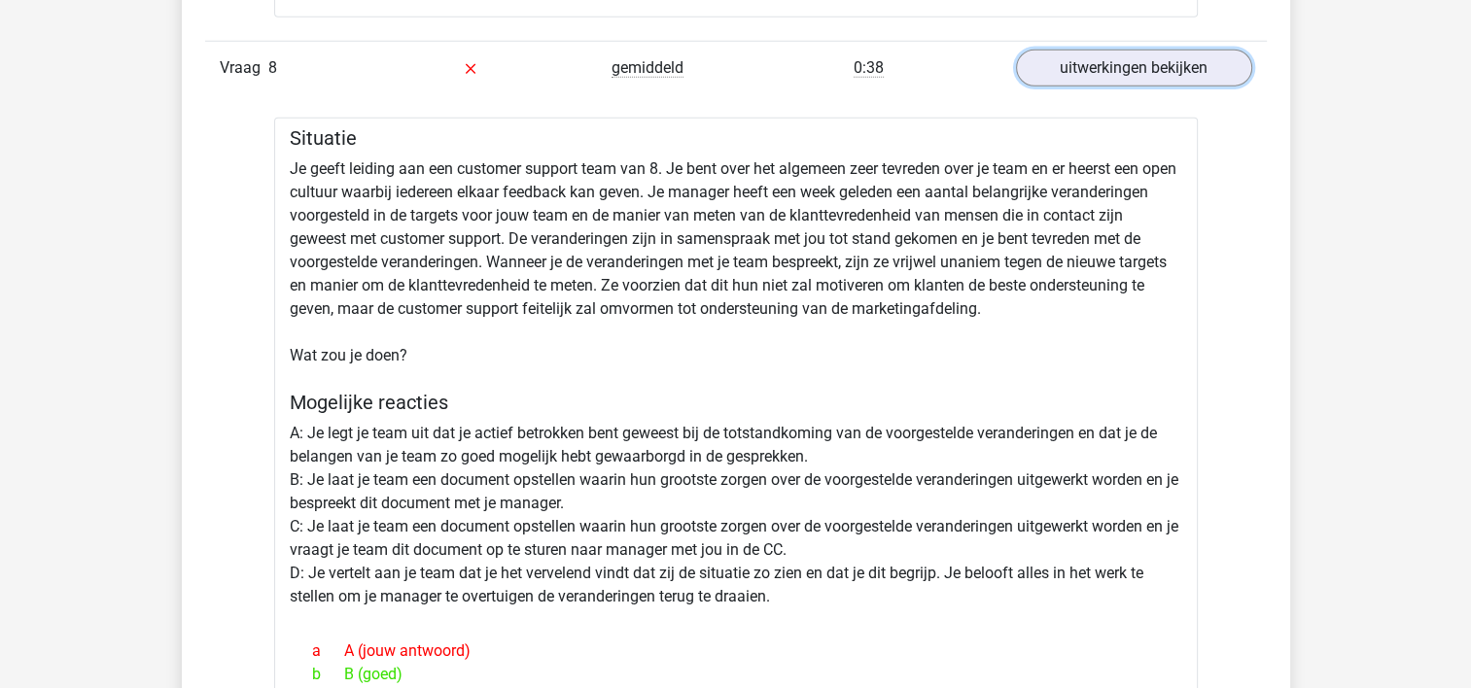
scroll to position [5475, 0]
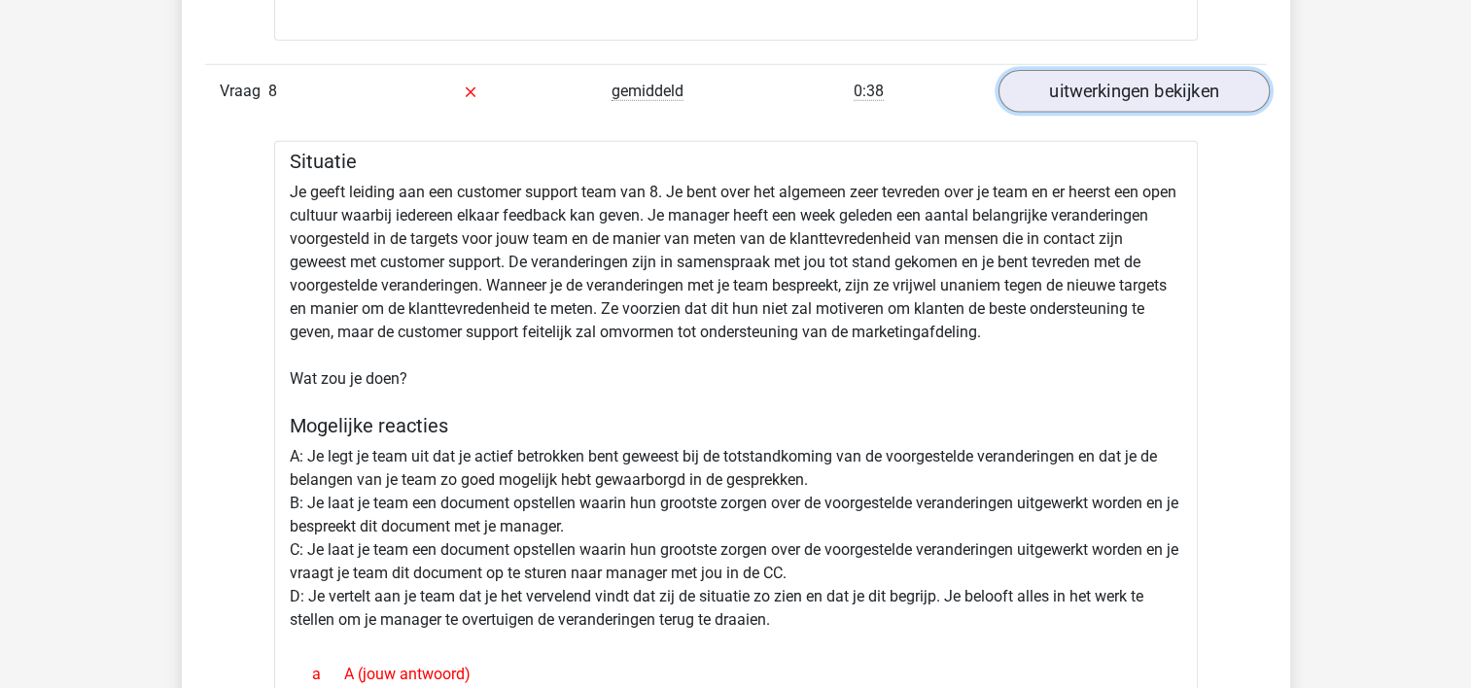
click at [1093, 82] on link "uitwerkingen bekijken" at bounding box center [1132, 91] width 271 height 43
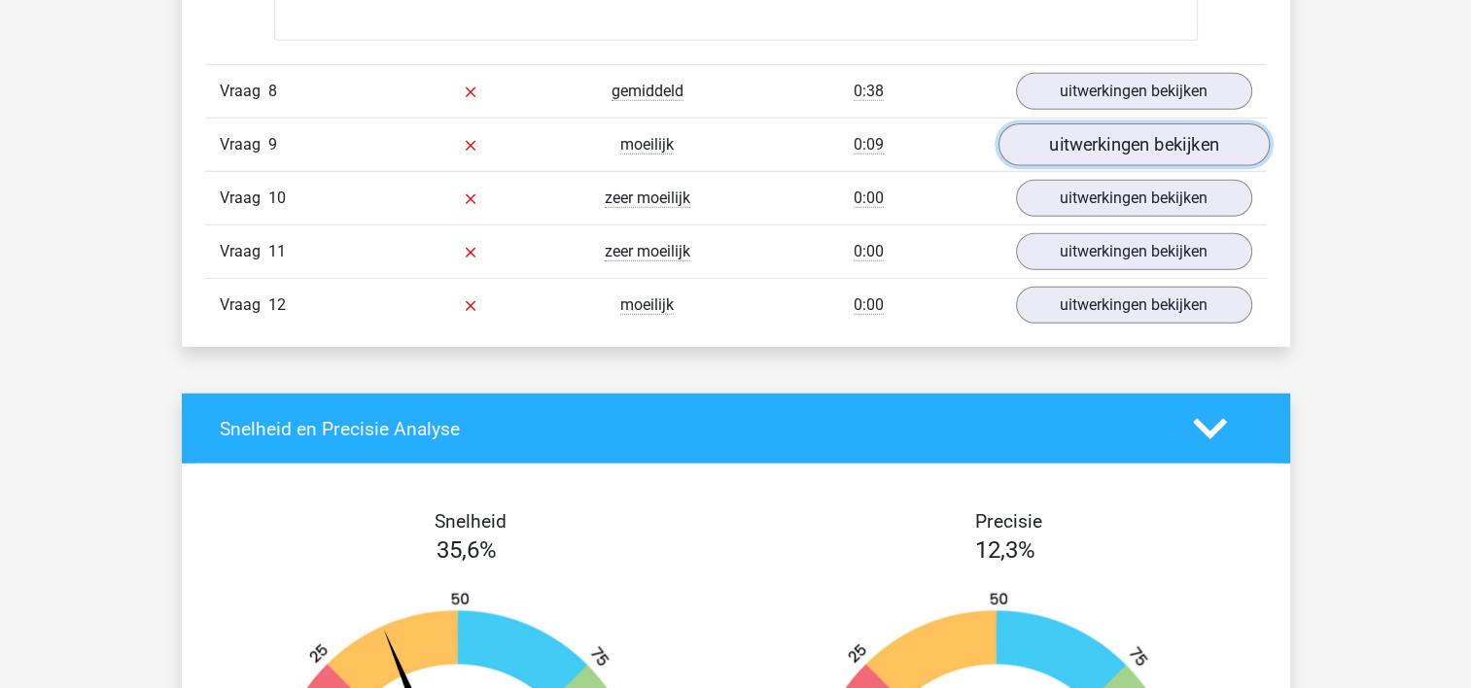
click at [1075, 143] on link "uitwerkingen bekijken" at bounding box center [1132, 144] width 271 height 43
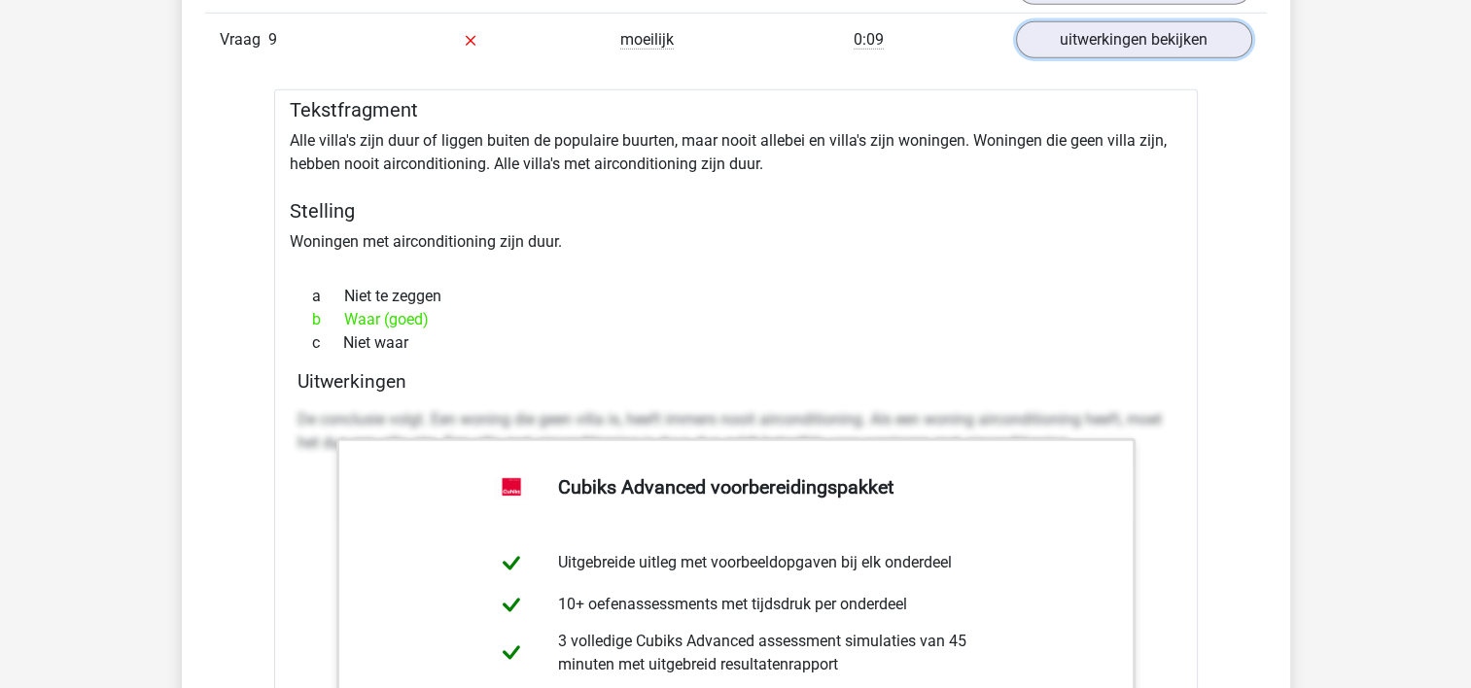
scroll to position [5577, 0]
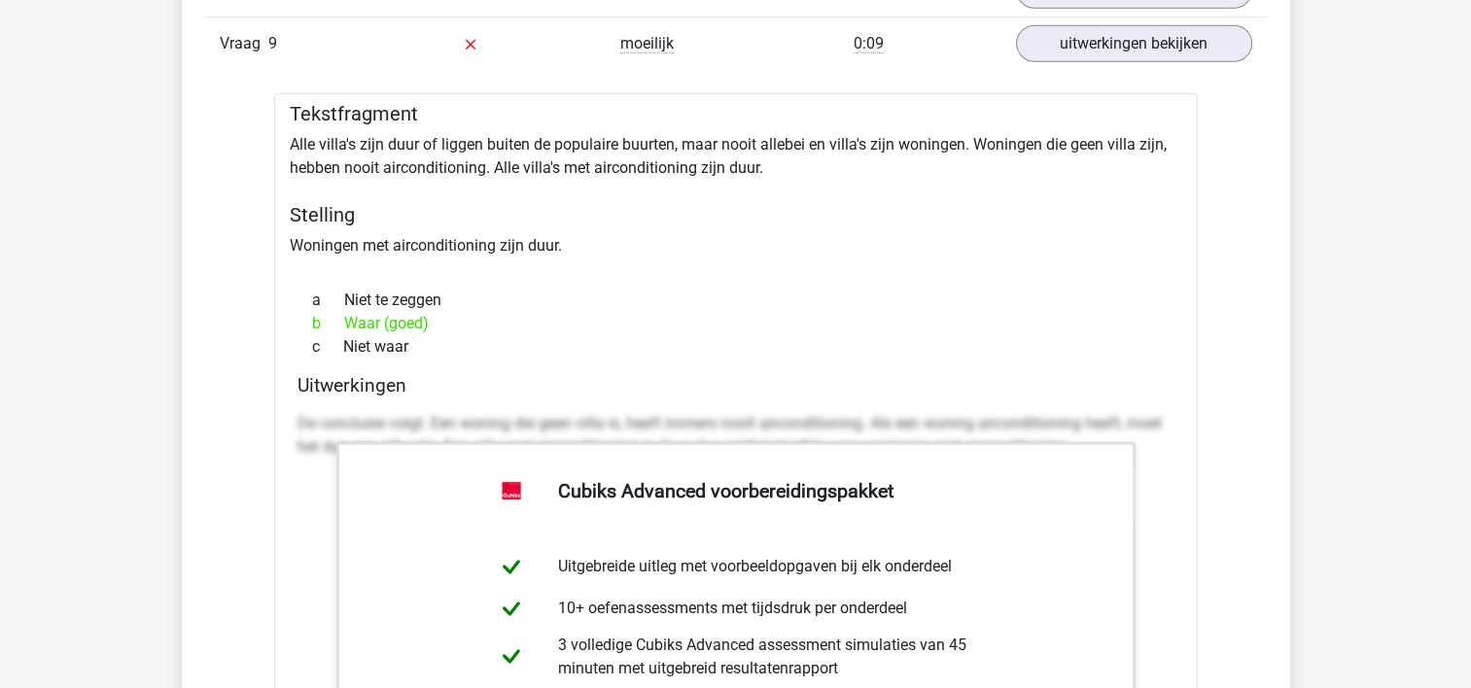
click at [694, 192] on div "Tekstfragment Alle villa's zijn duur of liggen buiten de populaire buurten, maa…" at bounding box center [736, 585] width 924 height 984
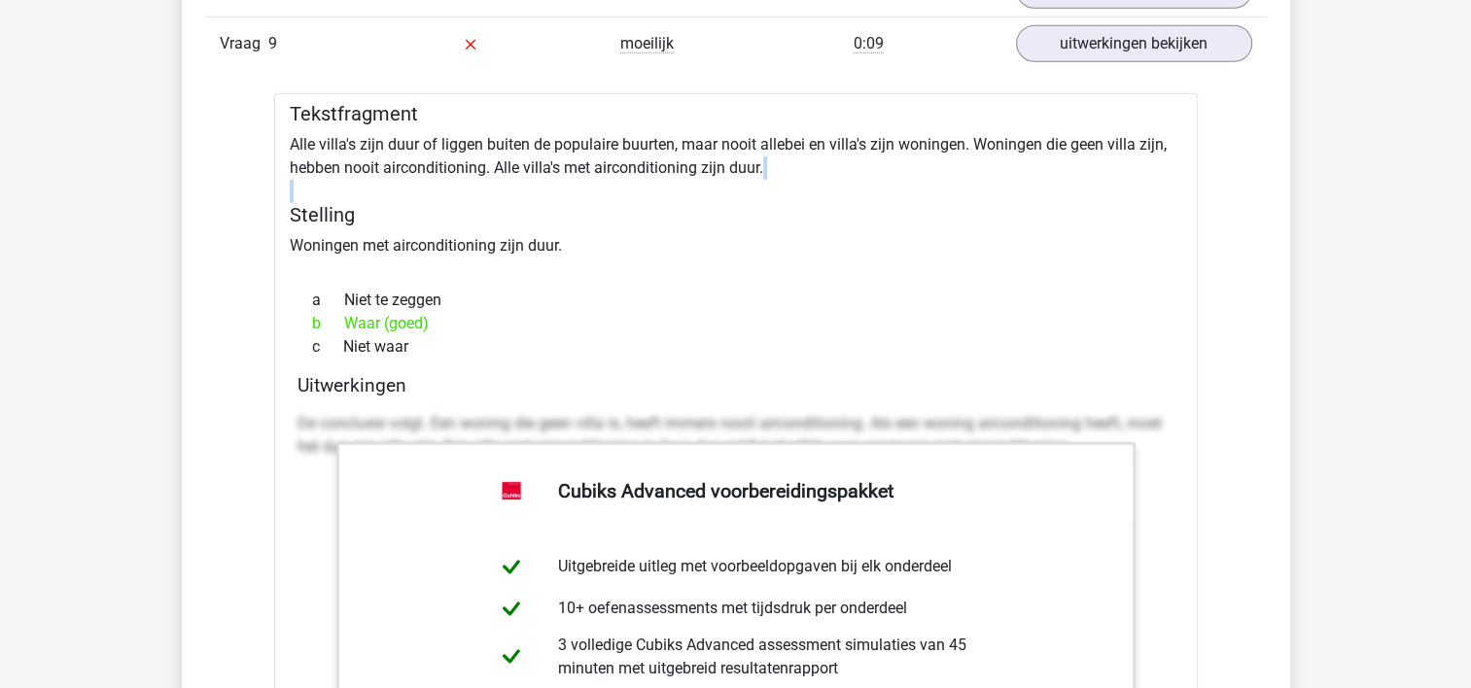
click at [694, 192] on div "Tekstfragment Alle villa's zijn duur of liggen buiten de populaire buurten, maa…" at bounding box center [736, 585] width 924 height 984
click at [721, 218] on h5 "Stelling" at bounding box center [736, 214] width 892 height 23
click at [603, 248] on div "Tekstfragment Alle villa's zijn duur of liggen buiten de populaire buurten, maa…" at bounding box center [736, 585] width 924 height 984
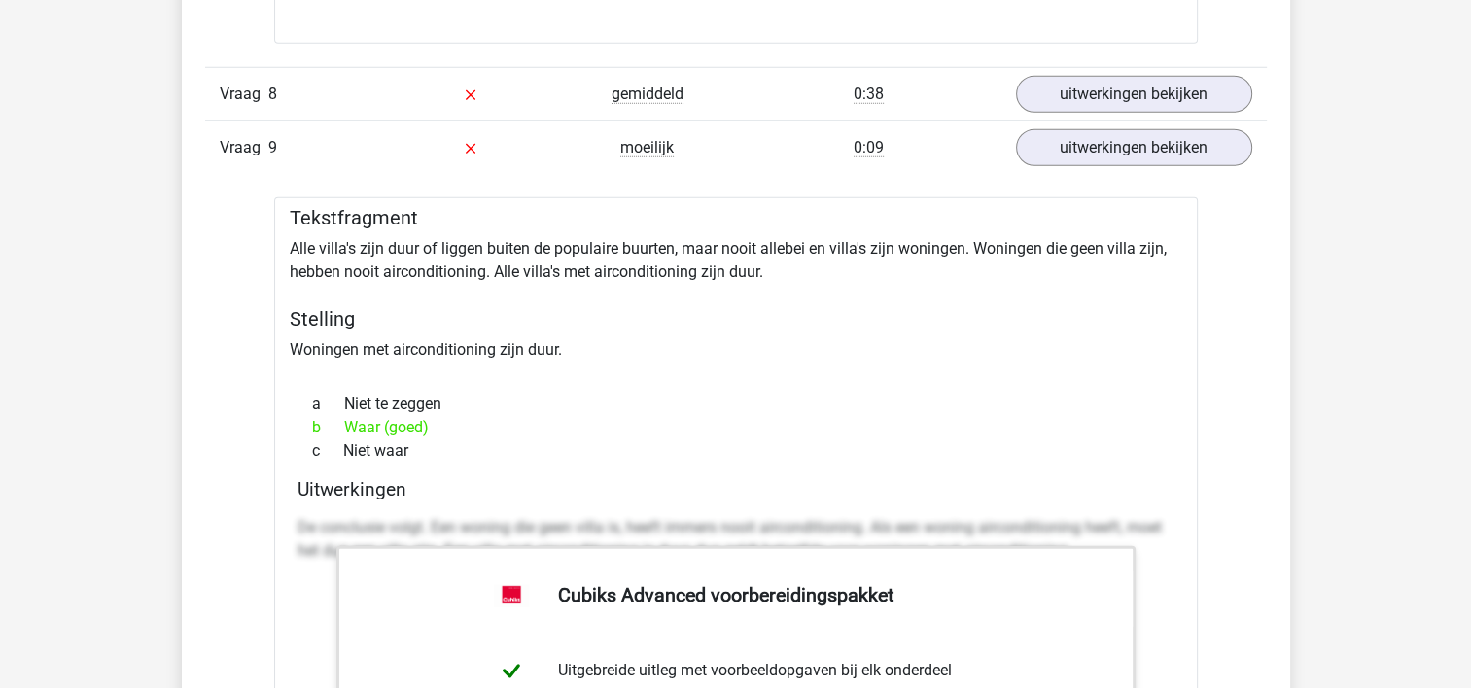
scroll to position [5468, 0]
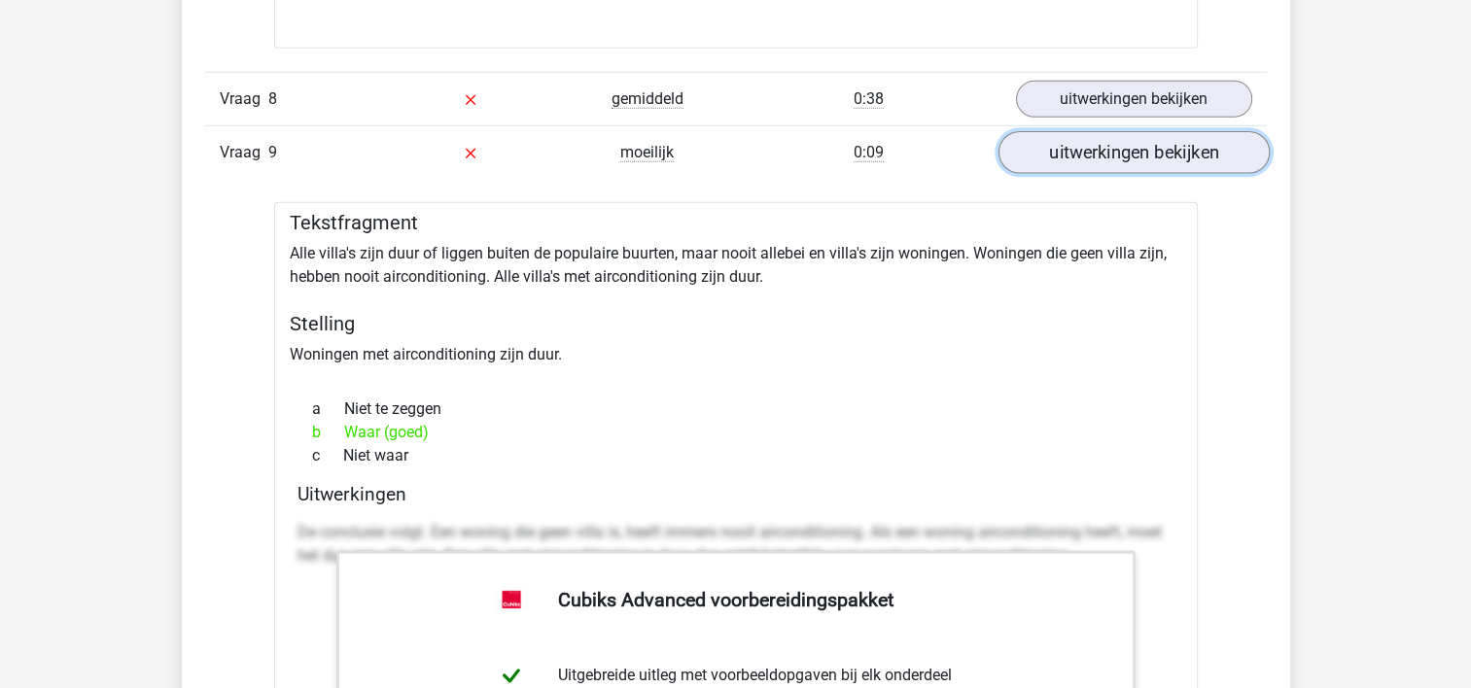
click at [1155, 144] on link "uitwerkingen bekijken" at bounding box center [1132, 152] width 271 height 43
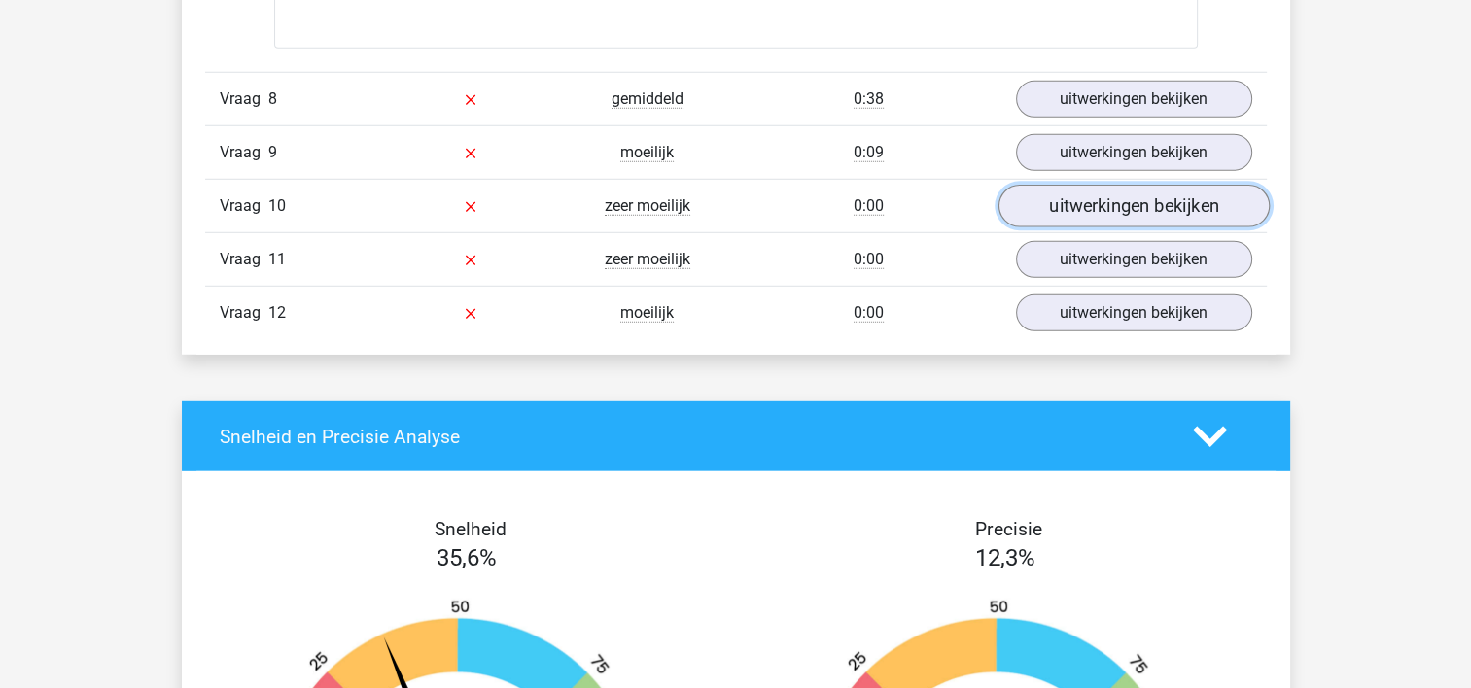
click at [1102, 194] on link "uitwerkingen bekijken" at bounding box center [1132, 206] width 271 height 43
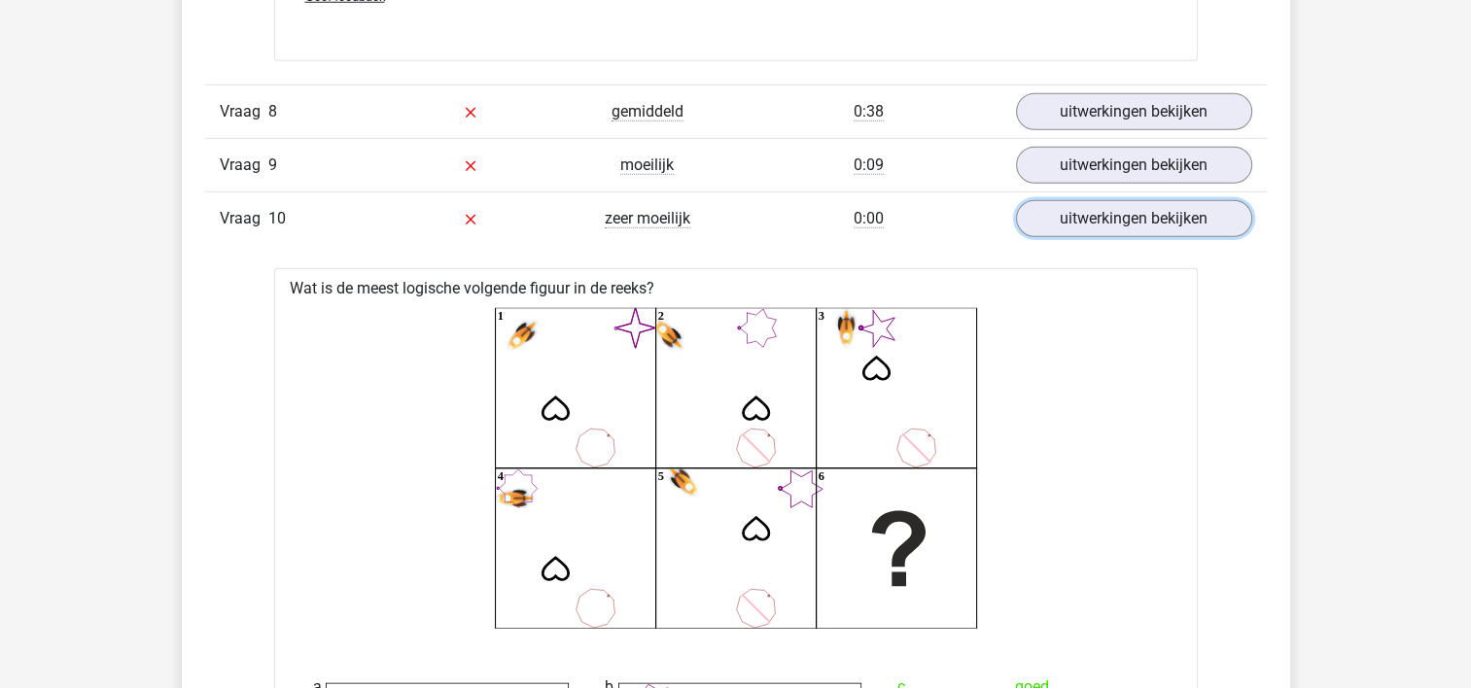
scroll to position [5456, 0]
click at [326, 418] on icon "image/svg+xml 1 2 3 4 5 6" at bounding box center [735, 467] width 861 height 321
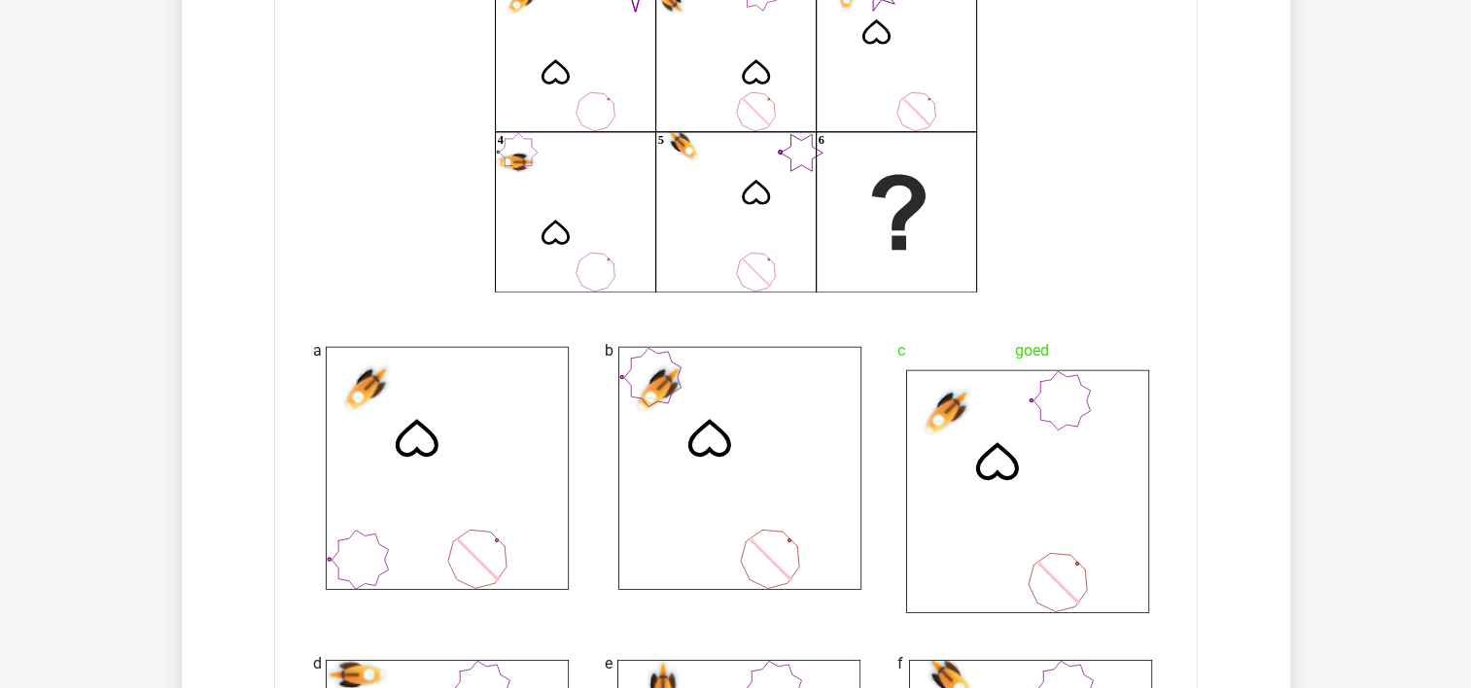
scroll to position [5790, 0]
click at [332, 532] on icon at bounding box center [360, 561] width 56 height 58
click at [1006, 490] on icon at bounding box center [1027, 492] width 243 height 243
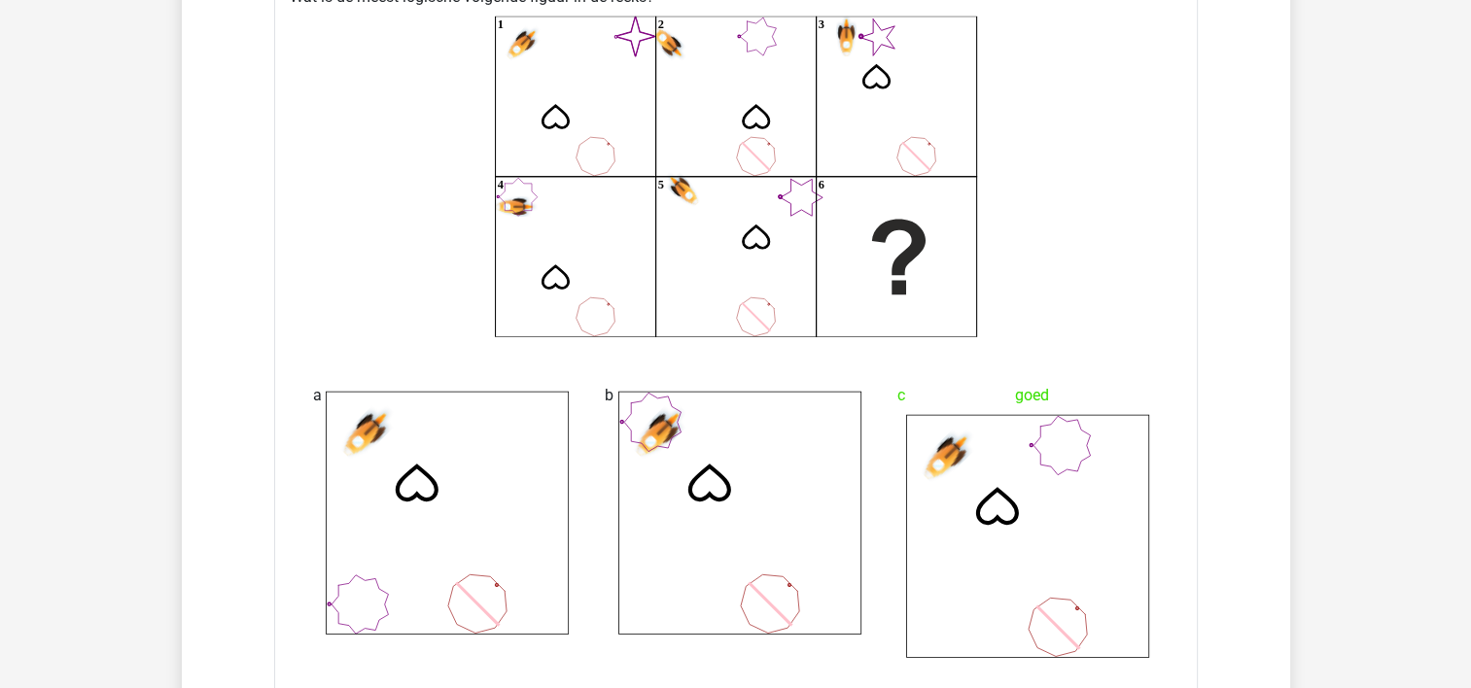
scroll to position [5748, 0]
click at [628, 466] on icon at bounding box center [739, 512] width 243 height 243
click at [404, 264] on icon "image/svg+xml 1 2 3 4 5 6" at bounding box center [735, 176] width 861 height 321
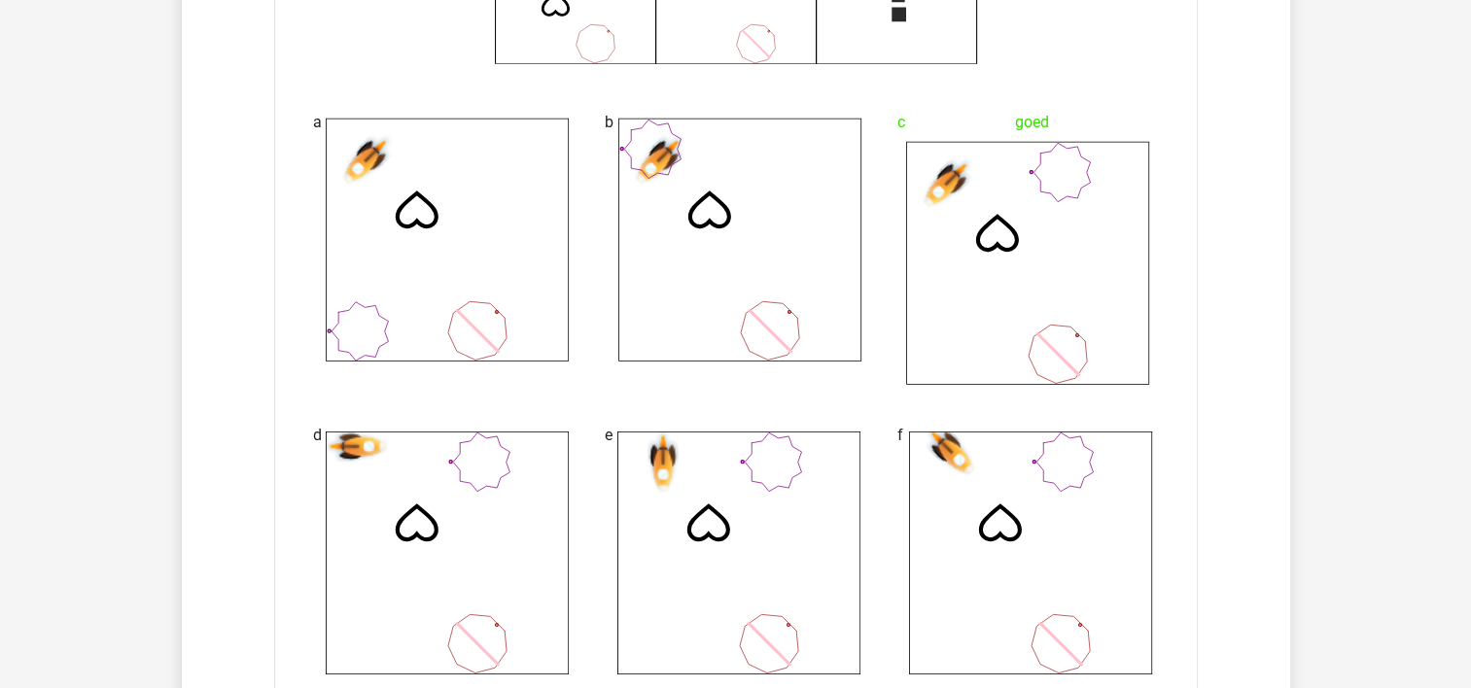
scroll to position [6019, 0]
click at [902, 271] on div "c goed" at bounding box center [1028, 244] width 293 height 313
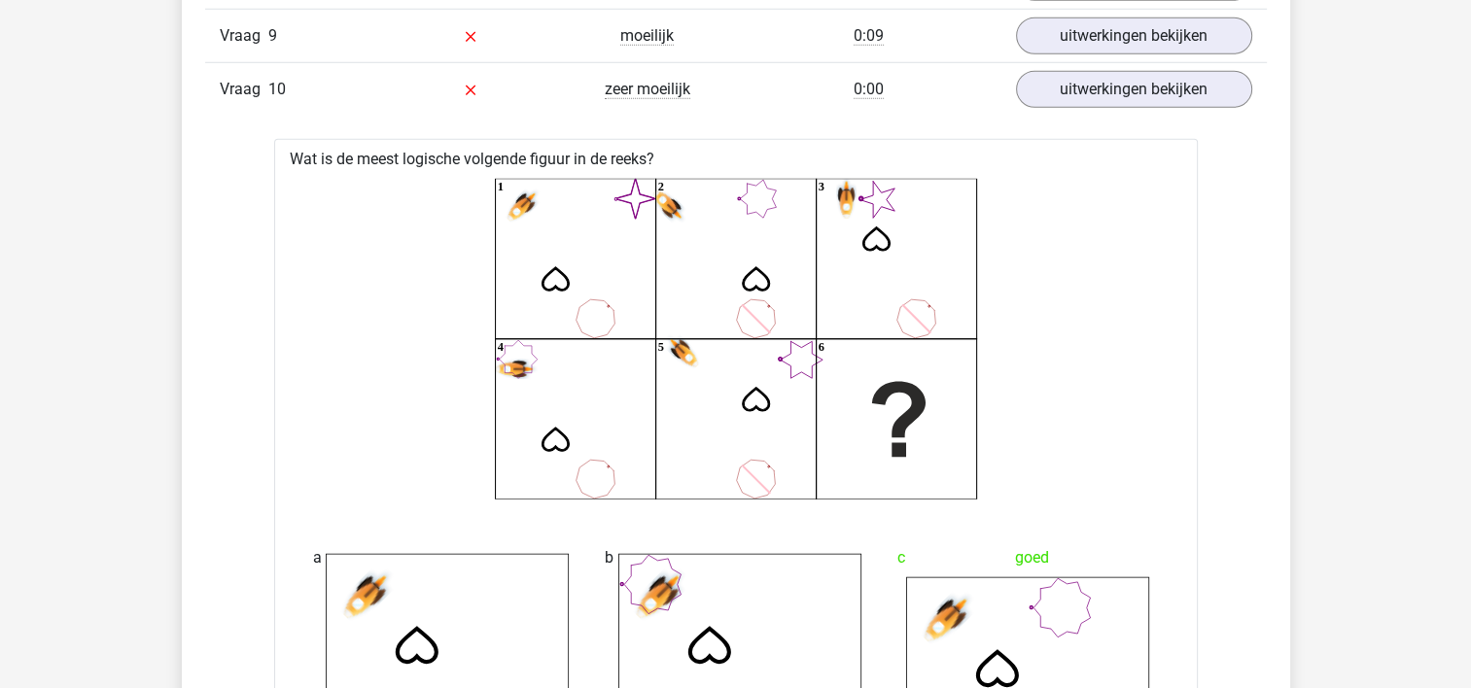
scroll to position [5569, 0]
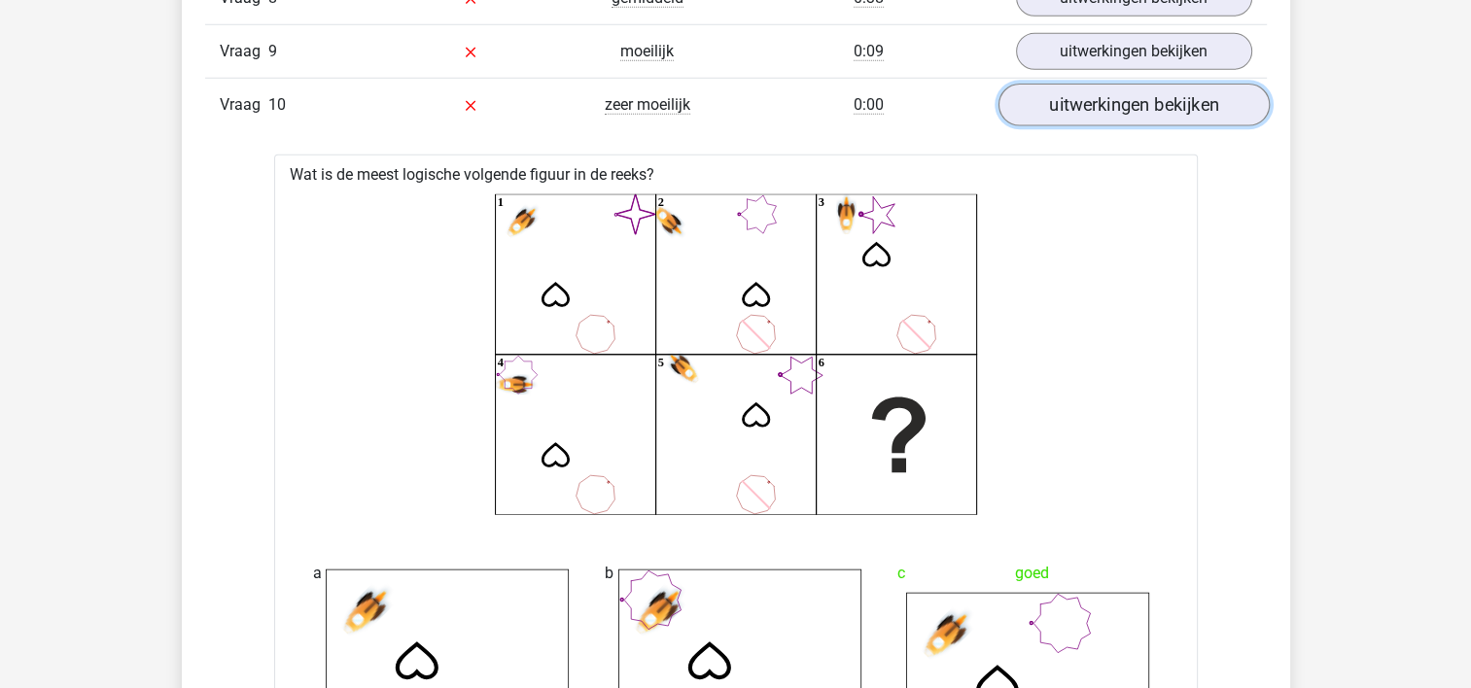
click at [1058, 97] on link "uitwerkingen bekijken" at bounding box center [1132, 105] width 271 height 43
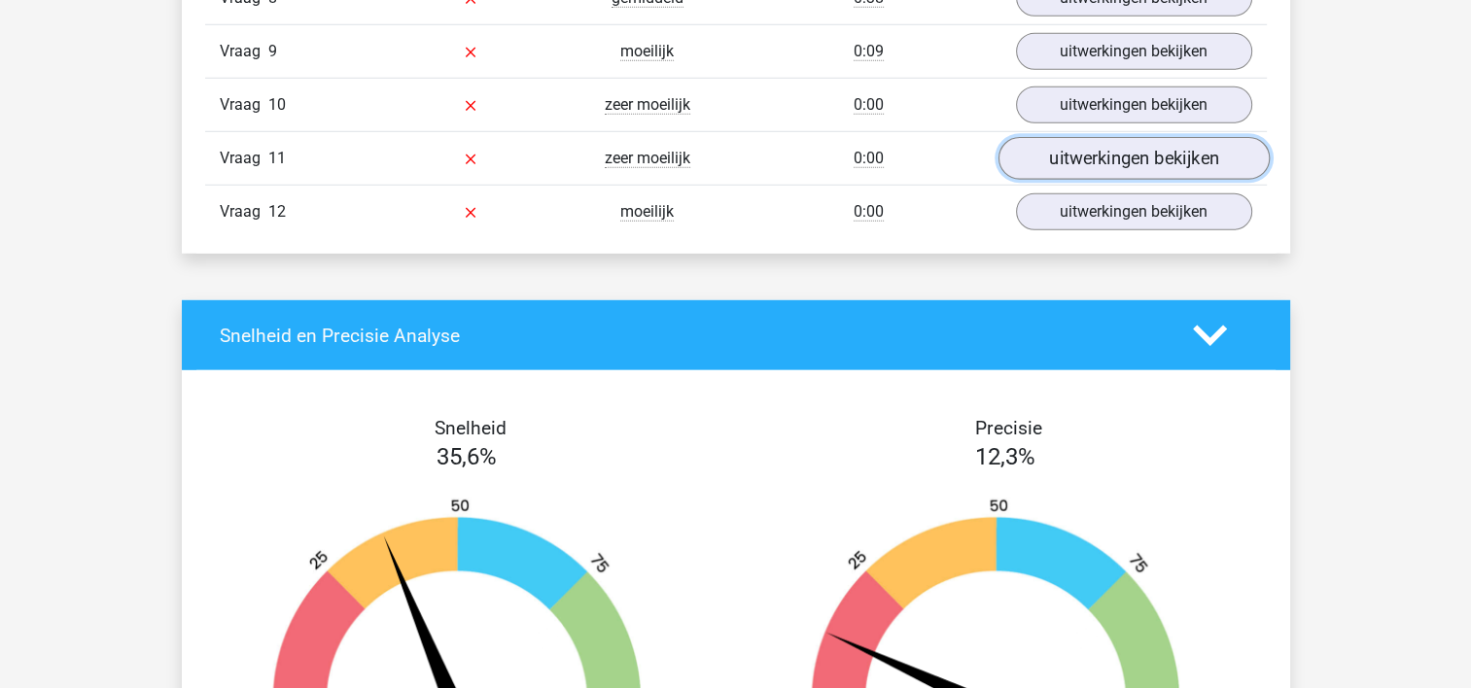
click at [1097, 147] on link "uitwerkingen bekijken" at bounding box center [1132, 158] width 271 height 43
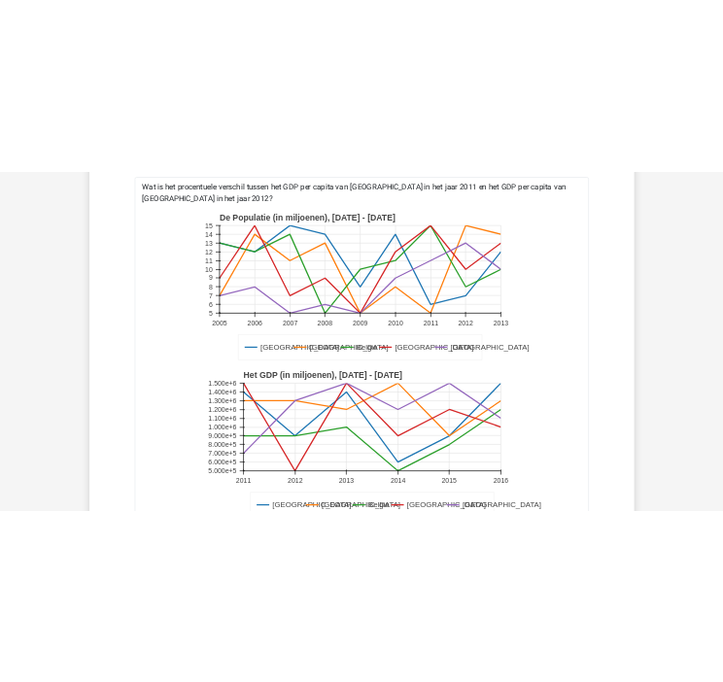
scroll to position [5767, 0]
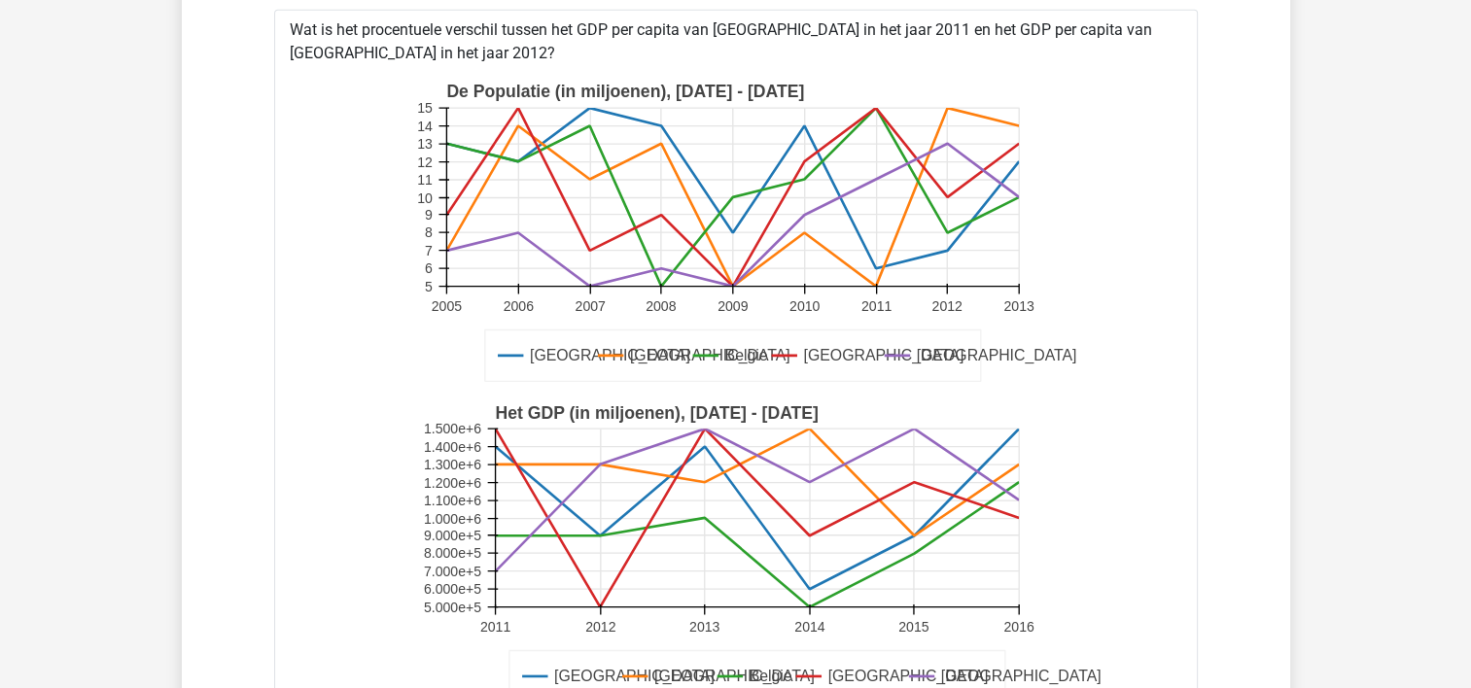
click at [386, 146] on icon "Duitsland Frankrijk Belgie Luxemburg Londen De Populatie (in miljoenen), 2005 -…" at bounding box center [735, 233] width 861 height 321
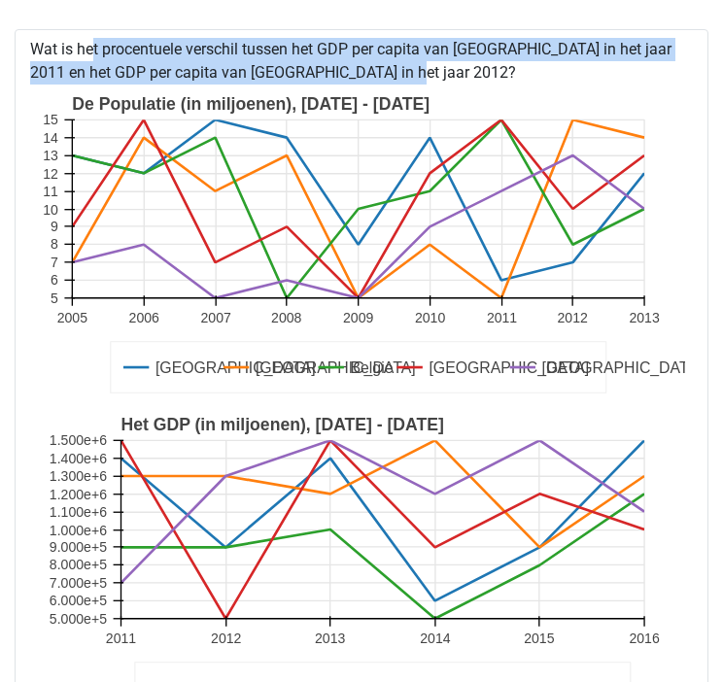
scroll to position [6972, 0]
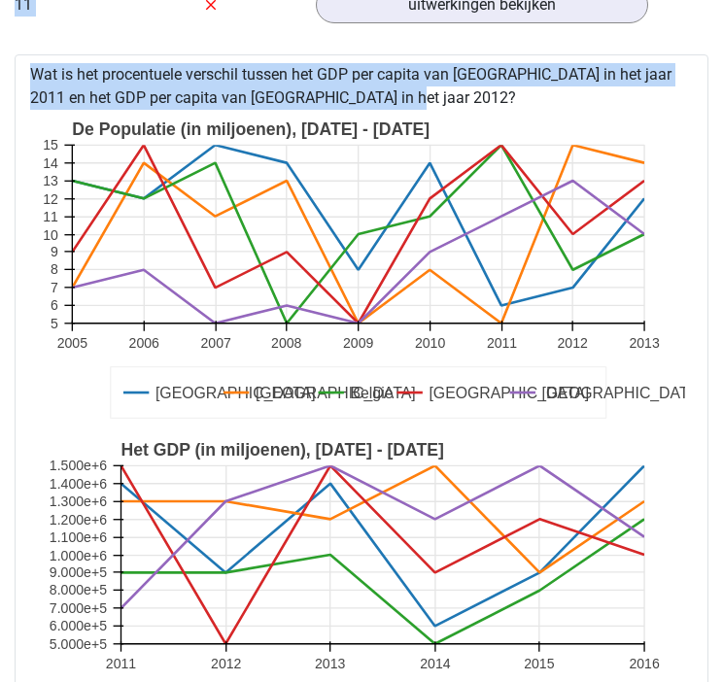
drag, startPoint x: 342, startPoint y: 50, endPoint x: -5, endPoint y: 13, distance: 349.0
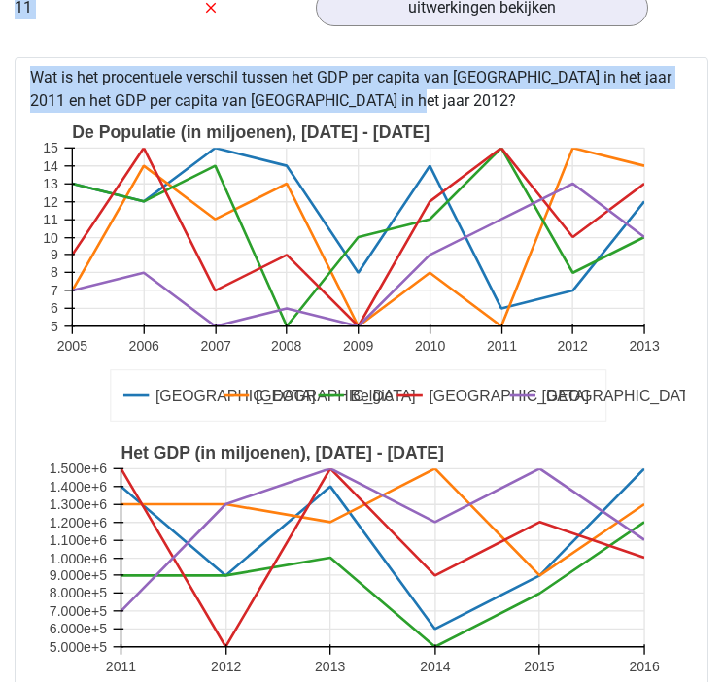
drag, startPoint x: -5, startPoint y: 13, endPoint x: 406, endPoint y: 80, distance: 416.7
drag, startPoint x: 332, startPoint y: 94, endPoint x: 29, endPoint y: 75, distance: 303.9
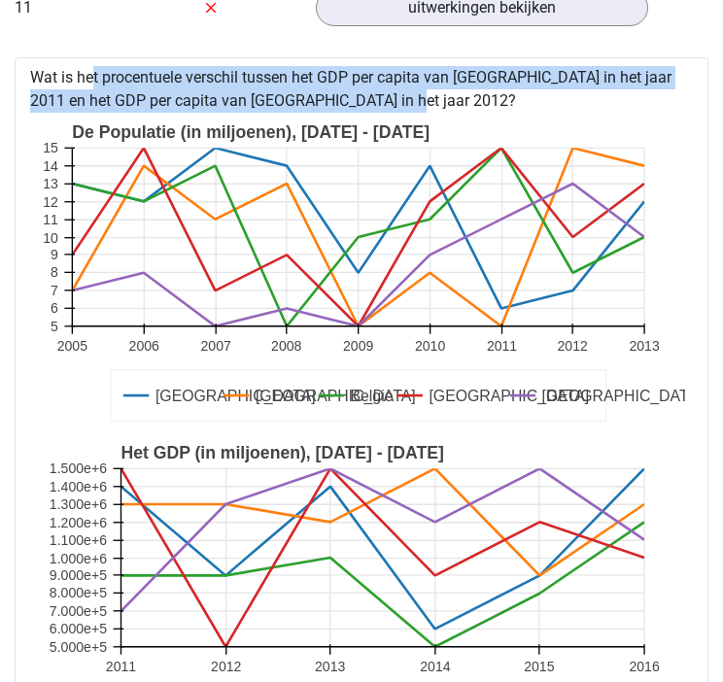
copy div "Wat is het procentuele verschil tussen het GDP per capita van Londen in het jaa…"
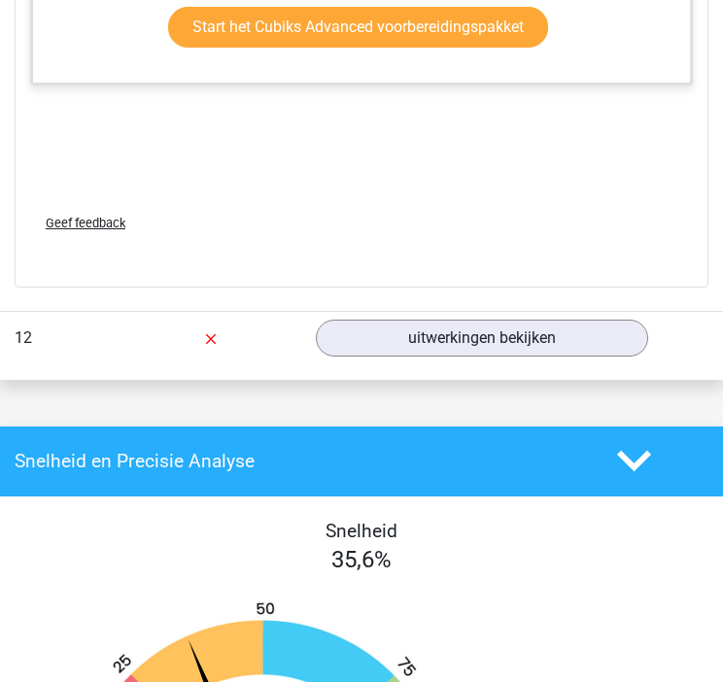
scroll to position [8311, 0]
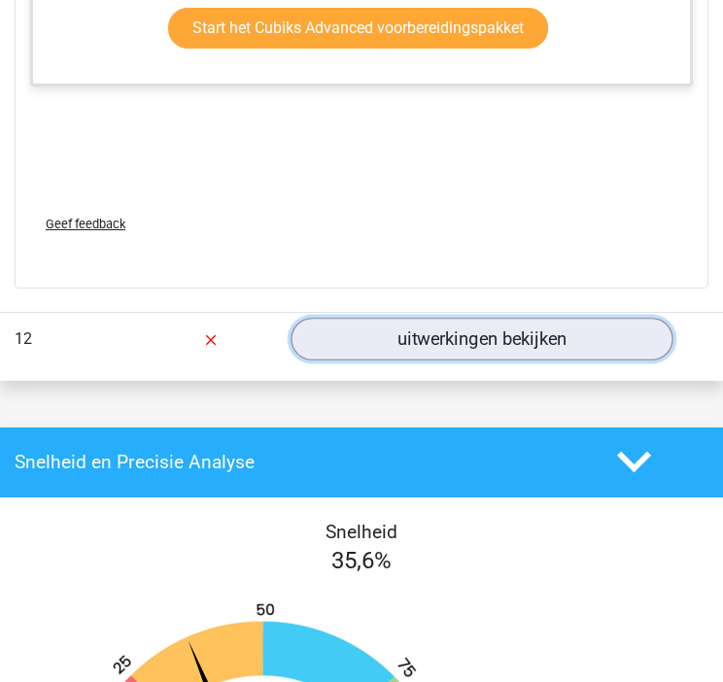
click at [472, 321] on link "uitwerkingen bekijken" at bounding box center [482, 339] width 382 height 43
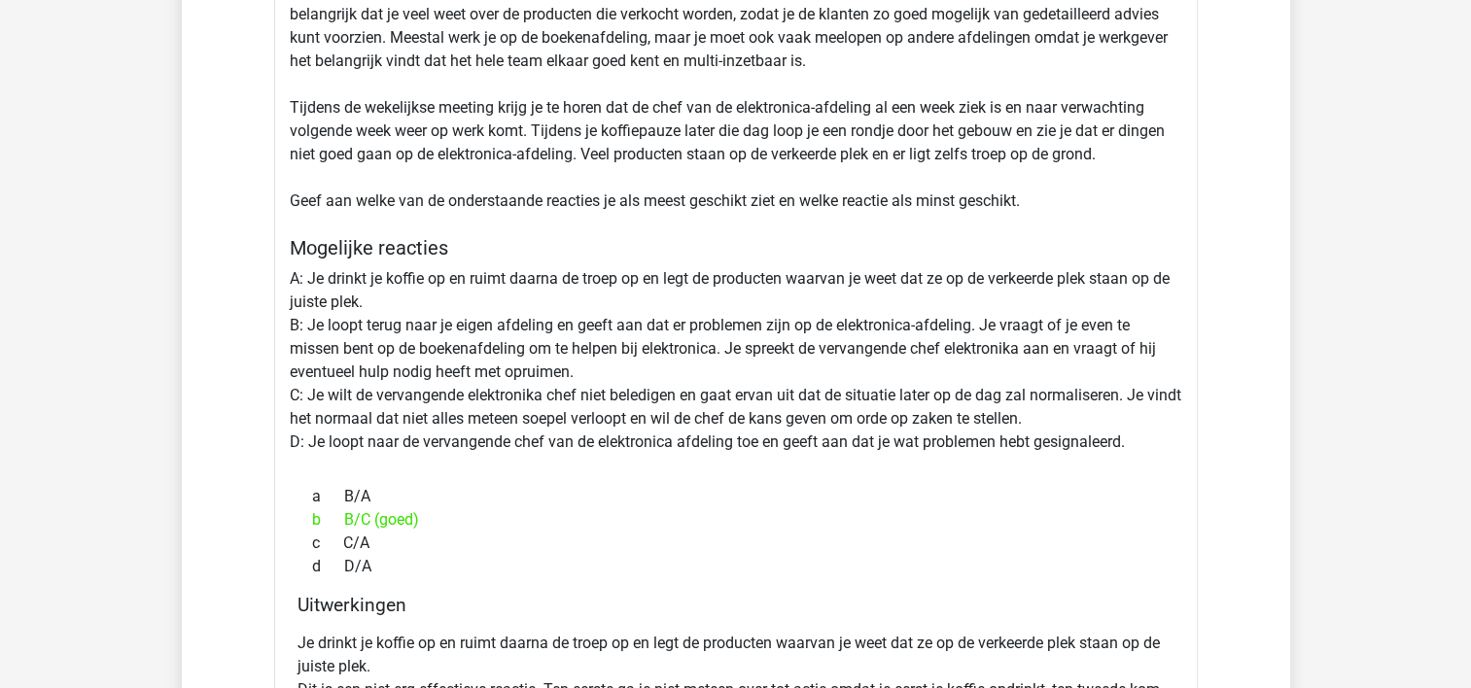
scroll to position [7667, 0]
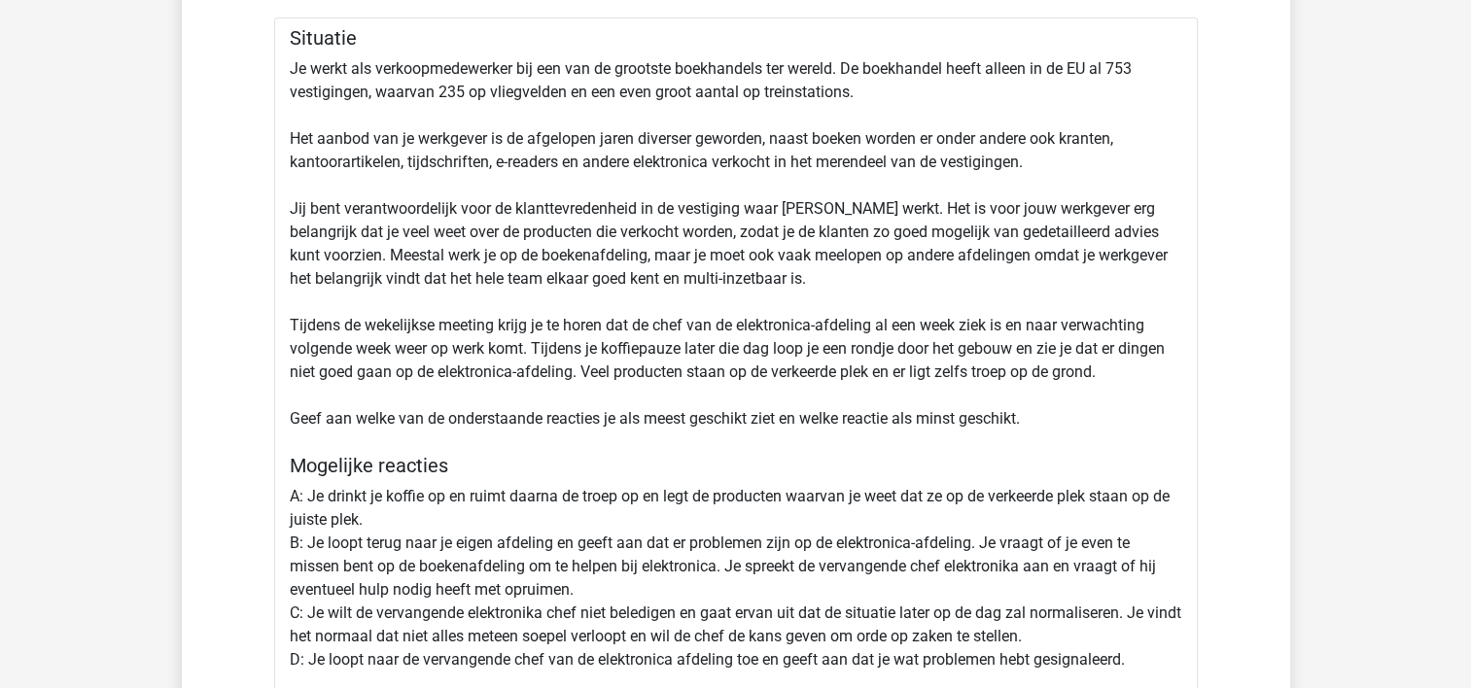
scroll to position [7448, 0]
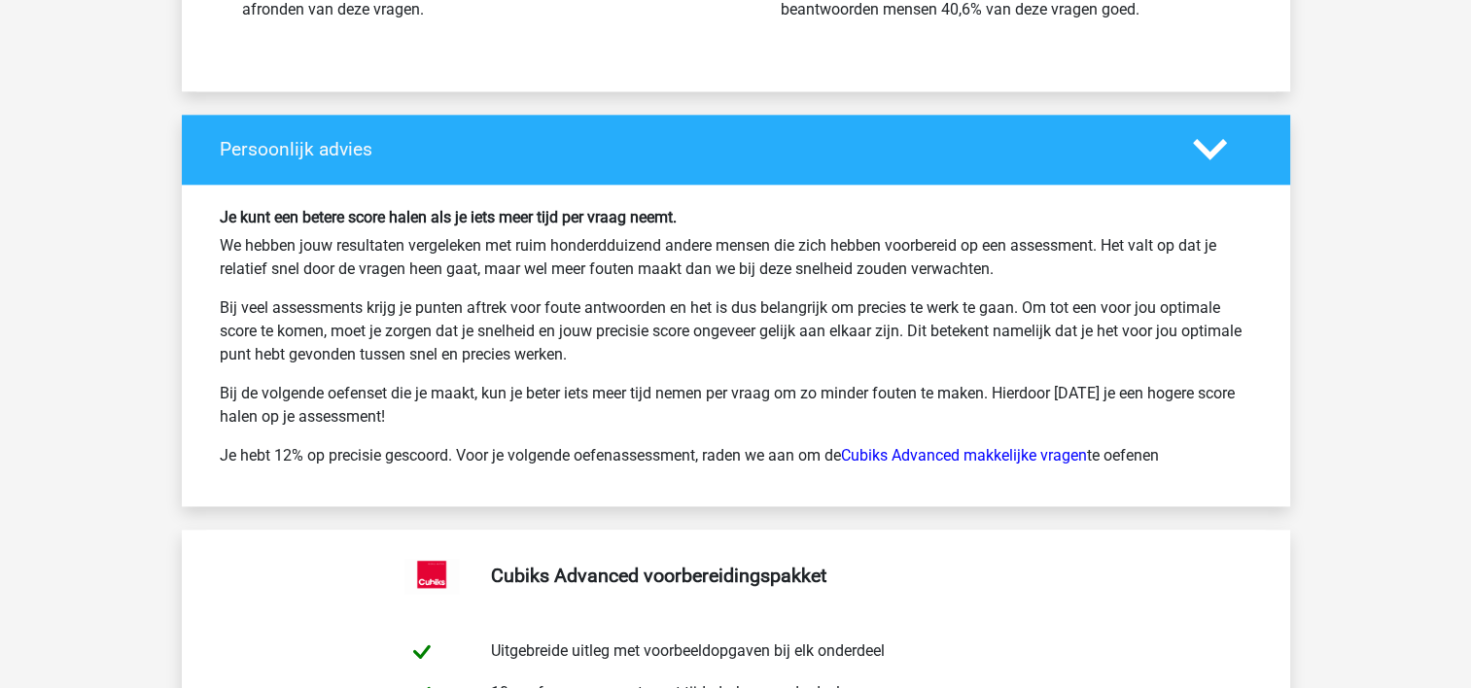
scroll to position [9523, 0]
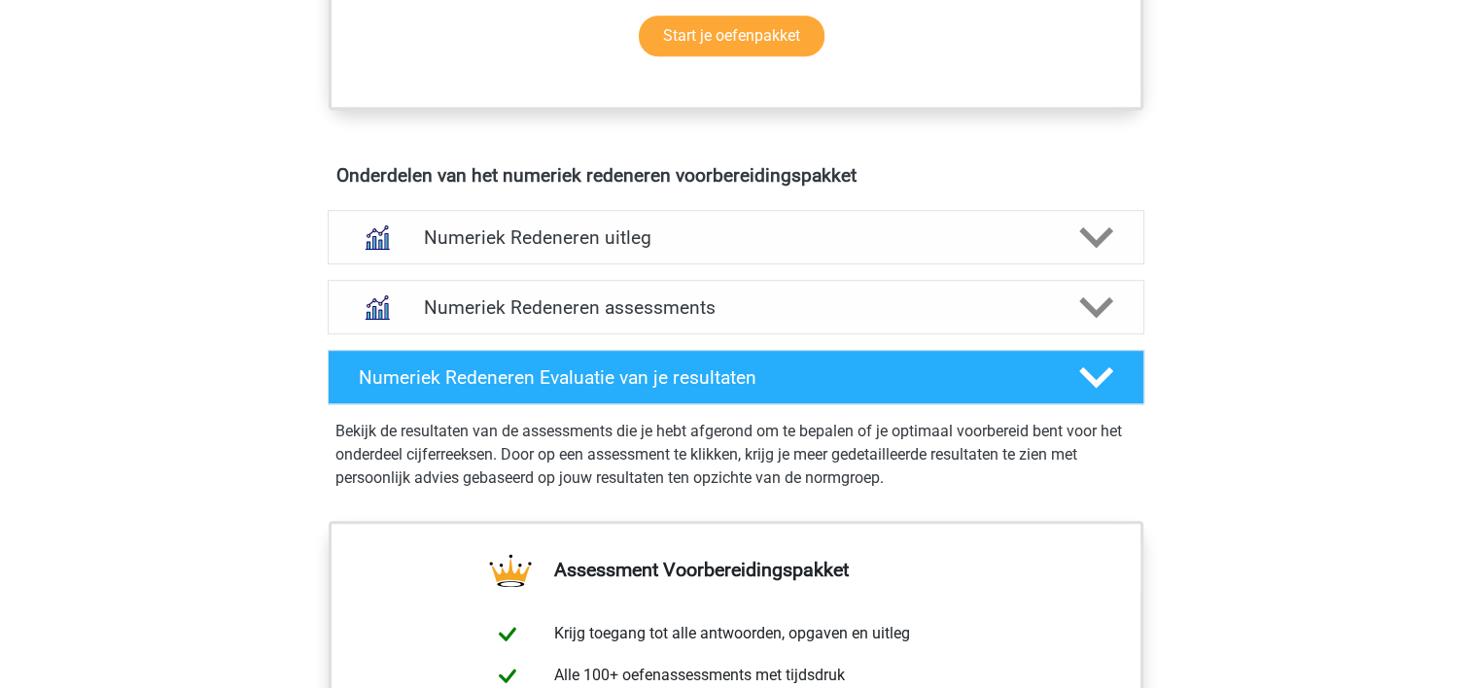
scroll to position [1100, 0]
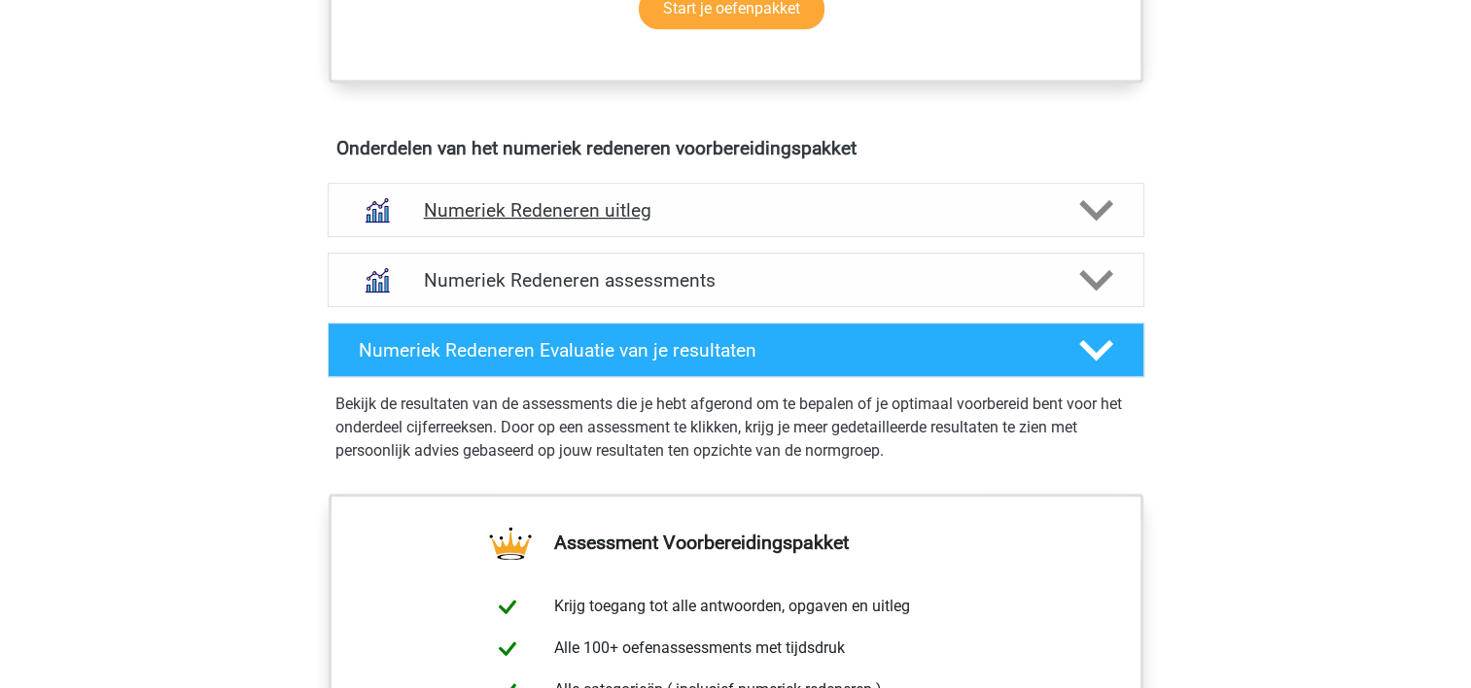
click at [517, 217] on h4 "Numeriek Redeneren uitleg" at bounding box center [736, 210] width 624 height 22
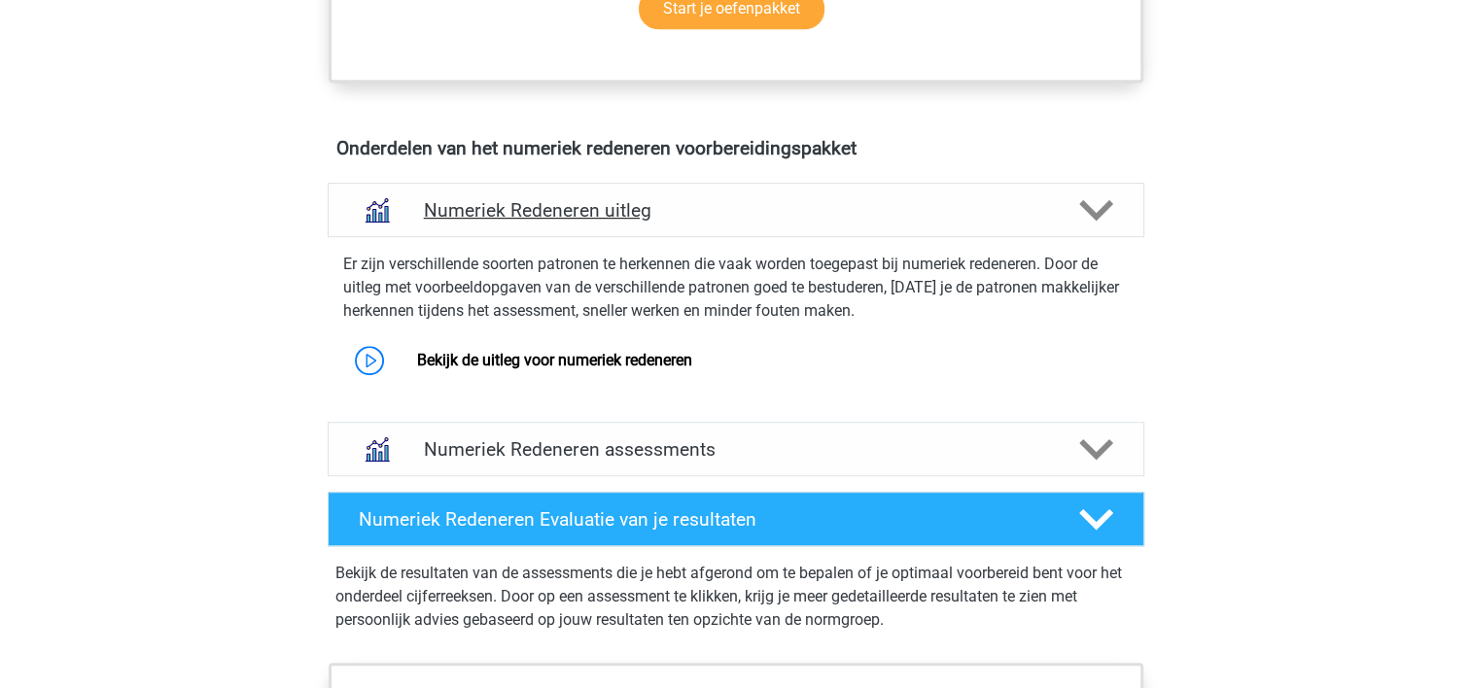
click at [517, 217] on h4 "Numeriek Redeneren uitleg" at bounding box center [736, 210] width 624 height 22
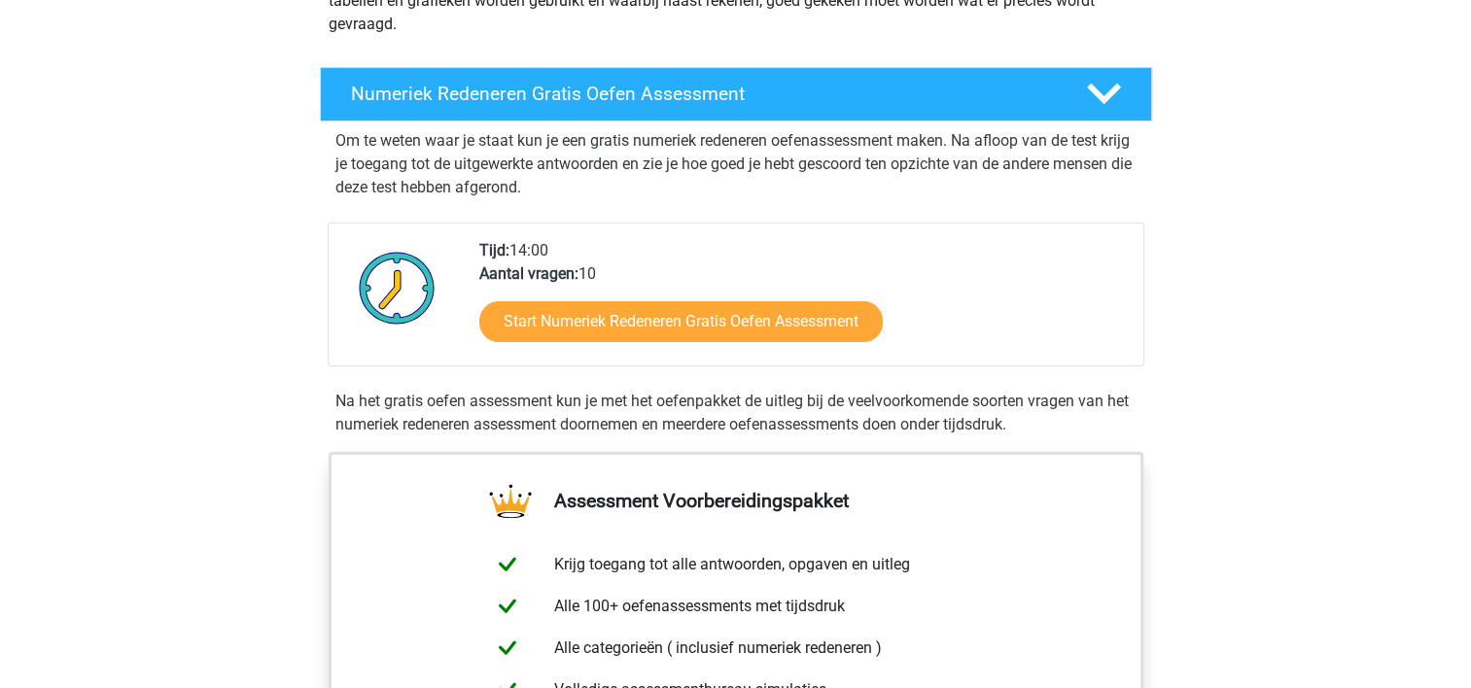
scroll to position [309, 0]
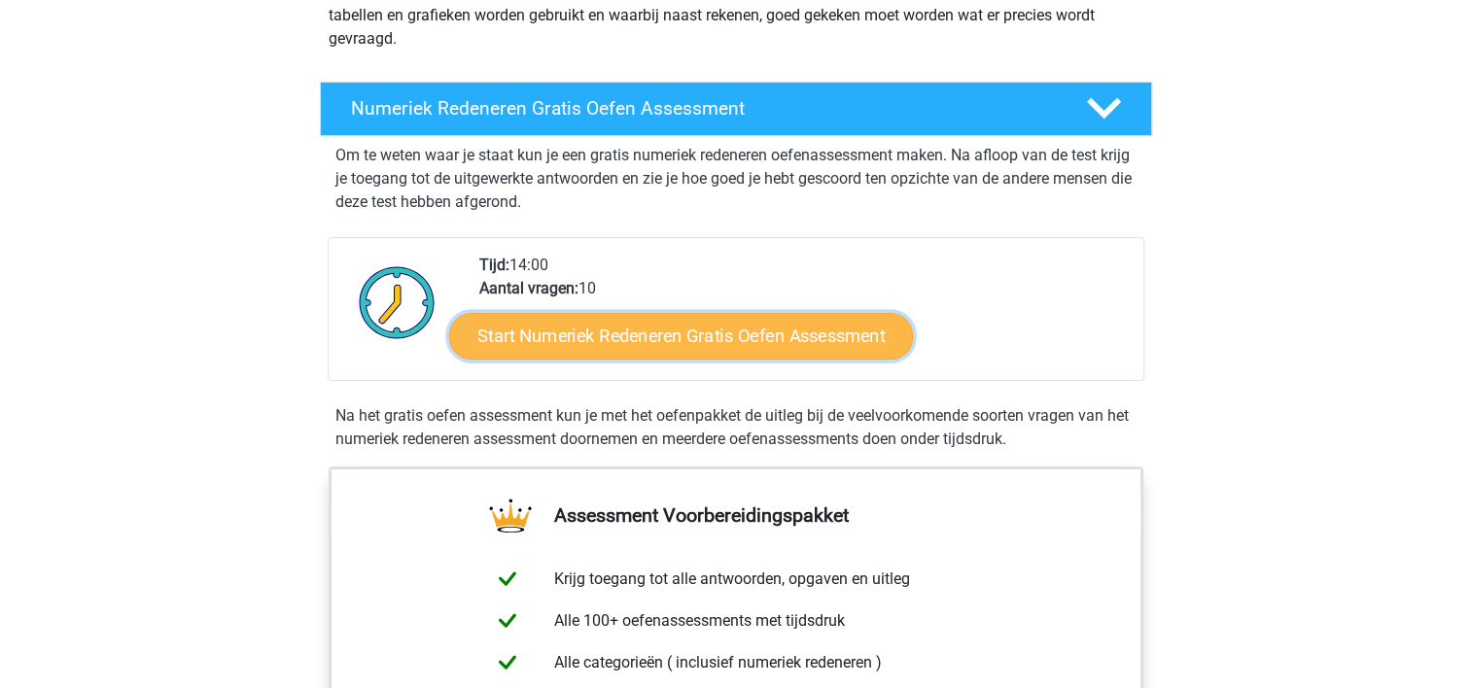
click at [684, 337] on link "Start Numeriek Redeneren Gratis Oefen Assessment" at bounding box center [681, 335] width 464 height 47
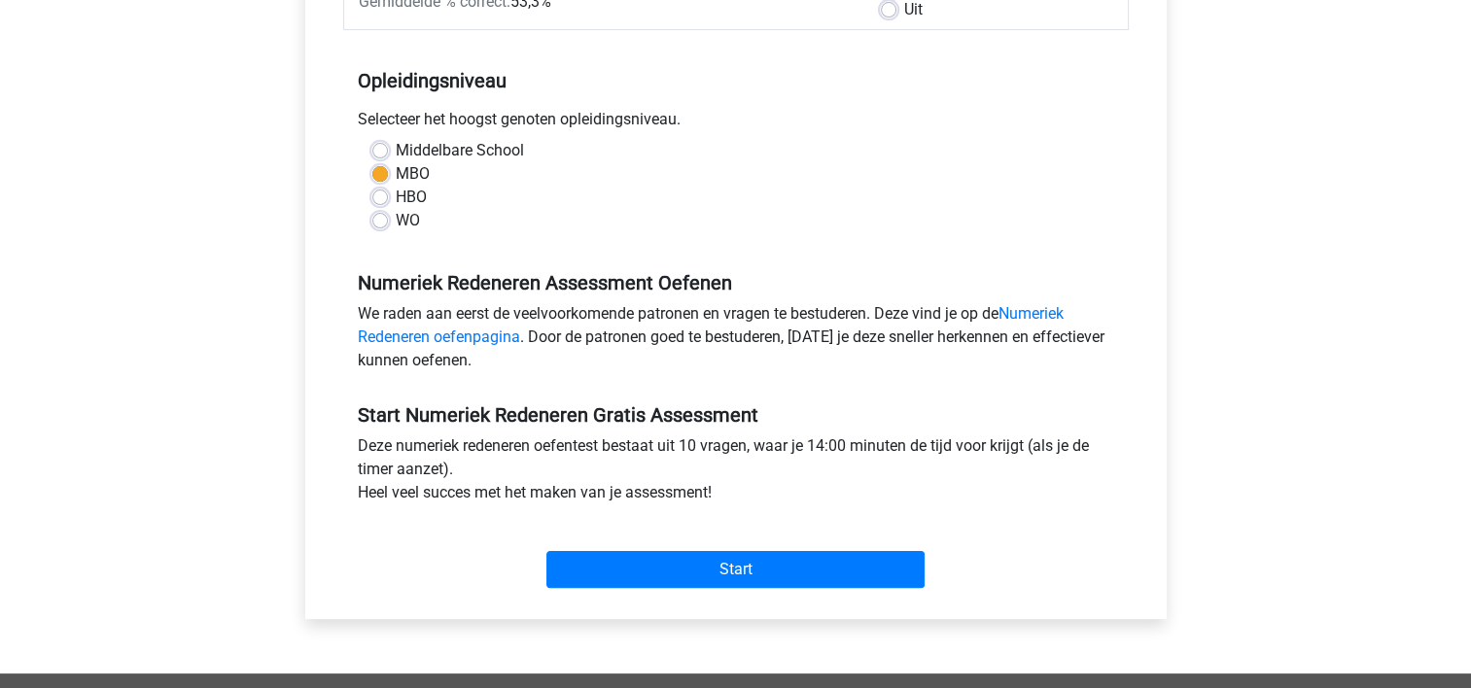
scroll to position [350, 0]
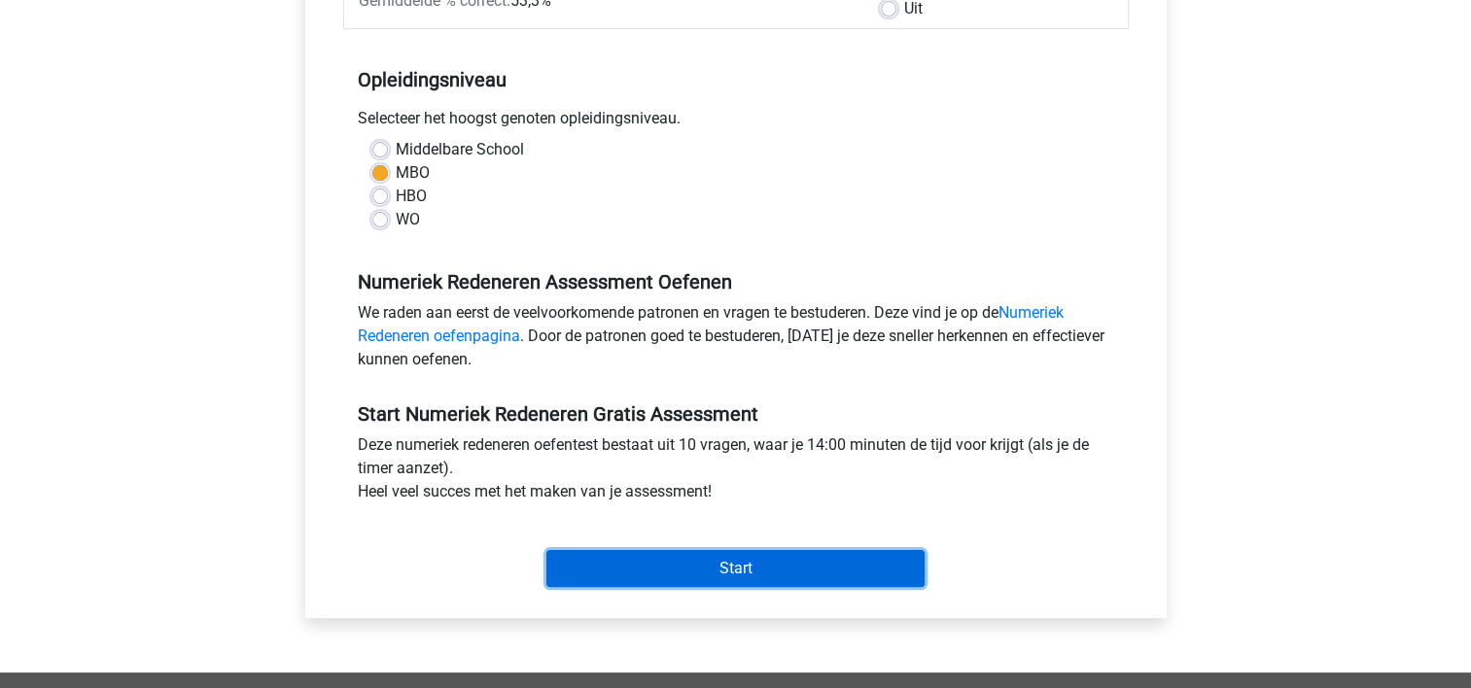
click at [716, 583] on input "Start" at bounding box center [735, 568] width 378 height 37
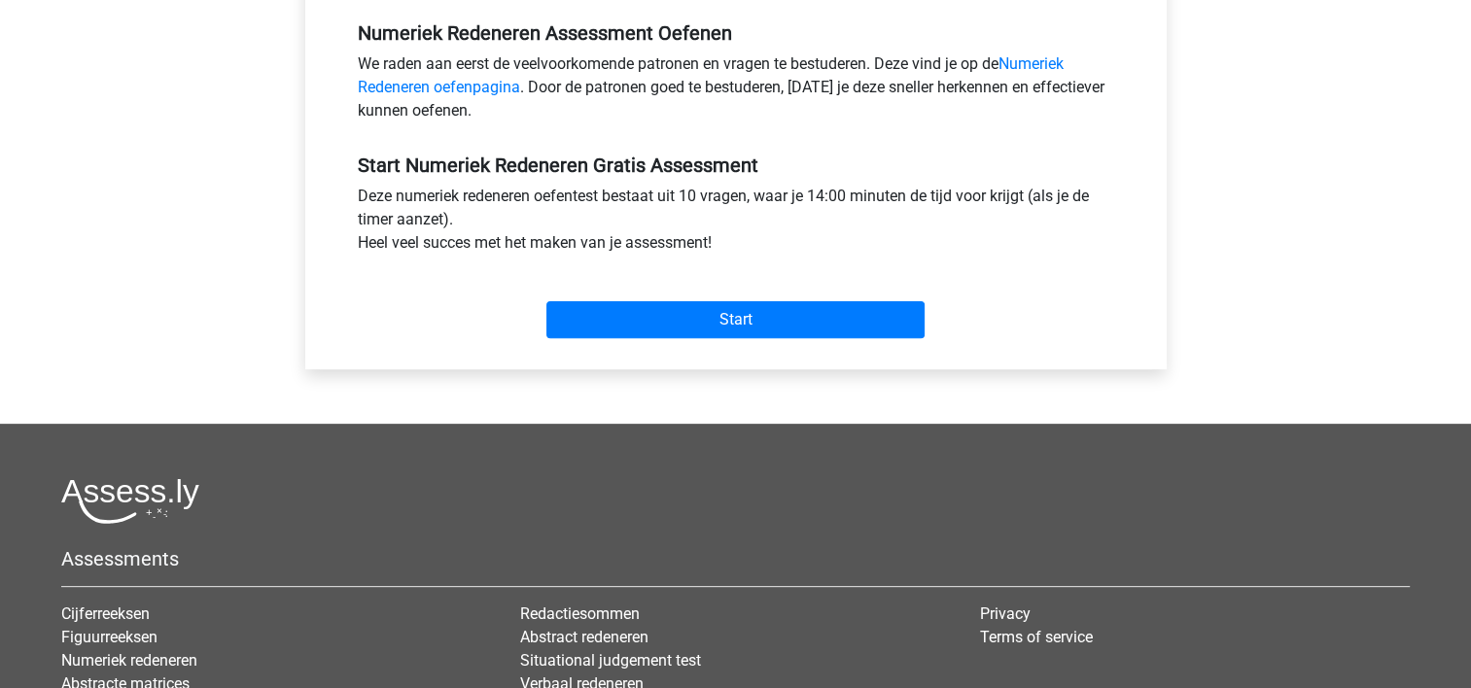
scroll to position [603, 0]
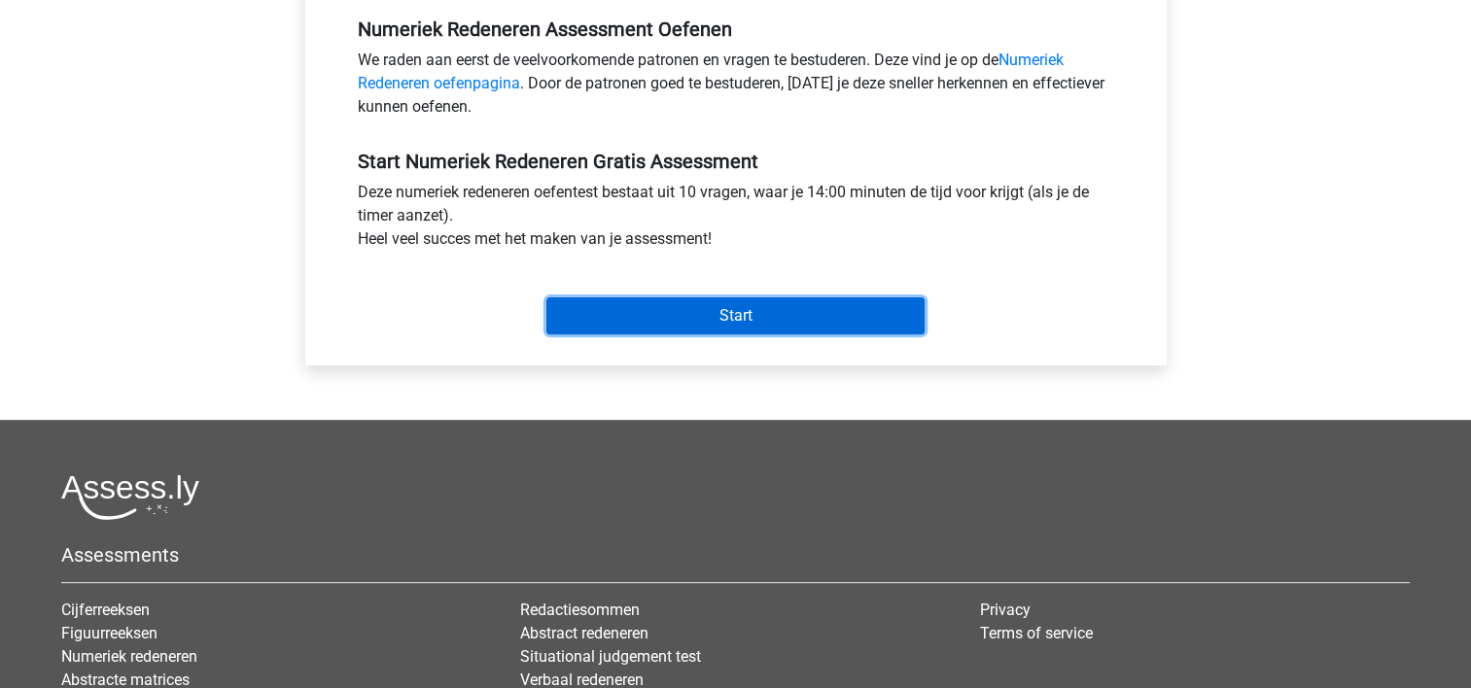
click at [681, 311] on input "Start" at bounding box center [735, 315] width 378 height 37
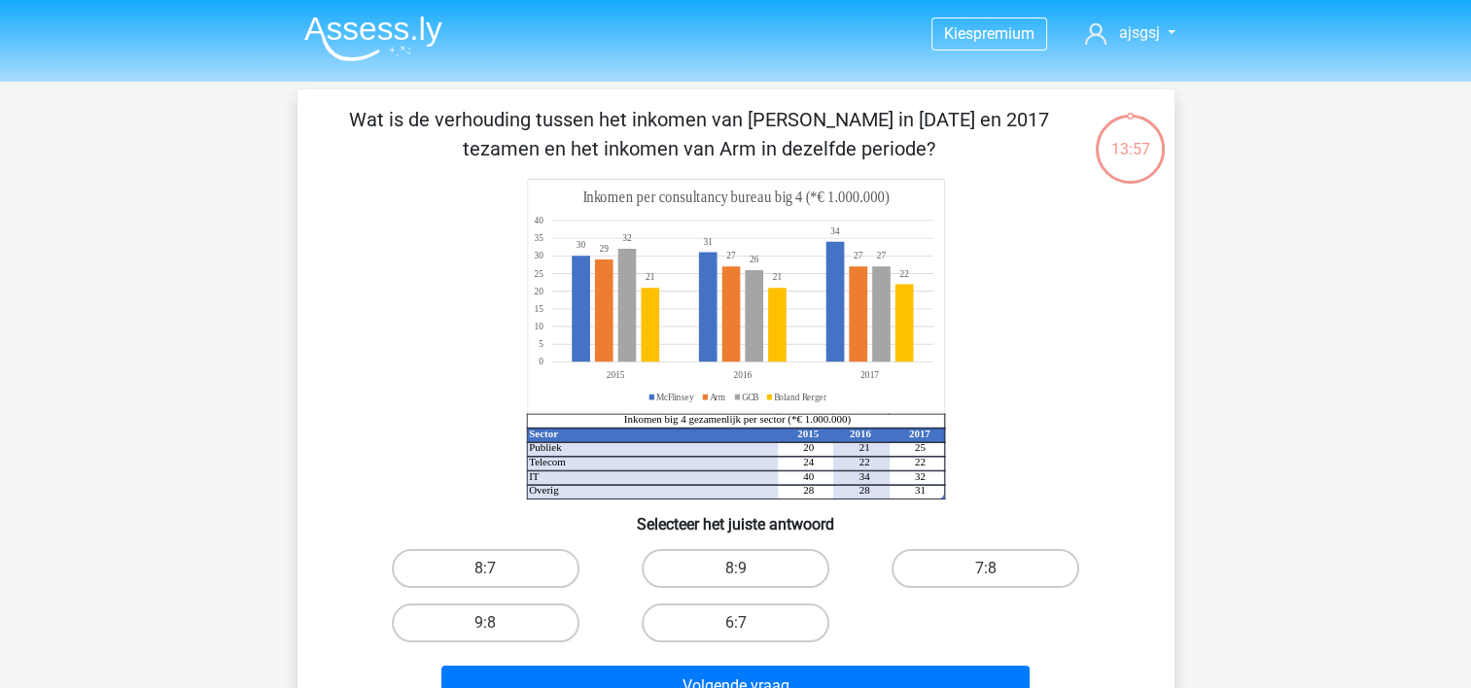
scroll to position [8, 0]
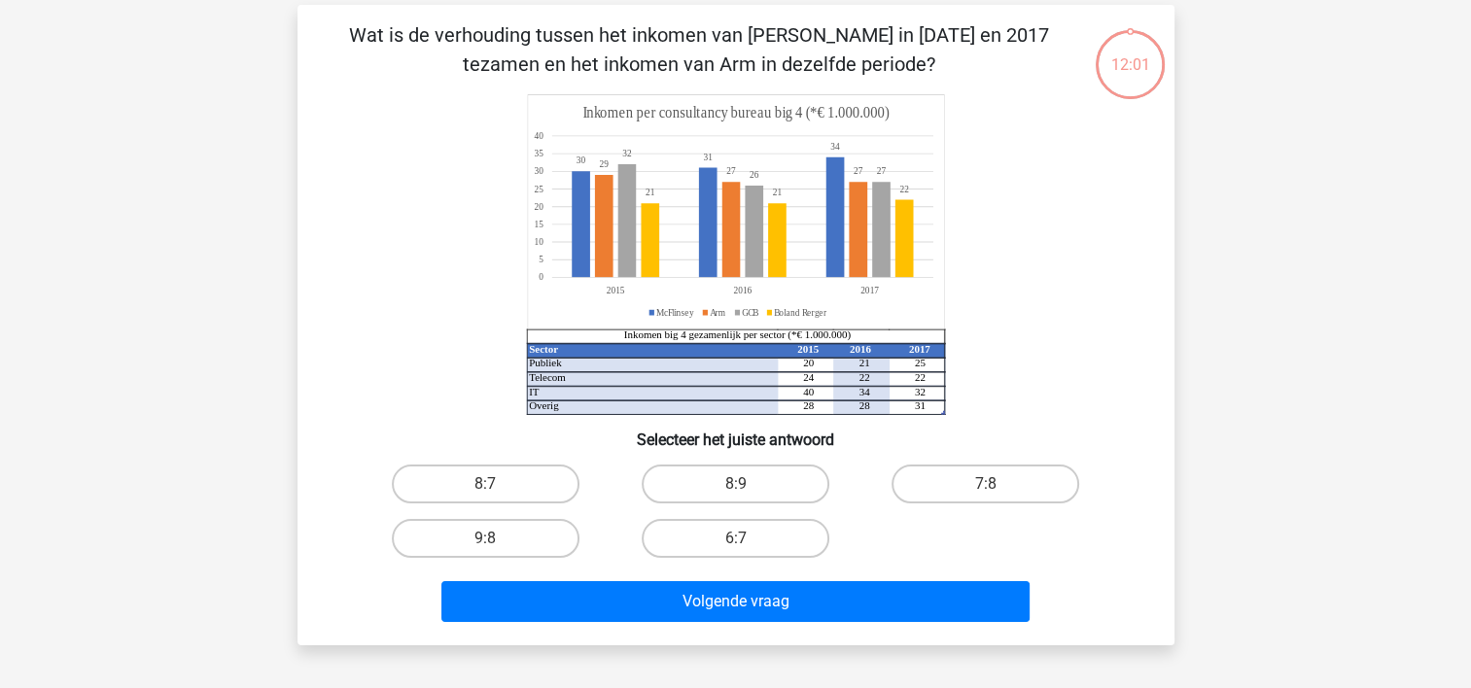
scroll to position [76, 0]
